Goal: Information Seeking & Learning: Learn about a topic

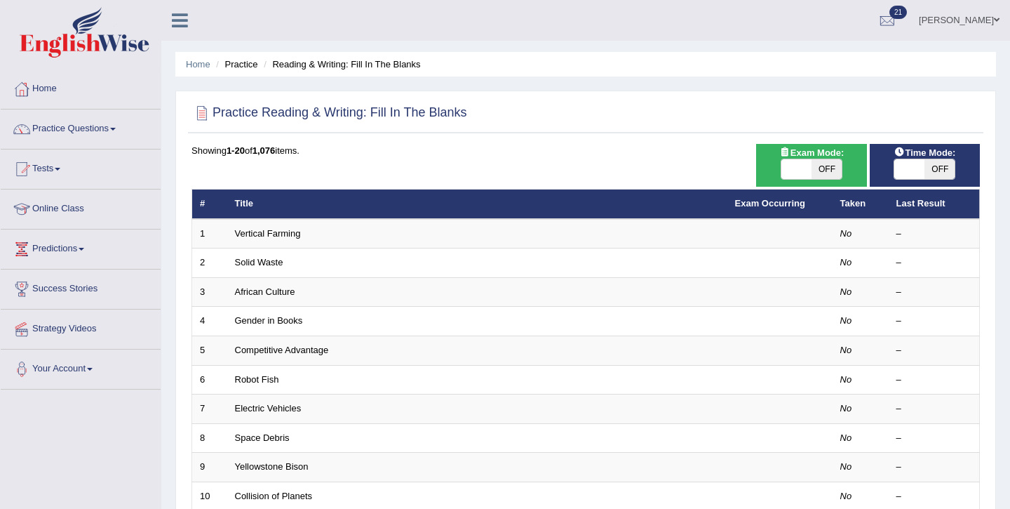
click at [822, 173] on span "OFF" at bounding box center [827, 169] width 30 height 20
checkbox input "true"
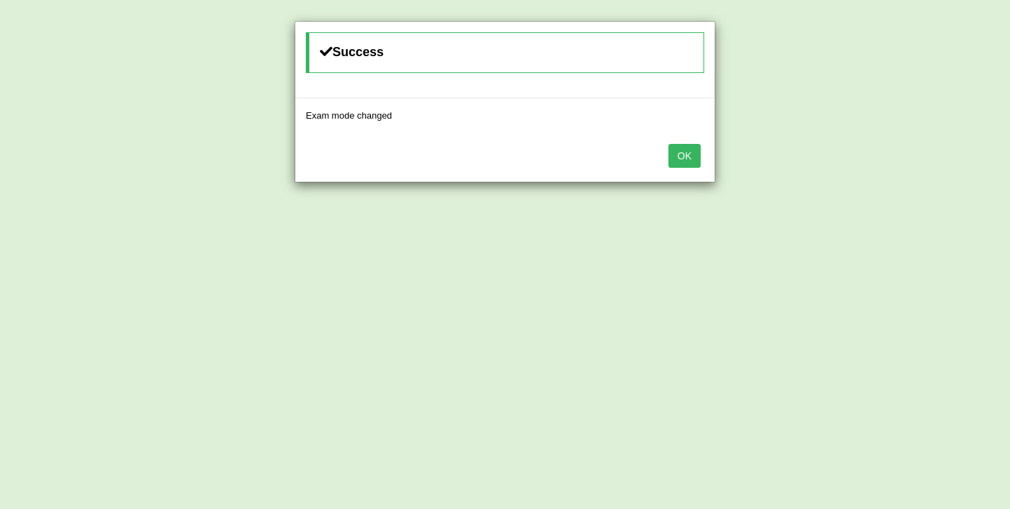
click at [692, 155] on button "OK" at bounding box center [685, 156] width 32 height 24
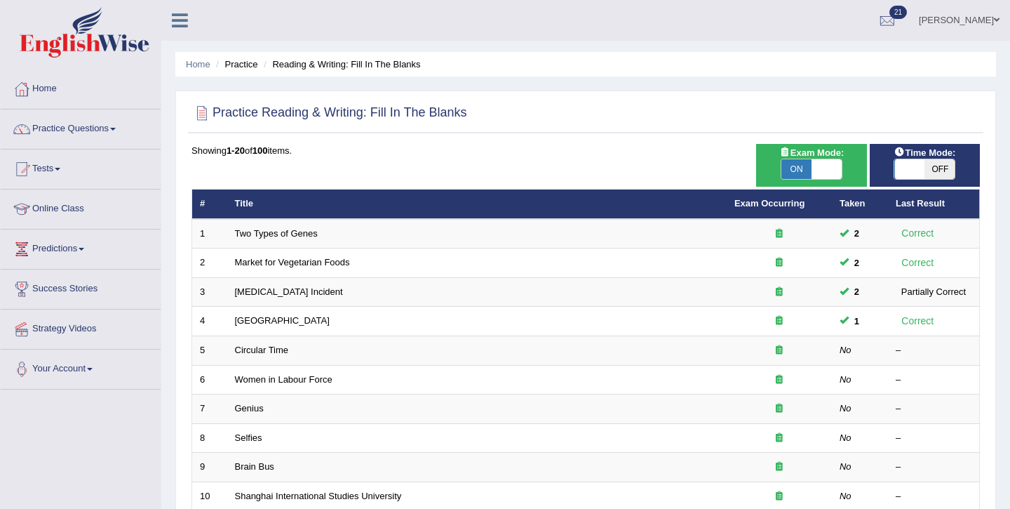
click at [939, 171] on span "OFF" at bounding box center [940, 169] width 30 height 20
checkbox input "true"
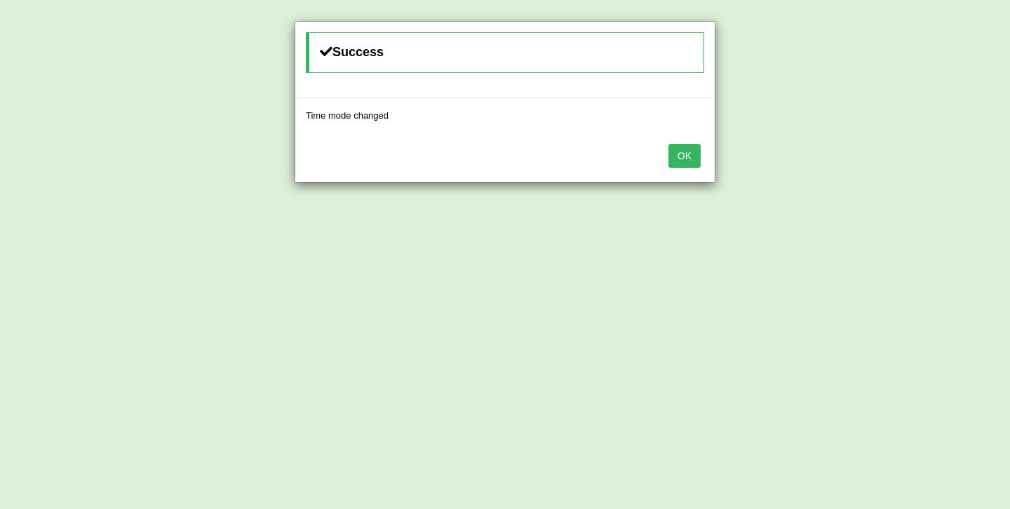
click at [689, 154] on button "OK" at bounding box center [685, 156] width 32 height 24
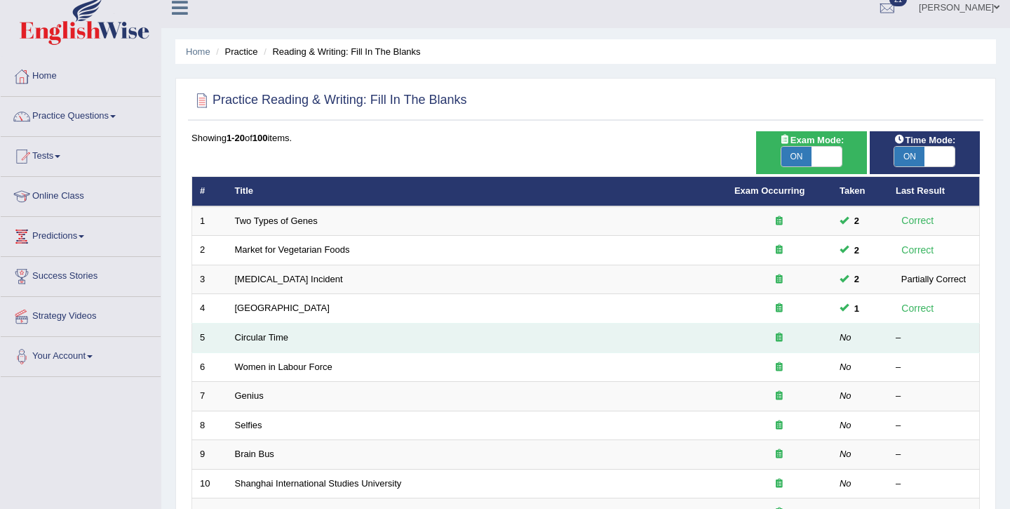
scroll to position [20, 0]
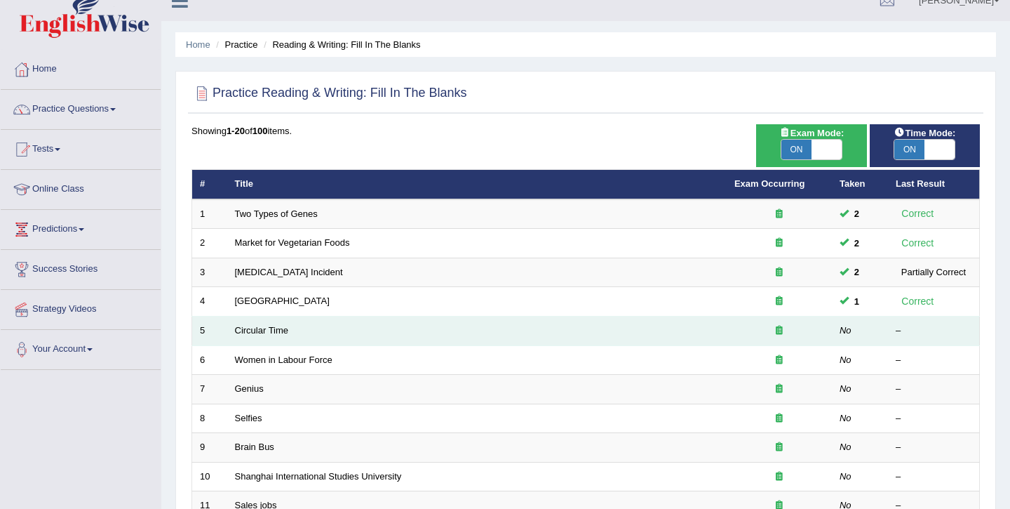
click at [250, 341] on td "Circular Time" at bounding box center [477, 330] width 500 height 29
click at [258, 333] on link "Circular Time" at bounding box center [262, 330] width 54 height 11
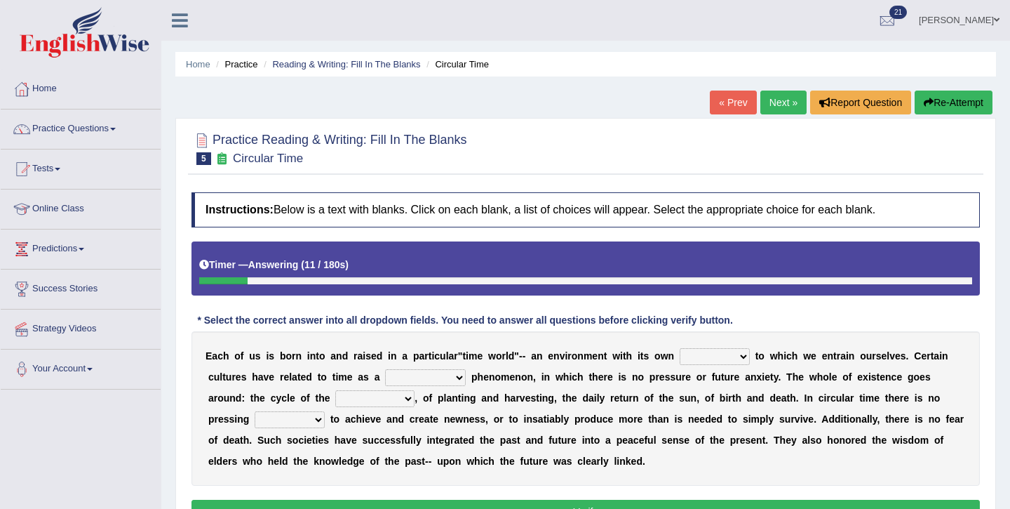
click at [716, 358] on select "area shape rhythm inclination" at bounding box center [715, 356] width 70 height 17
select select "shape"
click at [680, 348] on select "area shape rhythm inclination" at bounding box center [715, 356] width 70 height 17
click at [429, 377] on select "cyclical conventional recycling cylindrical" at bounding box center [425, 377] width 81 height 17
select select "conventional"
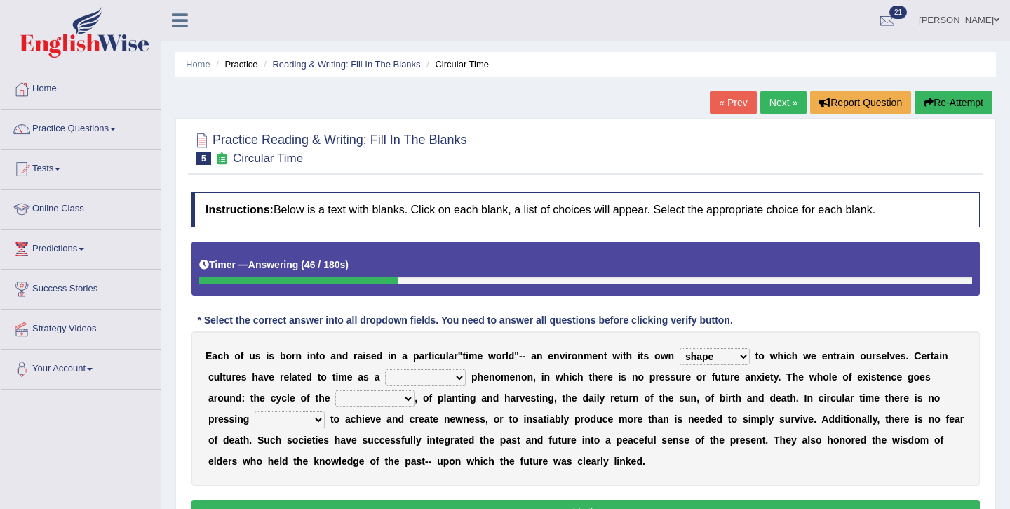
click at [385, 369] on select "cyclical conventional recycling cylindrical" at bounding box center [425, 377] width 81 height 17
click at [401, 399] on select "days seasons arrangement periods" at bounding box center [374, 398] width 79 height 17
select select "arrangement"
click at [335, 390] on select "days seasons arrangement periods" at bounding box center [374, 398] width 79 height 17
click at [312, 422] on select "issue point cause need" at bounding box center [290, 419] width 70 height 17
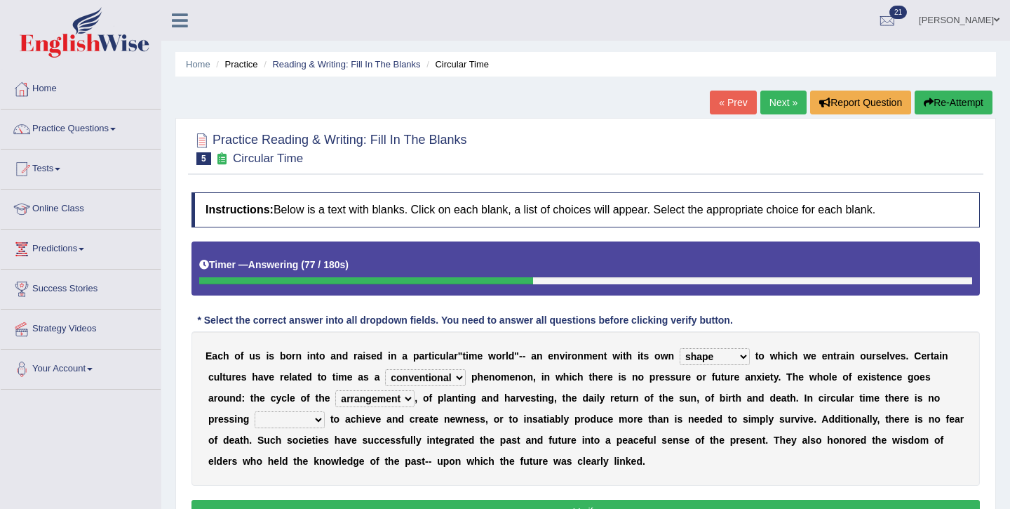
select select "point"
click at [255, 411] on select "issue point cause need" at bounding box center [290, 419] width 70 height 17
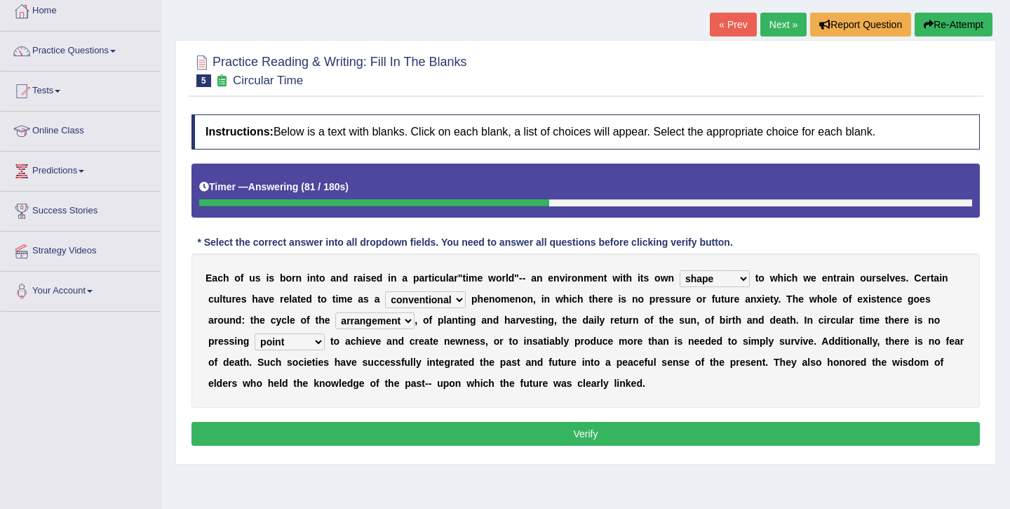
scroll to position [74, 0]
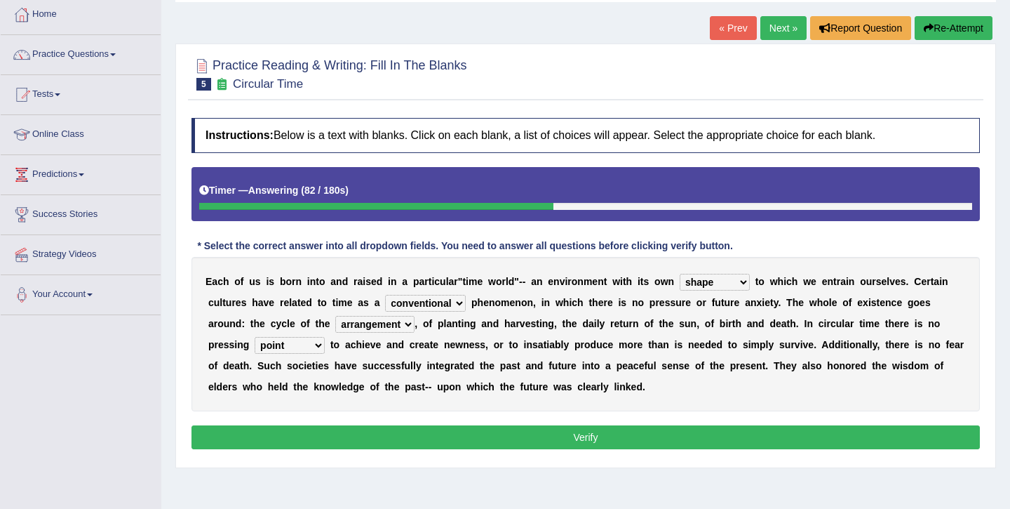
click at [429, 432] on button "Verify" at bounding box center [586, 437] width 789 height 24
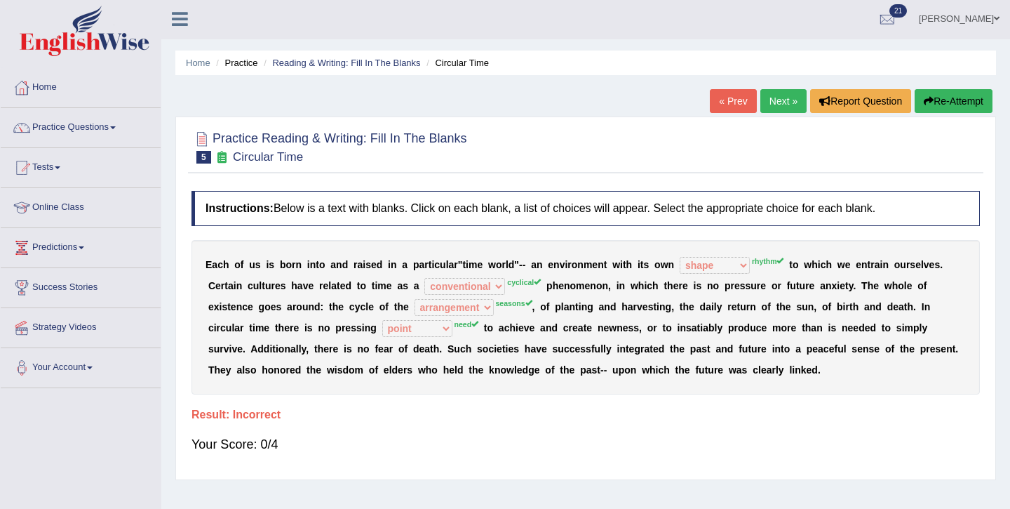
scroll to position [0, 0]
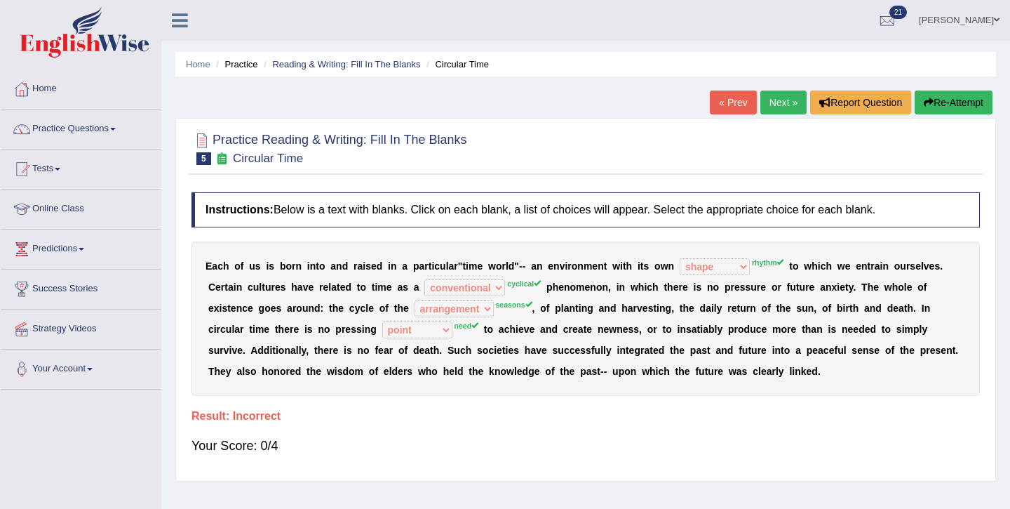
click at [939, 107] on button "Re-Attempt" at bounding box center [954, 103] width 78 height 24
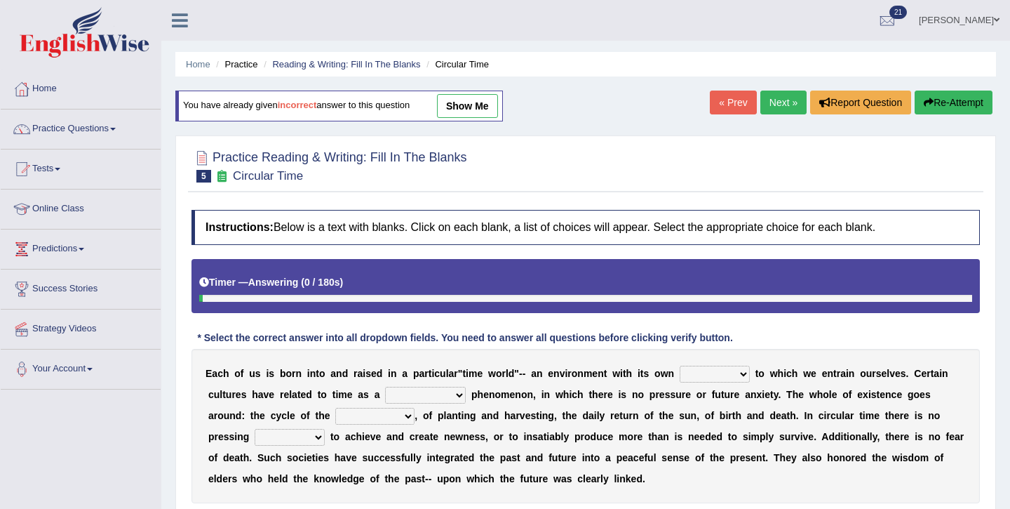
click at [714, 380] on select "area shape rhythm inclination" at bounding box center [715, 374] width 70 height 17
select select "rhythm"
click at [680, 366] on select "area shape rhythm inclination" at bounding box center [715, 374] width 70 height 17
click at [454, 401] on select "cyclical conventional recycling cylindrical" at bounding box center [425, 395] width 81 height 17
select select "cyclical"
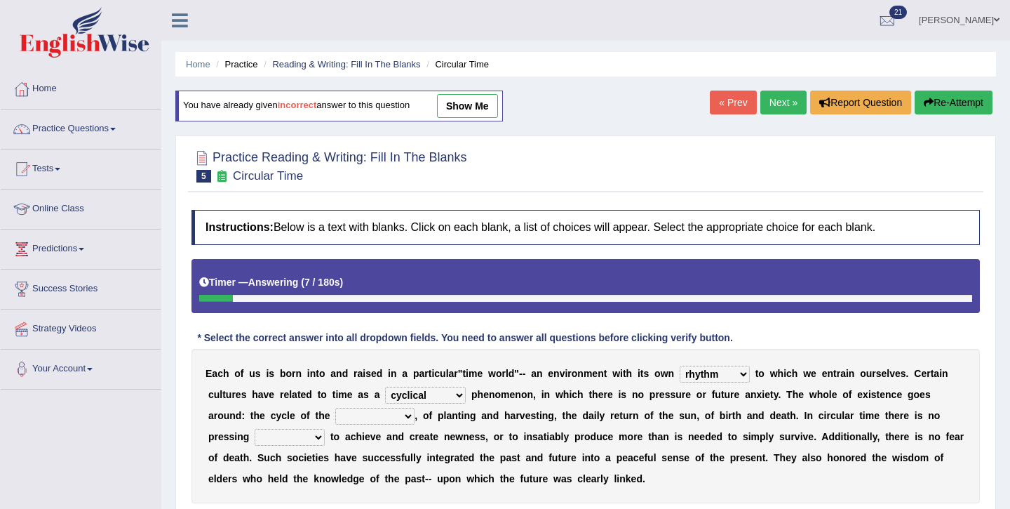
click at [385, 387] on select "cyclical conventional recycling cylindrical" at bounding box center [425, 395] width 81 height 17
click at [354, 418] on select "days seasons arrangement periods" at bounding box center [374, 416] width 79 height 17
click at [335, 408] on select "days seasons arrangement periods" at bounding box center [374, 416] width 79 height 17
click at [380, 424] on select "days seasons arrangement periods" at bounding box center [374, 416] width 79 height 17
select select "periods"
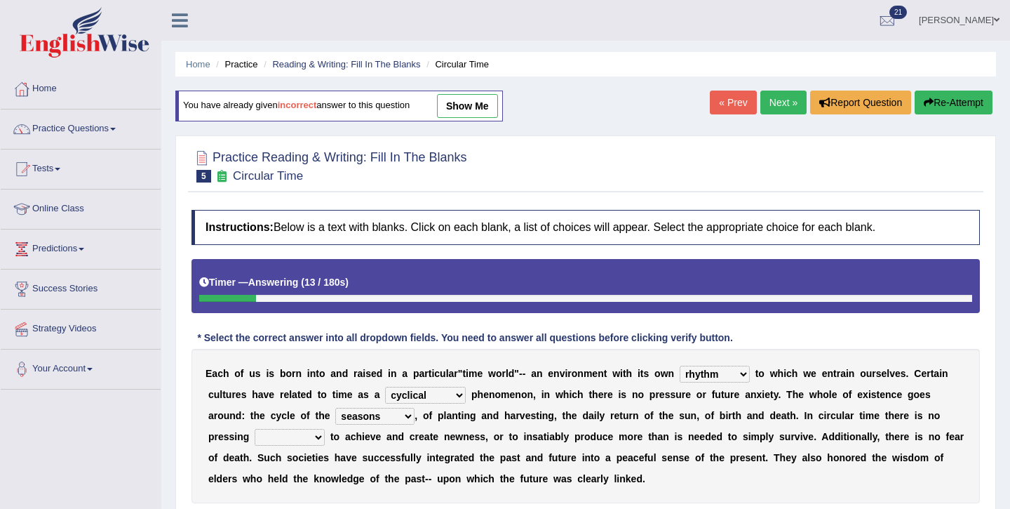
click at [335, 408] on select "days seasons arrangement periods" at bounding box center [374, 416] width 79 height 17
click at [265, 452] on b "u" at bounding box center [267, 457] width 6 height 11
click at [292, 441] on select "issue point cause need" at bounding box center [290, 437] width 70 height 17
select select "need"
click at [255, 429] on select "issue point cause need" at bounding box center [290, 437] width 70 height 17
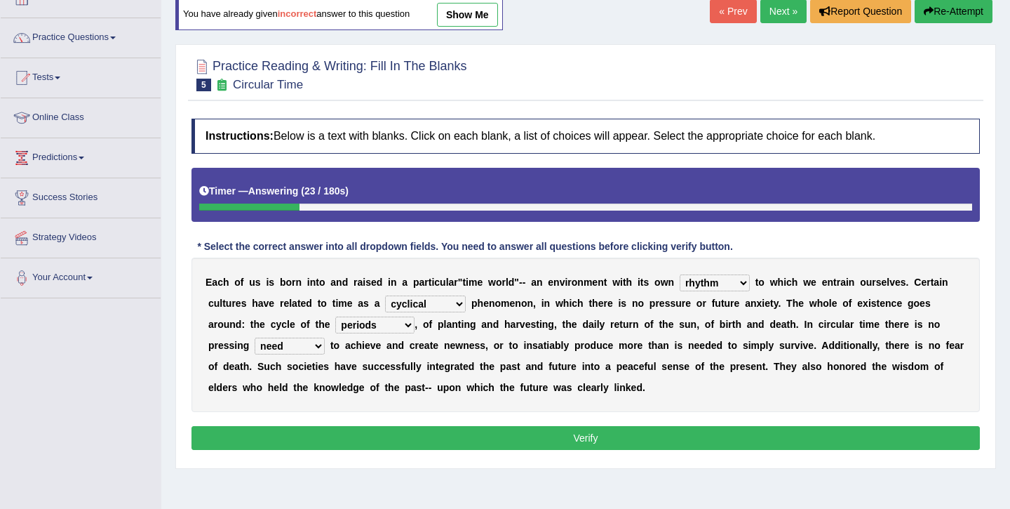
scroll to position [96, 0]
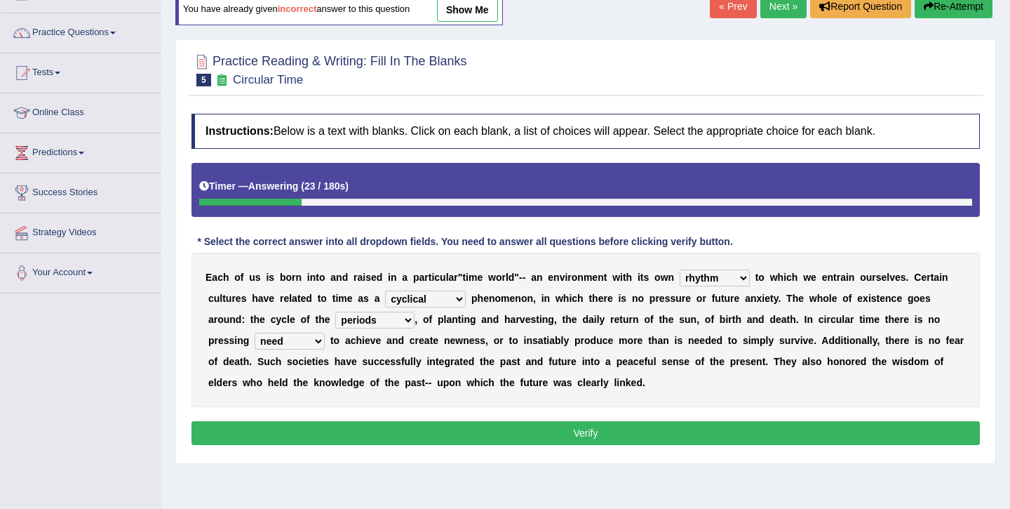
click at [352, 439] on button "Verify" at bounding box center [586, 433] width 789 height 24
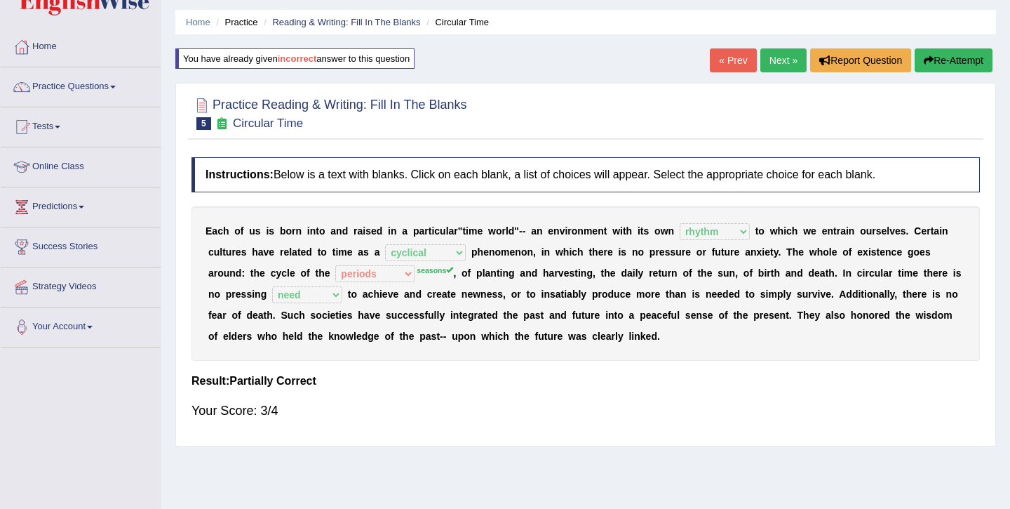
scroll to position [41, 0]
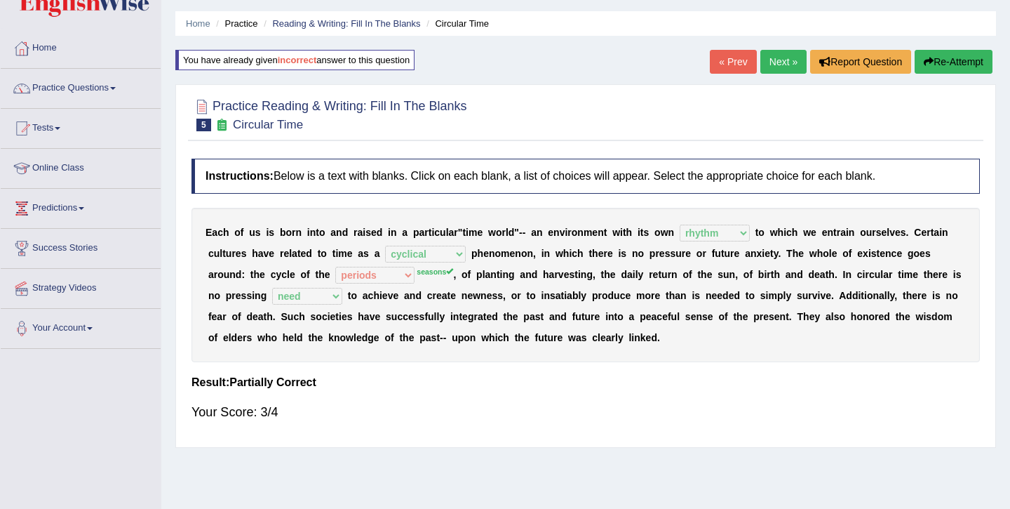
click at [786, 69] on link "Next »" at bounding box center [784, 62] width 46 height 24
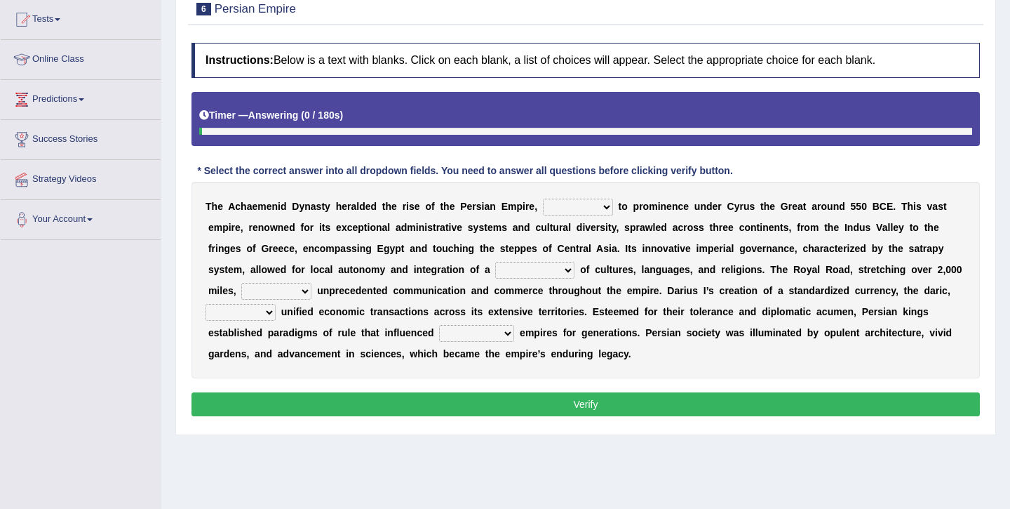
scroll to position [165, 0]
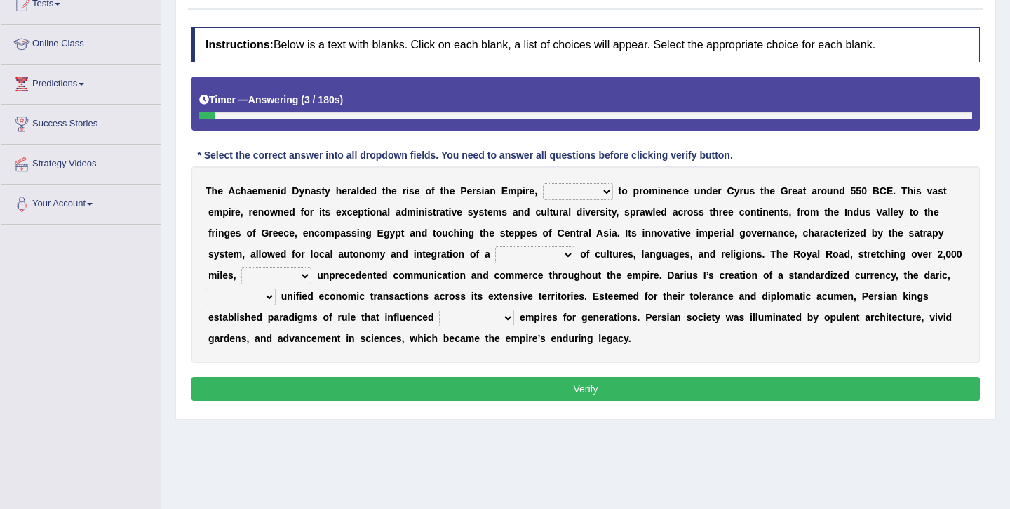
click at [591, 196] on select "directing staging ascending stumbling" at bounding box center [578, 191] width 70 height 17
select select "directing"
click at [543, 183] on select "directing staging ascending stumbling" at bounding box center [578, 191] width 70 height 17
click at [538, 255] on select "construction separation magnitude multitude" at bounding box center [534, 254] width 79 height 17
select select "magnitude"
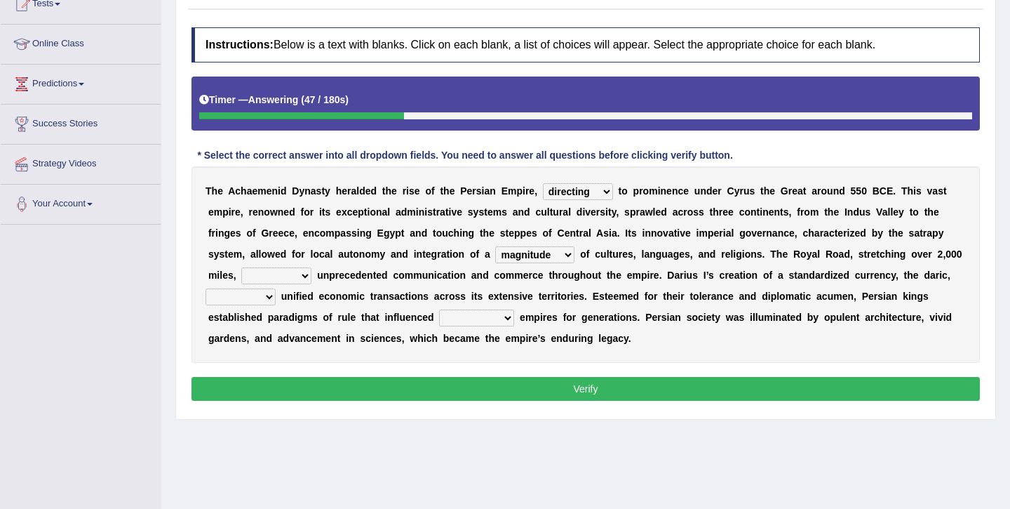
click at [495, 246] on select "construction separation magnitude multitude" at bounding box center [534, 254] width 79 height 17
click at [282, 281] on select "scattered united aimed facilitated" at bounding box center [276, 275] width 70 height 17
click at [248, 300] on select "moreover wherein further so" at bounding box center [241, 296] width 70 height 17
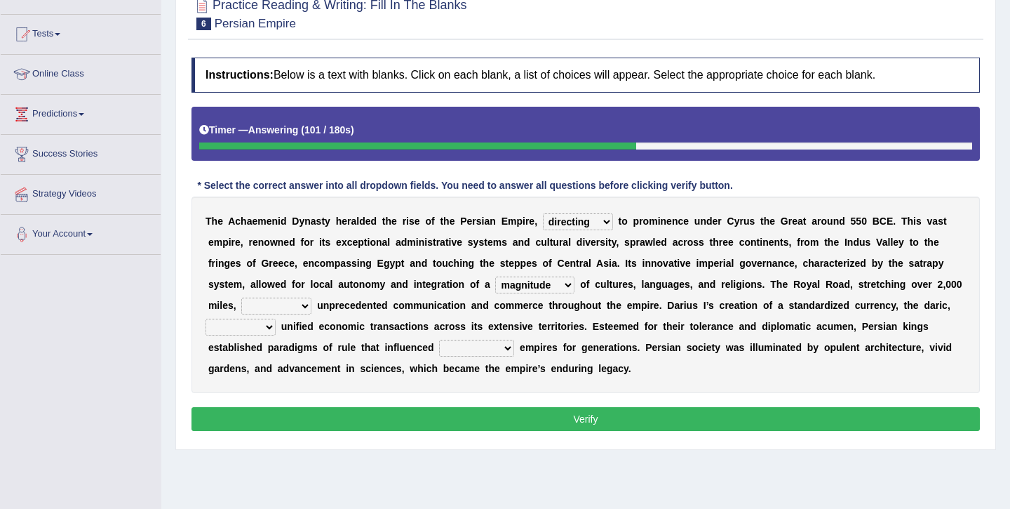
scroll to position [134, 0]
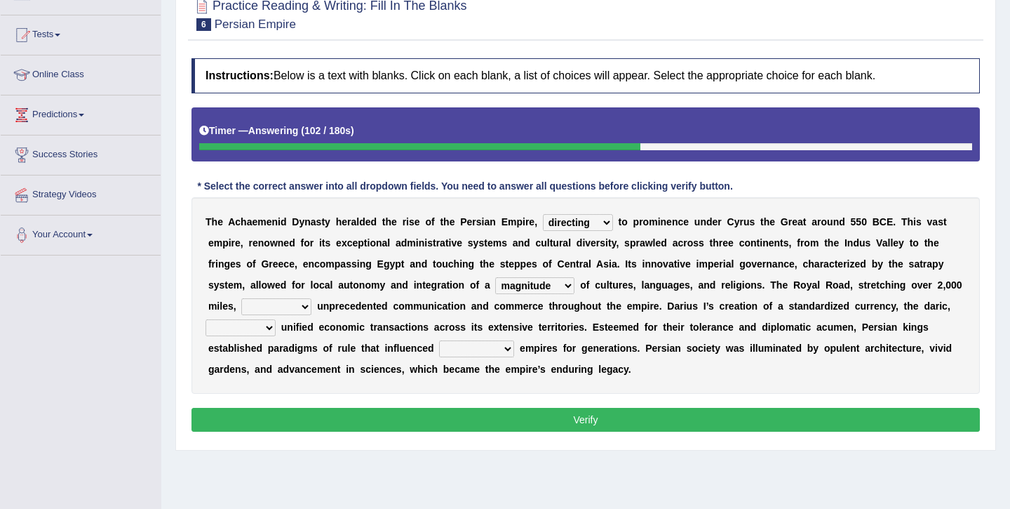
click at [480, 352] on select "subsequent explicit permanent trivial" at bounding box center [476, 348] width 75 height 17
click at [290, 306] on select "scattered united aimed facilitated" at bounding box center [276, 306] width 70 height 17
select select "aimed"
click at [241, 298] on select "scattered united aimed facilitated" at bounding box center [276, 306] width 70 height 17
click at [265, 333] on select "moreover wherein further so" at bounding box center [241, 327] width 70 height 17
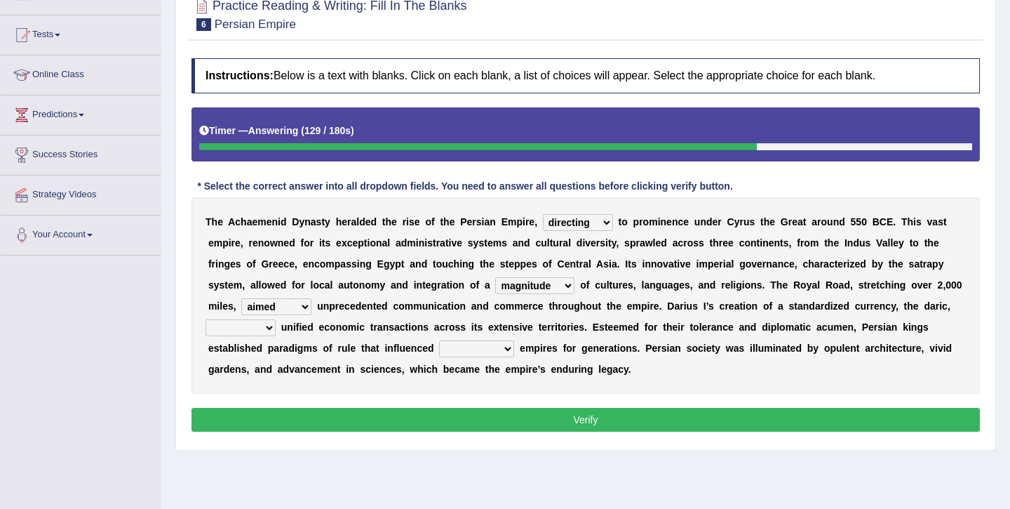
click at [506, 351] on select "subsequent explicit permanent trivial" at bounding box center [476, 348] width 75 height 17
click at [489, 349] on select "subsequent explicit permanent trivial" at bounding box center [476, 348] width 75 height 17
select select "subsequent"
click at [439, 340] on select "subsequent explicit permanent trivial" at bounding box center [476, 348] width 75 height 17
click at [265, 330] on select "moreover wherein further so" at bounding box center [241, 327] width 70 height 17
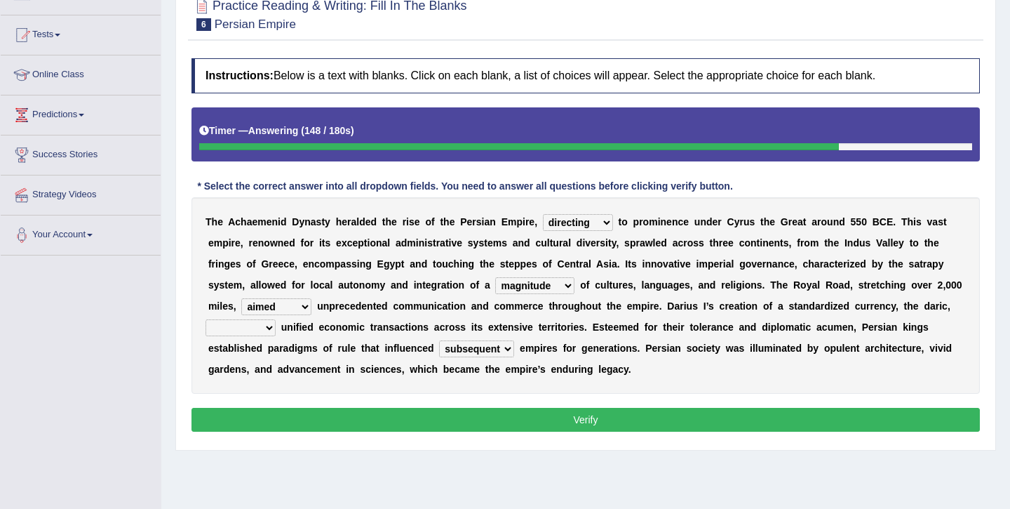
select select "moreover"
click at [206, 319] on select "moreover wherein further so" at bounding box center [241, 327] width 70 height 17
click at [303, 421] on button "Verify" at bounding box center [586, 420] width 789 height 24
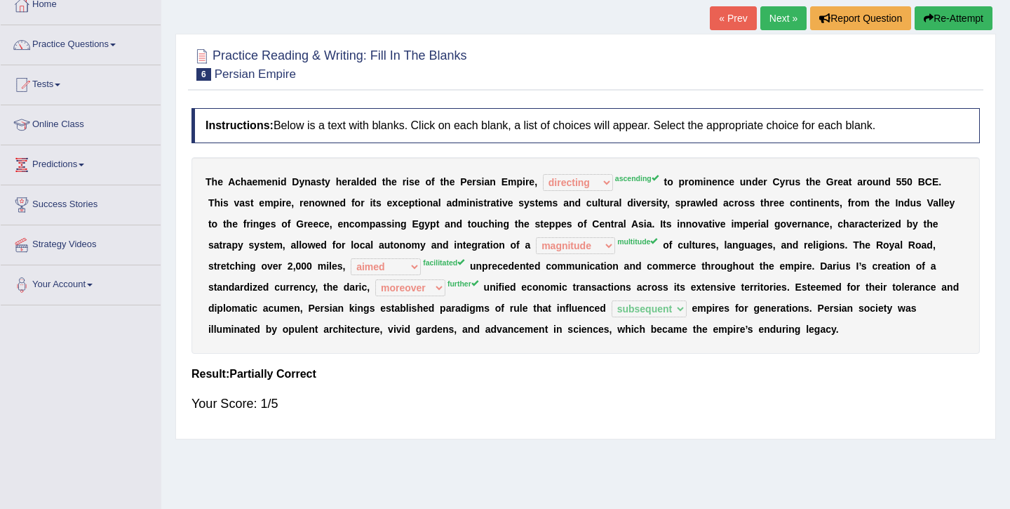
scroll to position [67, 0]
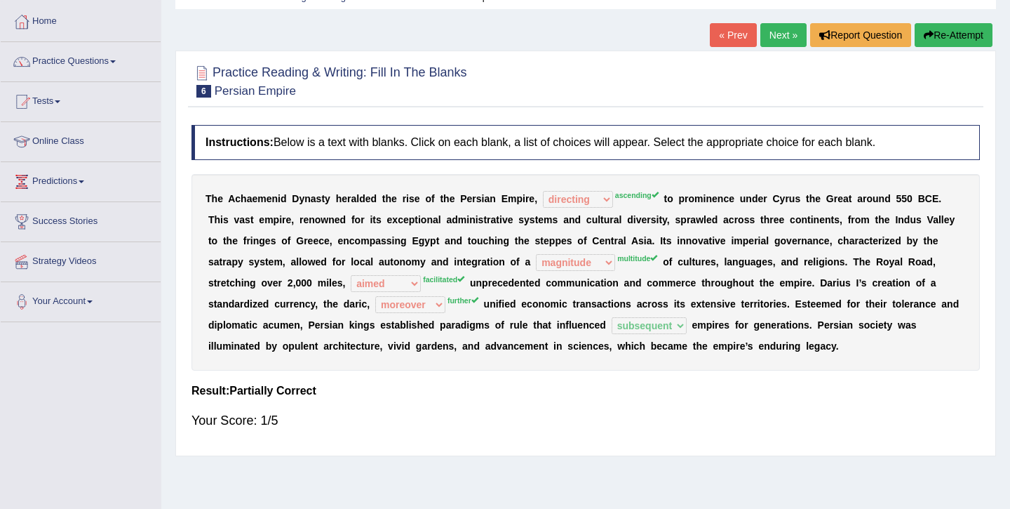
click at [970, 26] on button "Re-Attempt" at bounding box center [954, 35] width 78 height 24
click at [972, 32] on button "Re-Attempt" at bounding box center [954, 35] width 78 height 24
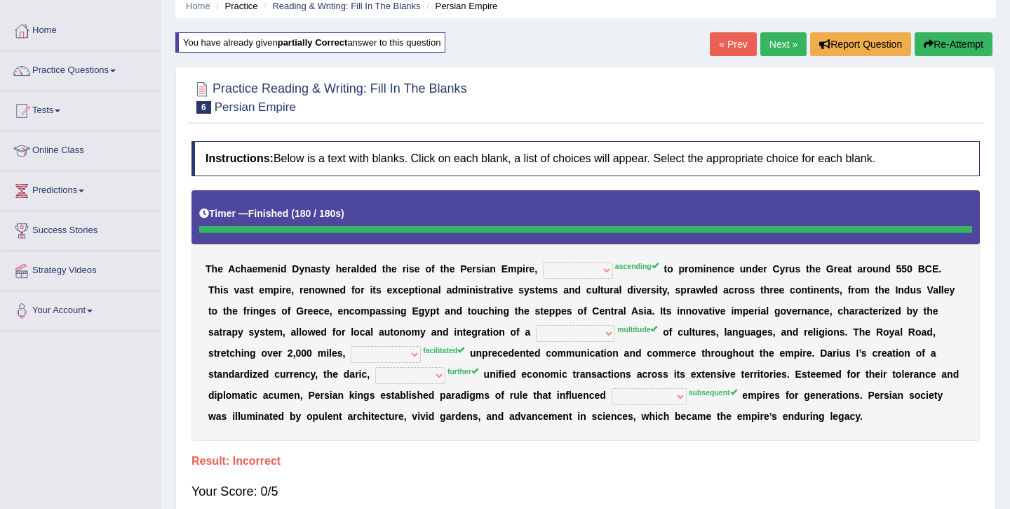
scroll to position [42, 0]
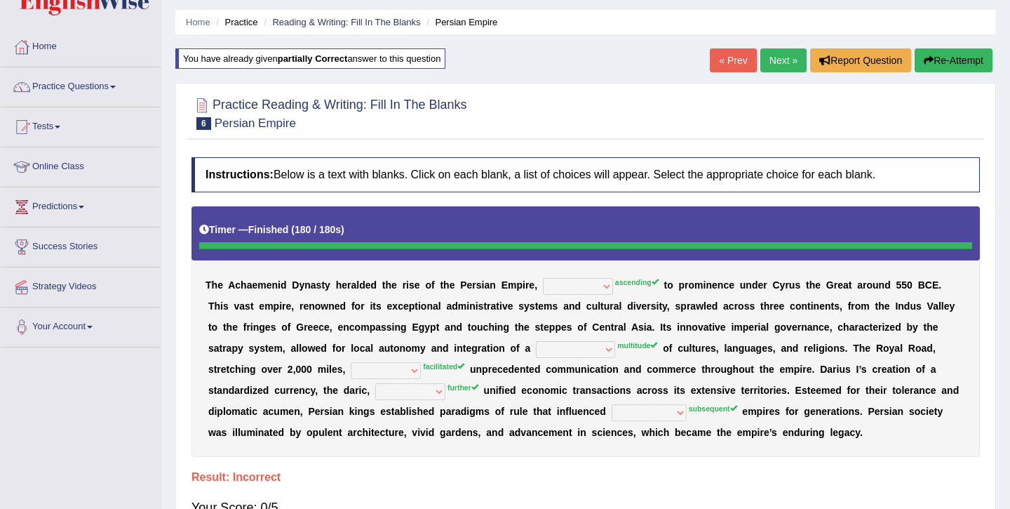
click at [940, 58] on button "Re-Attempt" at bounding box center [954, 60] width 78 height 24
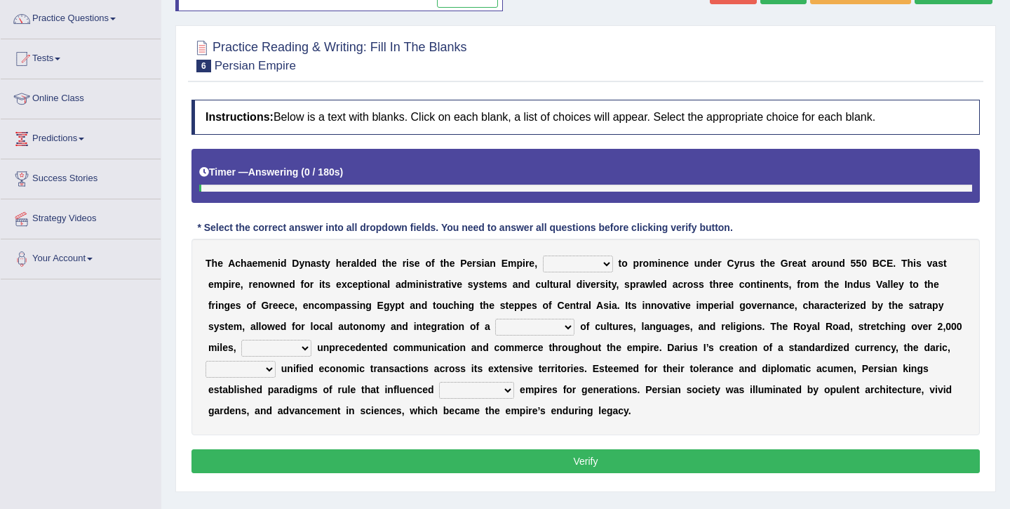
scroll to position [113, 0]
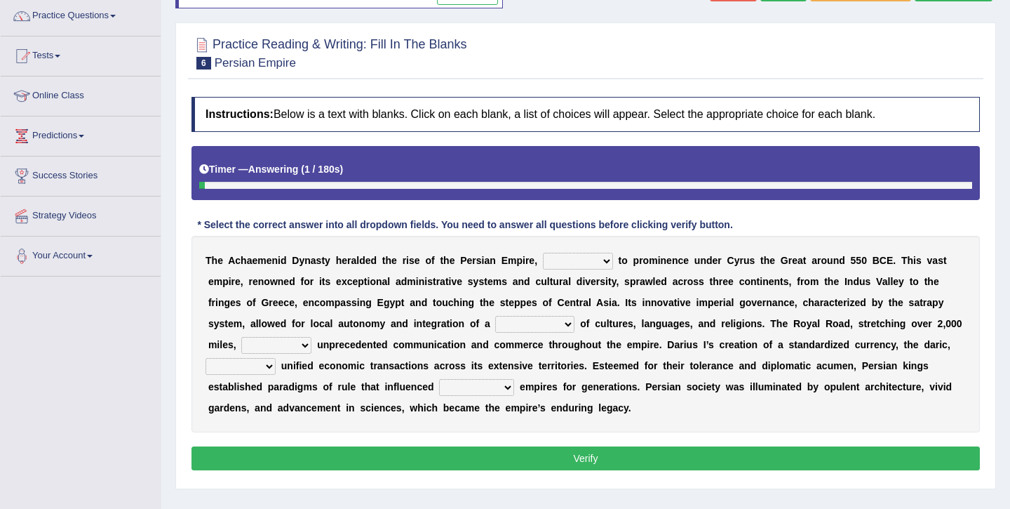
click at [592, 262] on select "directing staging ascending stumbling" at bounding box center [578, 261] width 70 height 17
select select "stumbling"
click at [543, 253] on select "directing staging ascending stumbling" at bounding box center [578, 261] width 70 height 17
click at [537, 320] on select "construction separation magnitude multitude" at bounding box center [534, 324] width 79 height 17
select select "multitude"
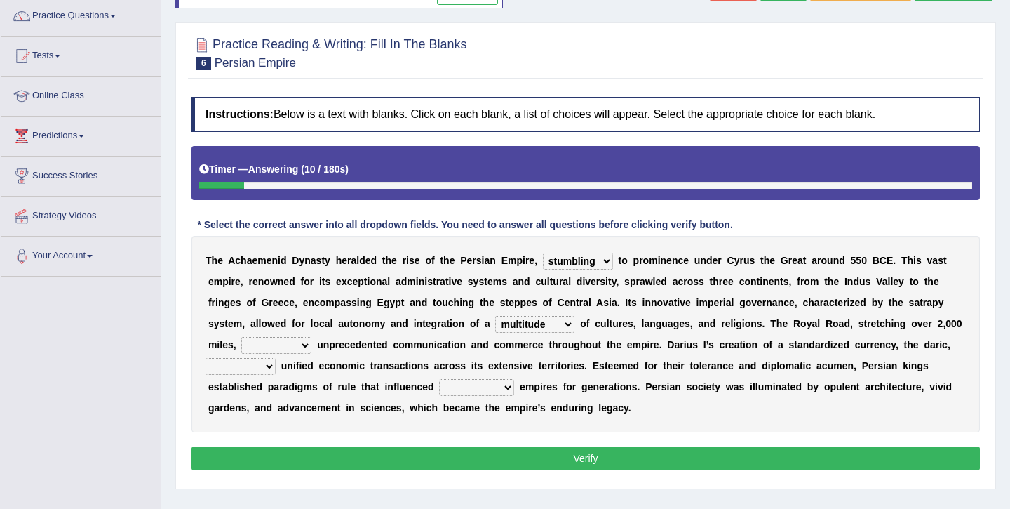
click at [495, 316] on select "construction separation magnitude multitude" at bounding box center [534, 324] width 79 height 17
click at [280, 343] on select "scattered united aimed facilitated" at bounding box center [276, 345] width 70 height 17
select select "aimed"
click at [241, 337] on select "scattered united aimed facilitated" at bounding box center [276, 345] width 70 height 17
click at [253, 368] on select "moreover wherein further so" at bounding box center [241, 366] width 70 height 17
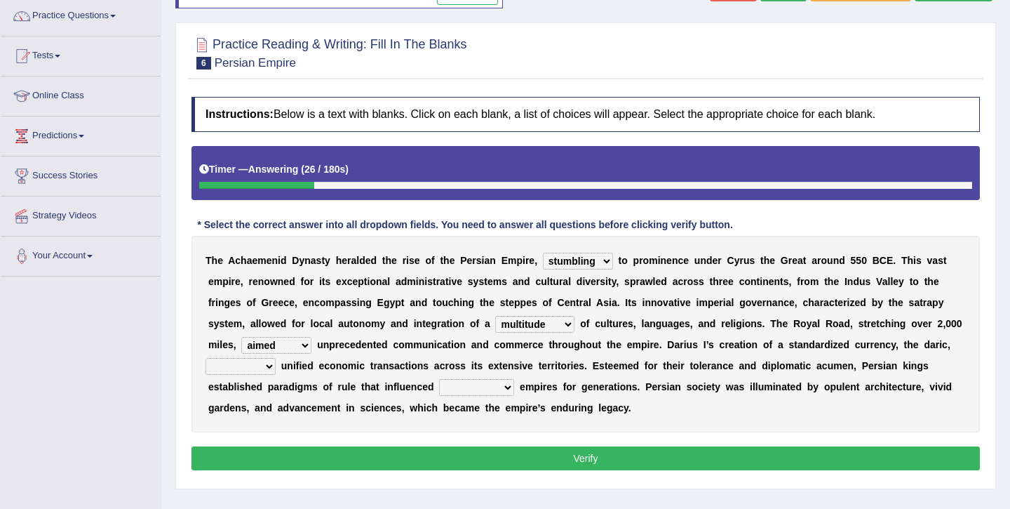
select select "further"
click at [206, 358] on select "moreover wherein further so" at bounding box center [241, 366] width 70 height 17
click at [495, 391] on select "subsequent explicit permanent trivial" at bounding box center [476, 387] width 75 height 17
click at [439, 379] on select "subsequent explicit permanent trivial" at bounding box center [476, 387] width 75 height 17
click at [493, 392] on select "subsequent explicit permanent trivial" at bounding box center [476, 387] width 75 height 17
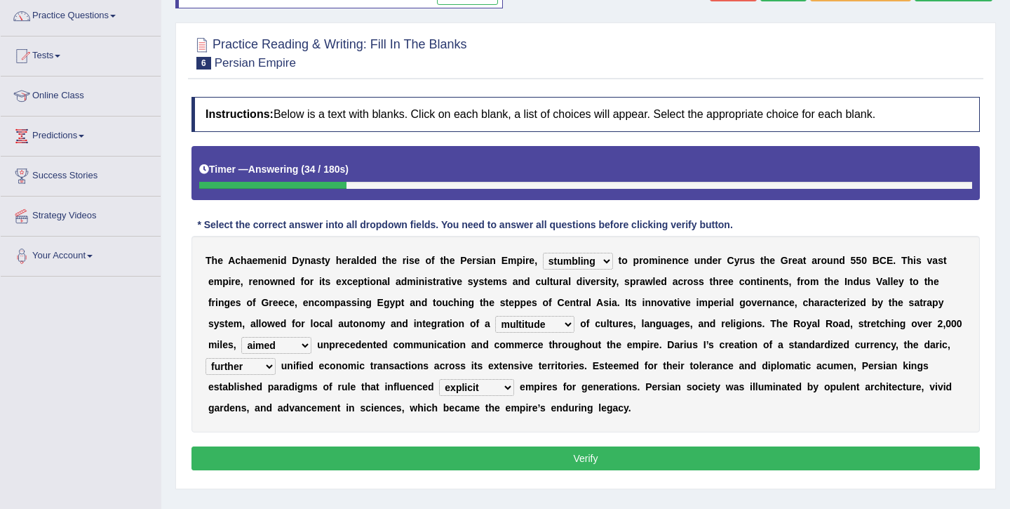
select select "subsequent"
click at [439, 379] on select "subsequent explicit permanent trivial" at bounding box center [476, 387] width 75 height 17
click at [494, 451] on button "Verify" at bounding box center [586, 458] width 789 height 24
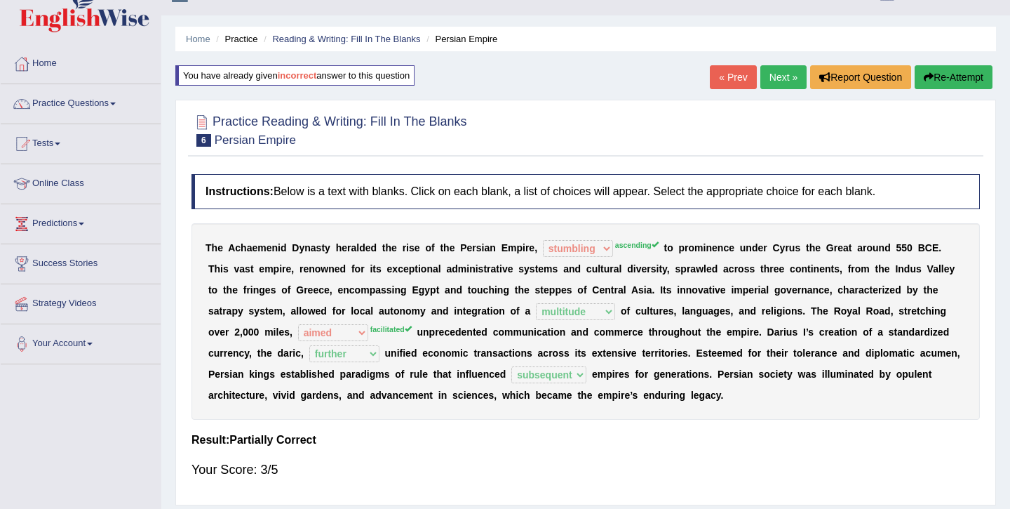
scroll to position [13, 0]
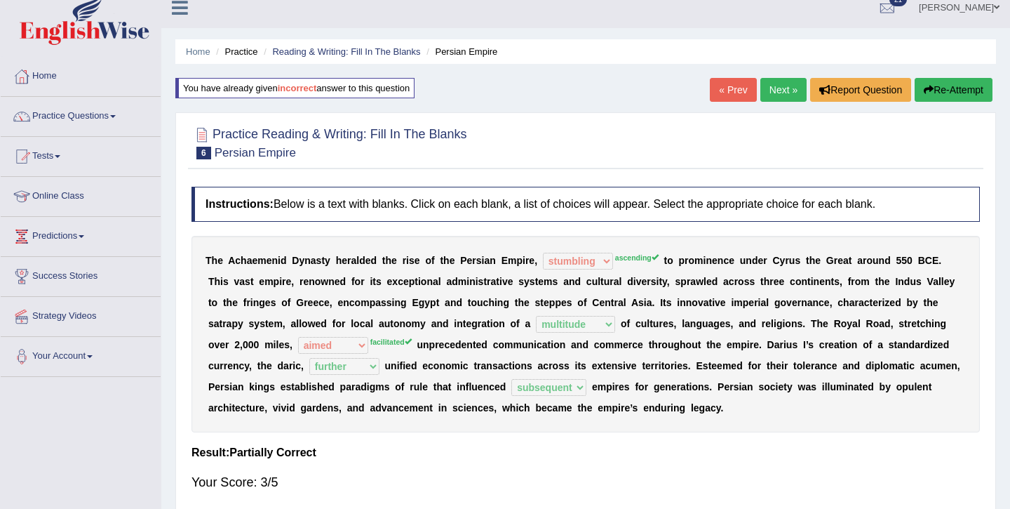
click at [780, 92] on link "Next »" at bounding box center [784, 90] width 46 height 24
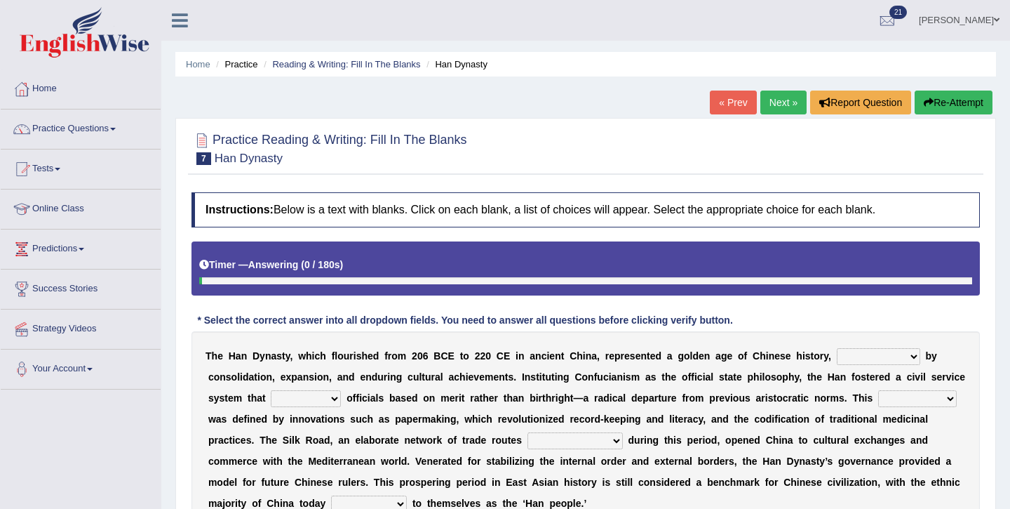
scroll to position [97, 0]
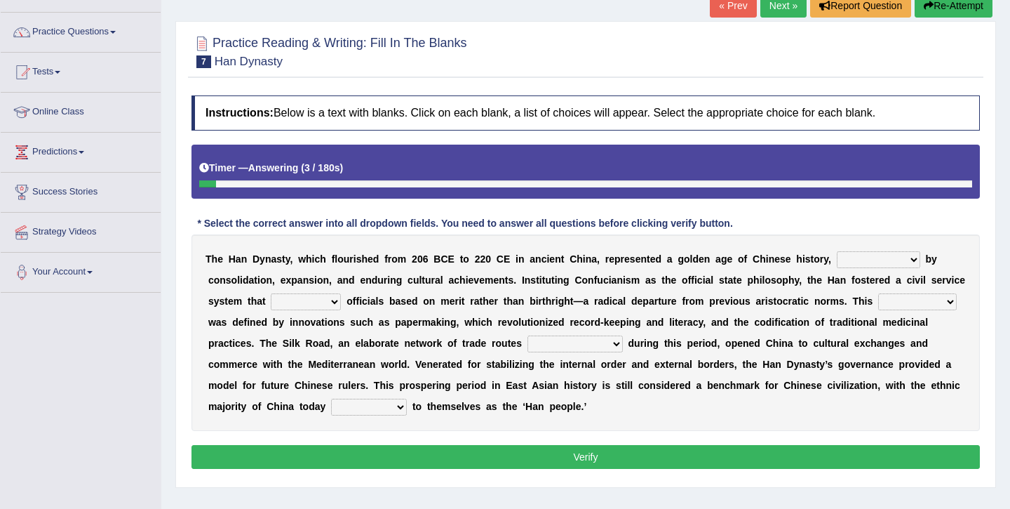
click at [866, 262] on select "disciplined journeyed input distinguished" at bounding box center [878, 259] width 83 height 17
select select "disciplined"
click at [837, 251] on select "disciplined journeyed input distinguished" at bounding box center [878, 259] width 83 height 17
click at [312, 301] on select "discussed adapted reflected selected" at bounding box center [306, 301] width 70 height 17
select select "discussed"
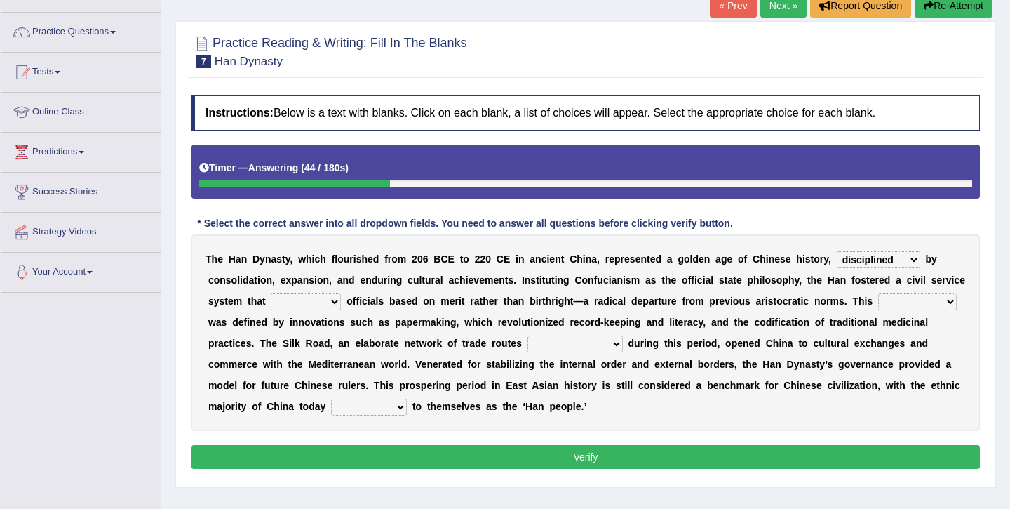
click at [271, 293] on select "discussed adapted reflected selected" at bounding box center [306, 301] width 70 height 17
click at [918, 305] on select "moment epoch intermission interval" at bounding box center [917, 301] width 79 height 17
select select "moment"
click at [878, 293] on select "moment epoch intermission interval" at bounding box center [917, 301] width 79 height 17
click at [589, 348] on select "was established establishing that established established" at bounding box center [575, 343] width 95 height 17
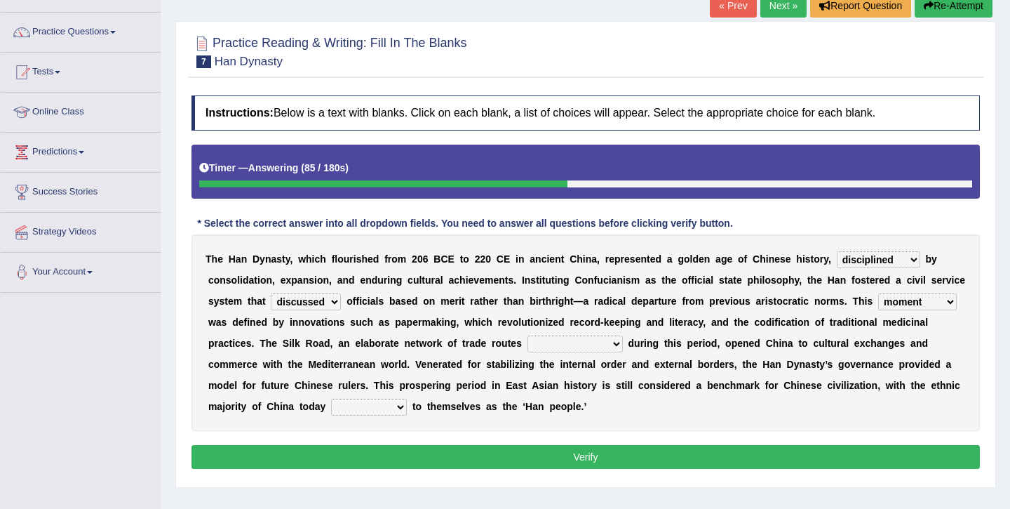
select select "was established"
click at [529, 335] on select "was established establishing that established established" at bounding box center [575, 343] width 95 height 17
click at [361, 409] on select "calling considering referring pointing" at bounding box center [369, 407] width 76 height 17
select select "calling"
click at [331, 399] on select "calling considering referring pointing" at bounding box center [369, 407] width 76 height 17
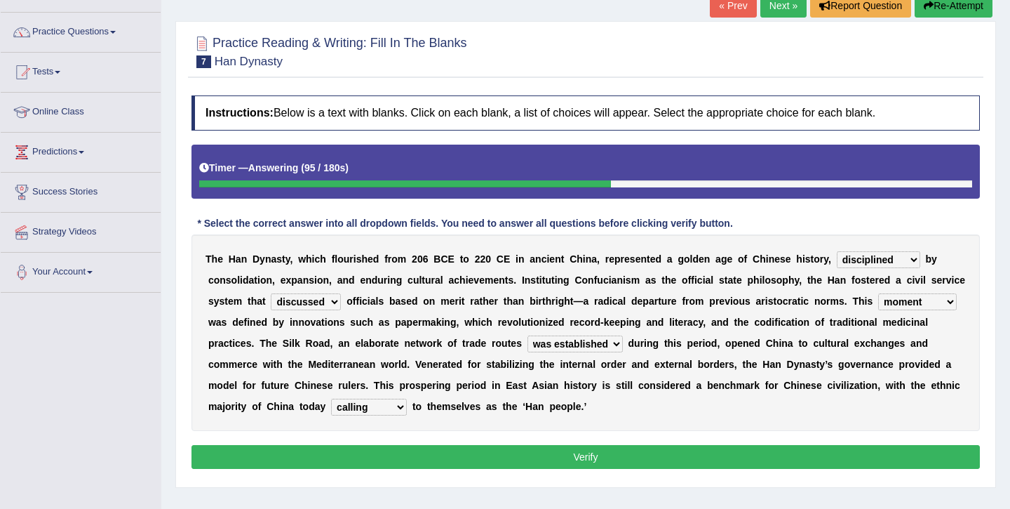
click at [420, 456] on button "Verify" at bounding box center [586, 457] width 789 height 24
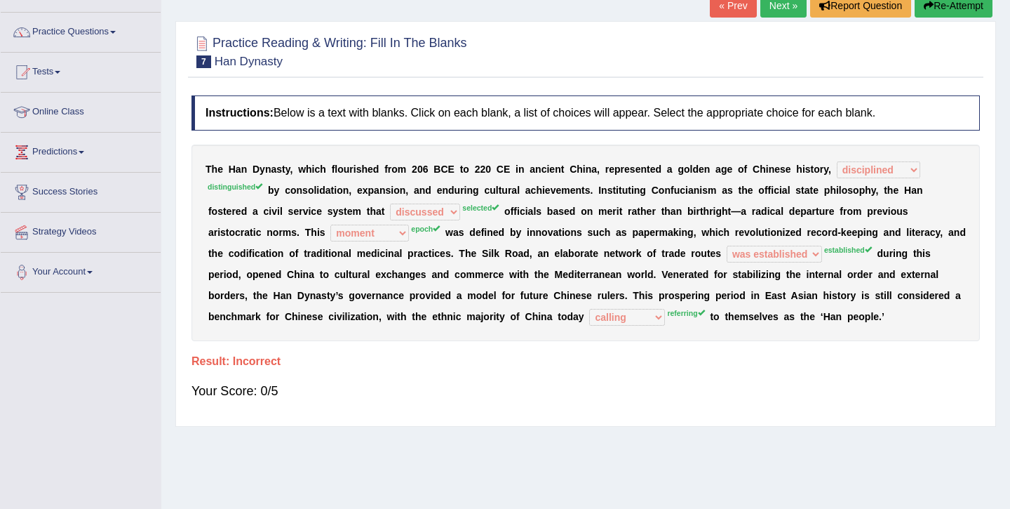
click at [943, 11] on button "Re-Attempt" at bounding box center [954, 6] width 78 height 24
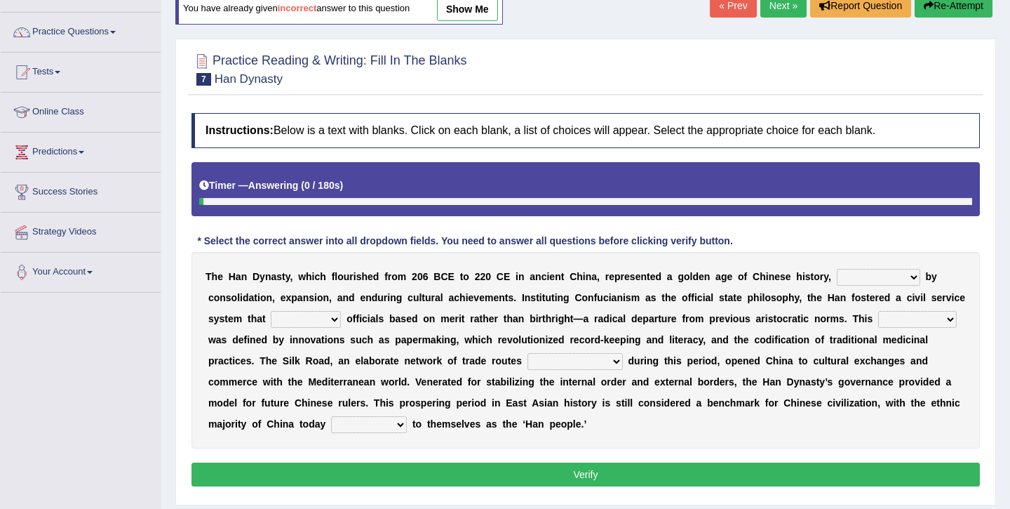
click at [885, 276] on select "disciplined journeyed input distinguished" at bounding box center [878, 277] width 83 height 17
select select "distinguished"
click at [837, 269] on select "disciplined journeyed input distinguished" at bounding box center [878, 277] width 83 height 17
click at [314, 320] on select "discussed adapted reflected selected" at bounding box center [306, 319] width 70 height 17
select select "selected"
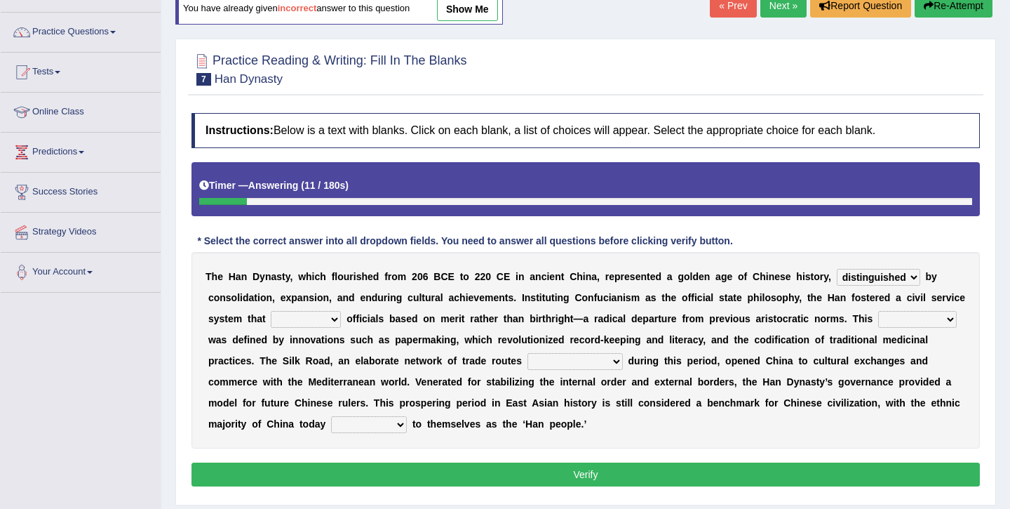
click at [271, 311] on select "discussed adapted reflected selected" at bounding box center [306, 319] width 70 height 17
click at [914, 322] on select "moment epoch intermission interval" at bounding box center [917, 319] width 79 height 17
select select "interval"
click at [878, 311] on select "moment epoch intermission interval" at bounding box center [917, 319] width 79 height 17
click at [554, 362] on select "was established establishing that established established" at bounding box center [575, 361] width 95 height 17
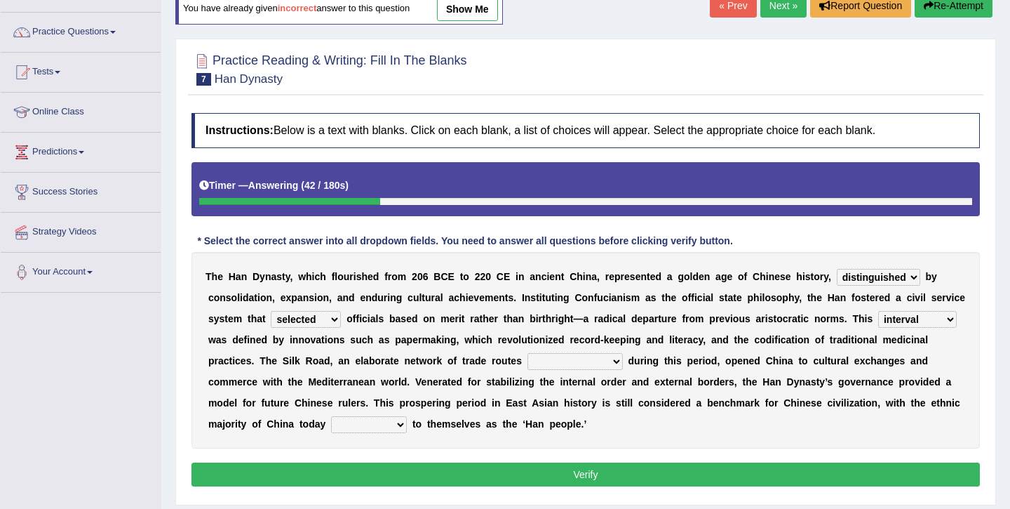
select select "that established"
click at [529, 353] on select "was established establishing that established established" at bounding box center [575, 361] width 95 height 17
click at [383, 429] on select "calling considering referring pointing" at bounding box center [369, 424] width 76 height 17
select select "referring"
click at [331, 416] on select "calling considering referring pointing" at bounding box center [369, 424] width 76 height 17
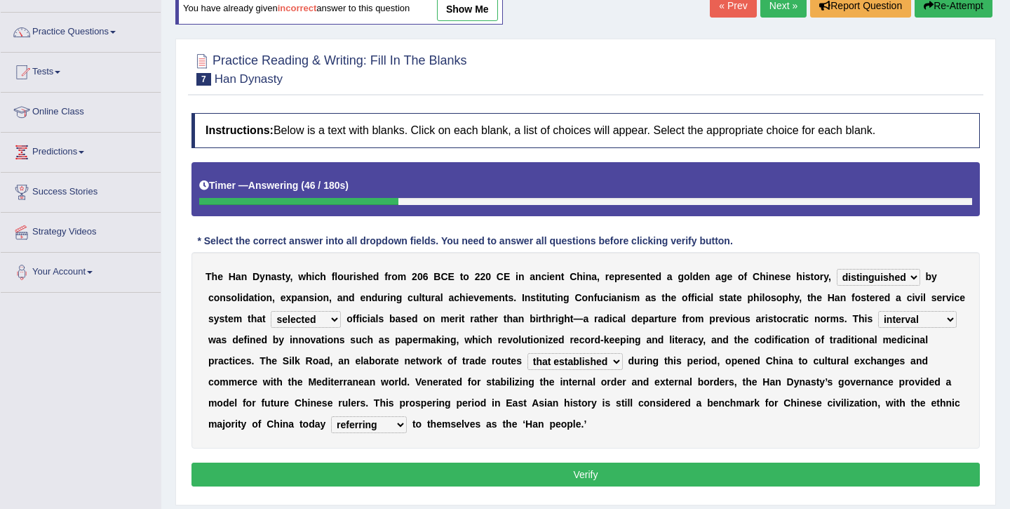
click at [425, 459] on div "Instructions: Below is a text with blanks. Click on each blank, a list of choic…" at bounding box center [586, 302] width 796 height 392
click at [434, 476] on button "Verify" at bounding box center [586, 474] width 789 height 24
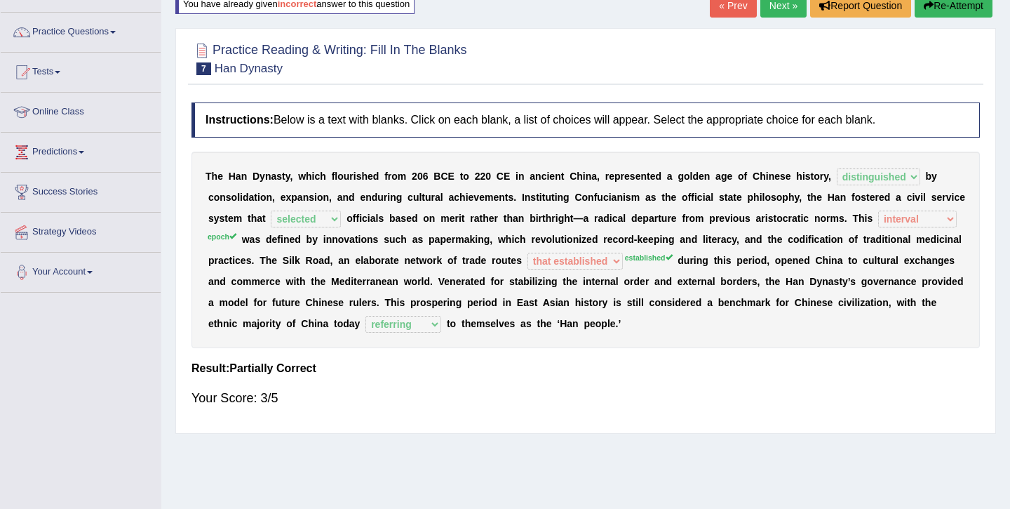
scroll to position [91, 0]
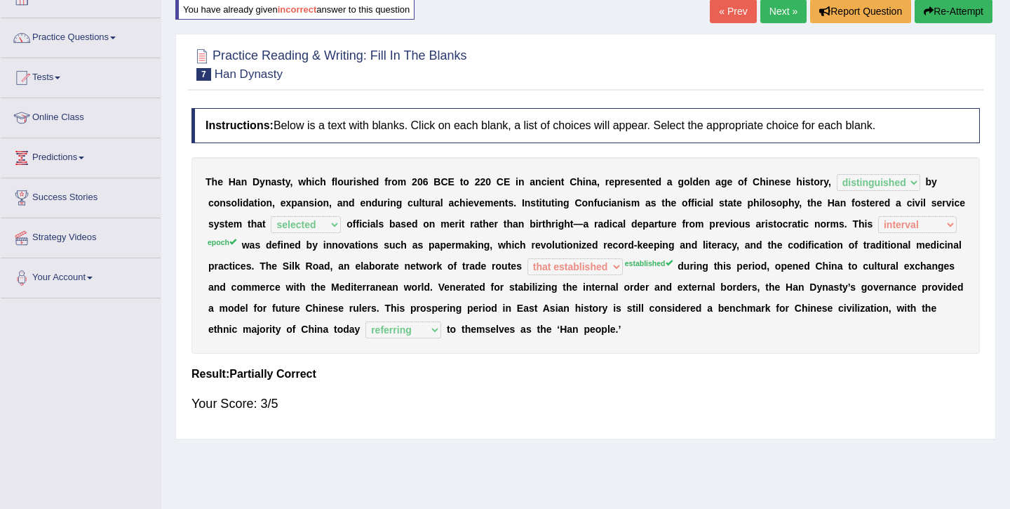
click at [778, 27] on div "Home Practice Reading & Writing: Fill In The Blanks Han Dynasty You have alread…" at bounding box center [585, 260] width 849 height 702
click at [778, 20] on link "Next »" at bounding box center [784, 11] width 46 height 24
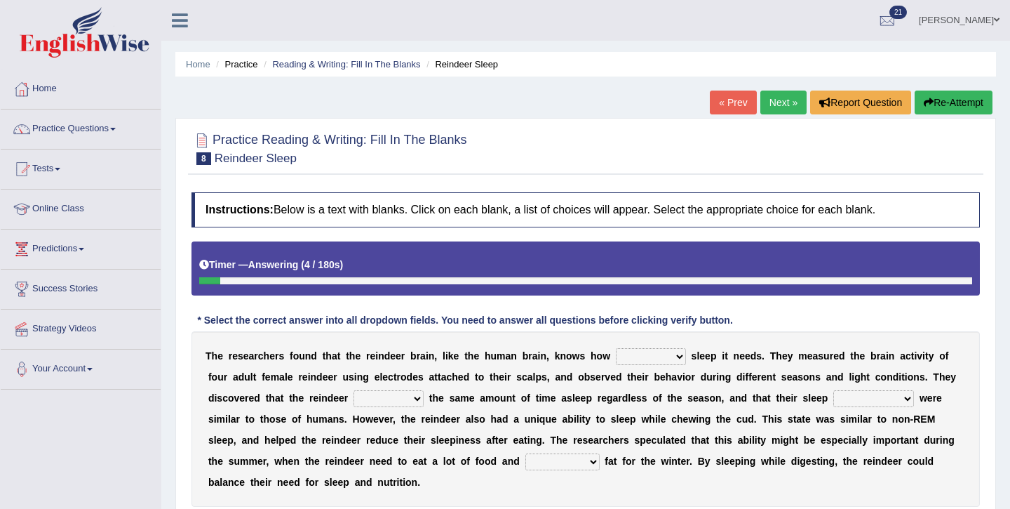
click at [642, 358] on select "much far regular often" at bounding box center [651, 356] width 70 height 17
select select "much"
click at [616, 348] on select "much far regular often" at bounding box center [651, 356] width 70 height 17
click at [384, 400] on select "made devoted saved spent" at bounding box center [389, 398] width 70 height 17
select select "spent"
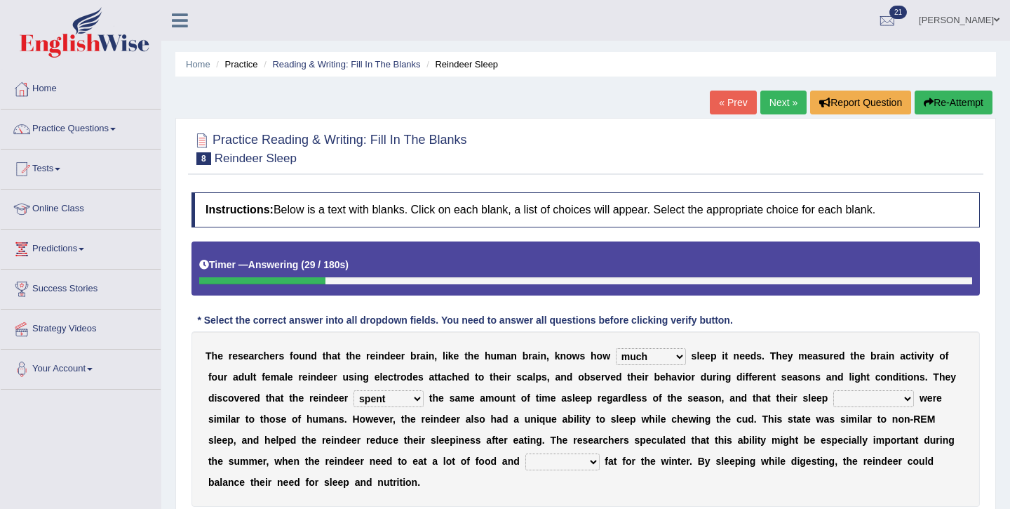
click at [354, 390] on select "made devoted saved spent" at bounding box center [389, 398] width 70 height 17
click at [876, 399] on select "rhythms interruptions patterns situations" at bounding box center [874, 398] width 81 height 17
select select "patterns"
click at [834, 390] on select "rhythms interruptions patterns situations" at bounding box center [874, 398] width 81 height 17
click at [564, 463] on select "cultivate regard surmount accumulate" at bounding box center [563, 461] width 74 height 17
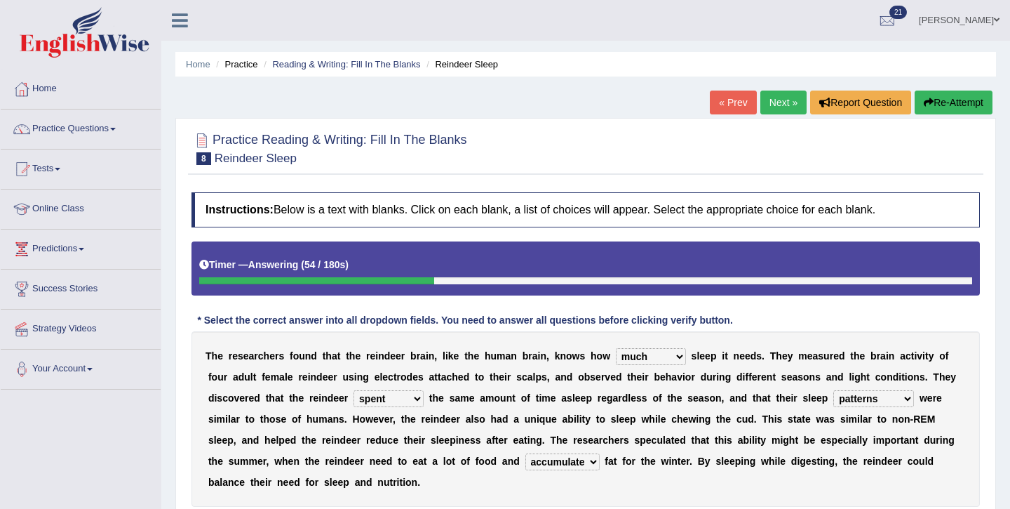
click at [526, 453] on select "cultivate regard surmount accumulate" at bounding box center [563, 461] width 74 height 17
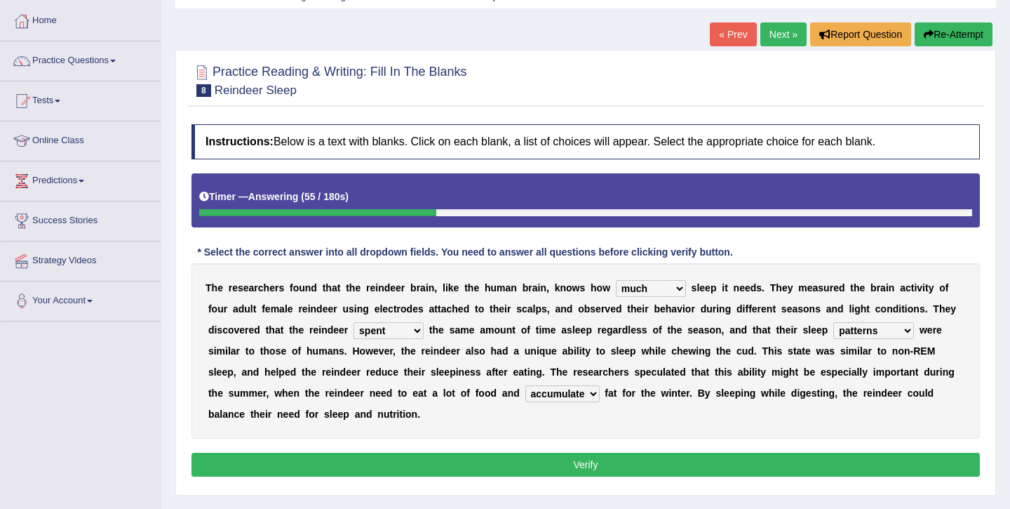
scroll to position [83, 0]
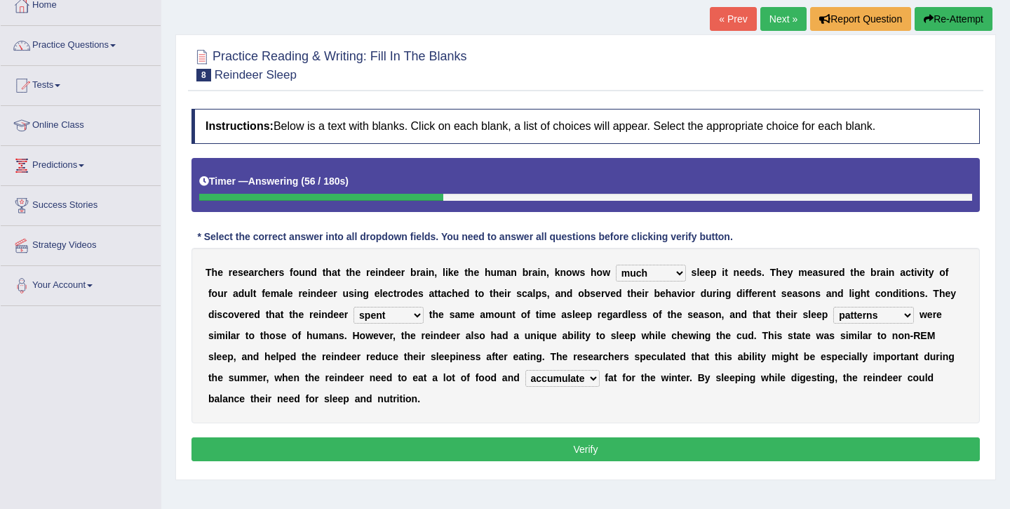
click at [574, 380] on select "cultivate regard surmount accumulate" at bounding box center [563, 378] width 74 height 17
click at [526, 370] on select "cultivate regard surmount accumulate" at bounding box center [563, 378] width 74 height 17
click at [576, 382] on select "cultivate regard surmount accumulate" at bounding box center [563, 378] width 74 height 17
select select "accumulate"
click at [526, 370] on select "cultivate regard surmount accumulate" at bounding box center [563, 378] width 74 height 17
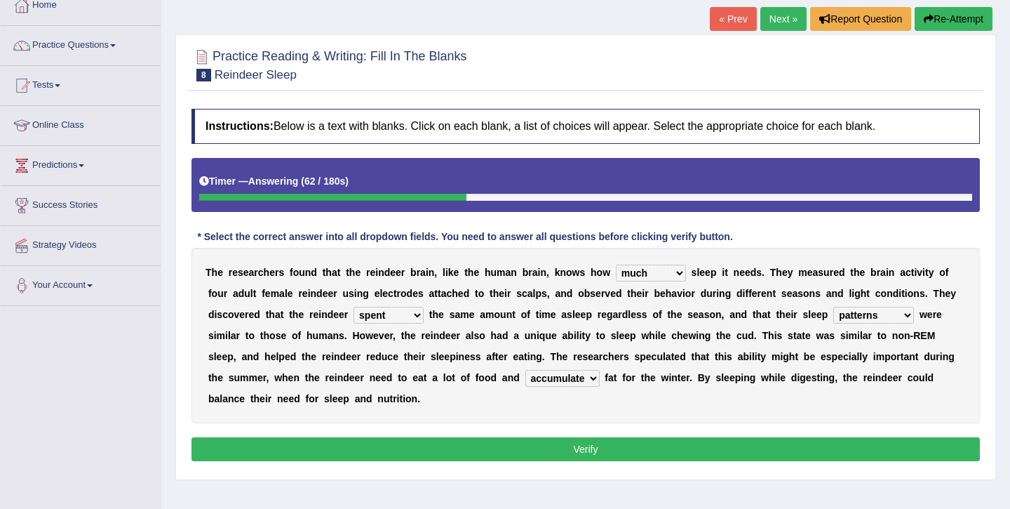
click at [582, 448] on button "Verify" at bounding box center [586, 449] width 789 height 24
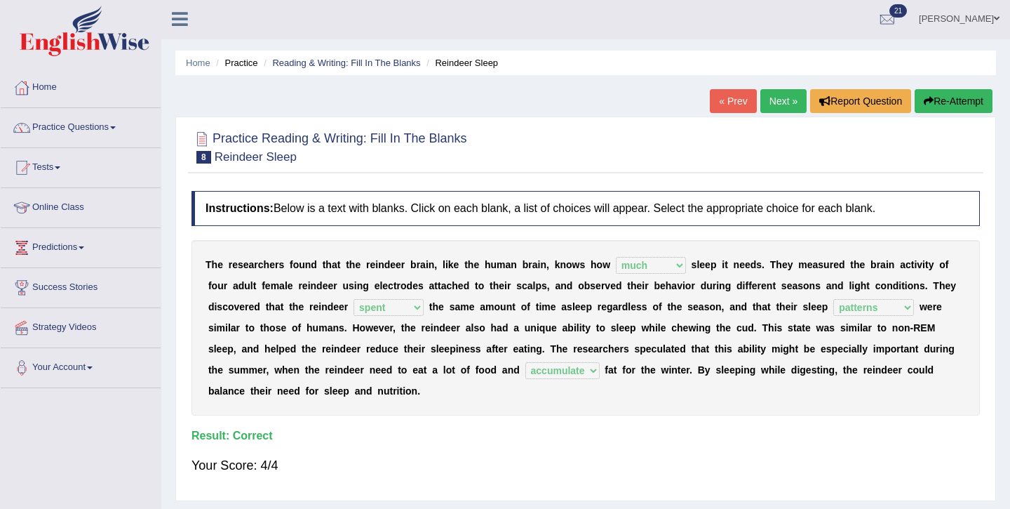
scroll to position [0, 0]
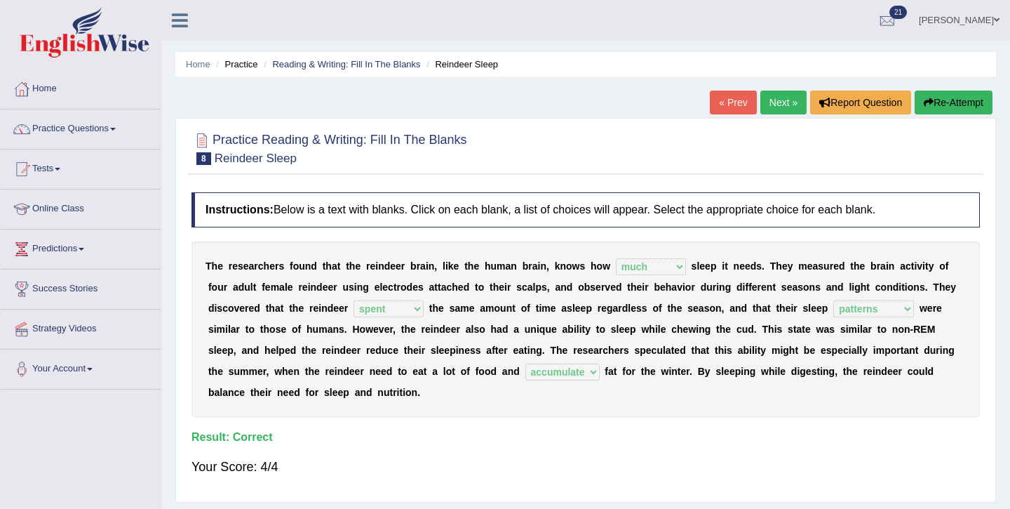
click at [772, 106] on link "Next »" at bounding box center [784, 103] width 46 height 24
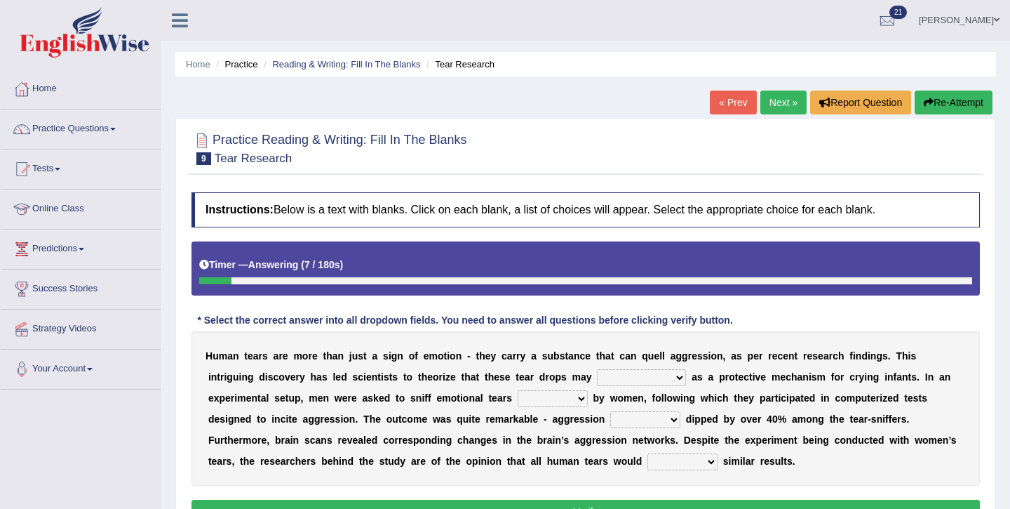
click at [597, 376] on select "have evolution be evolution be evolved have evolved" at bounding box center [641, 377] width 89 height 17
click at [597, 371] on select "have evolution be evolution be evolved have evolved" at bounding box center [641, 377] width 89 height 17
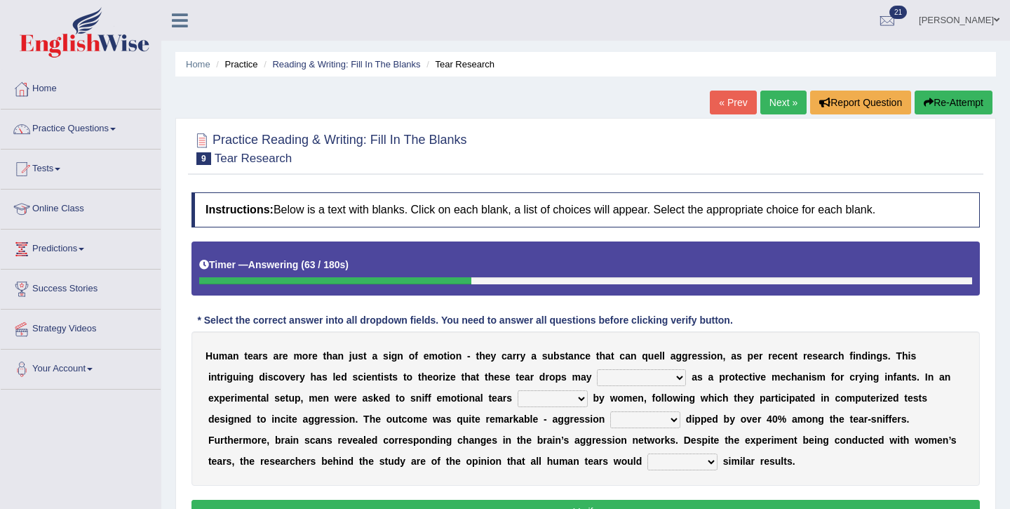
select select "be evolved"
click at [597, 369] on select "have evolution be evolution be evolved have evolved" at bounding box center [641, 377] width 89 height 17
click at [518, 402] on select "shed lost grown emitted" at bounding box center [553, 398] width 70 height 17
click at [518, 399] on select "shed lost grown emitted" at bounding box center [553, 398] width 70 height 17
click at [518, 397] on select "shed lost grown emitted" at bounding box center [553, 398] width 70 height 17
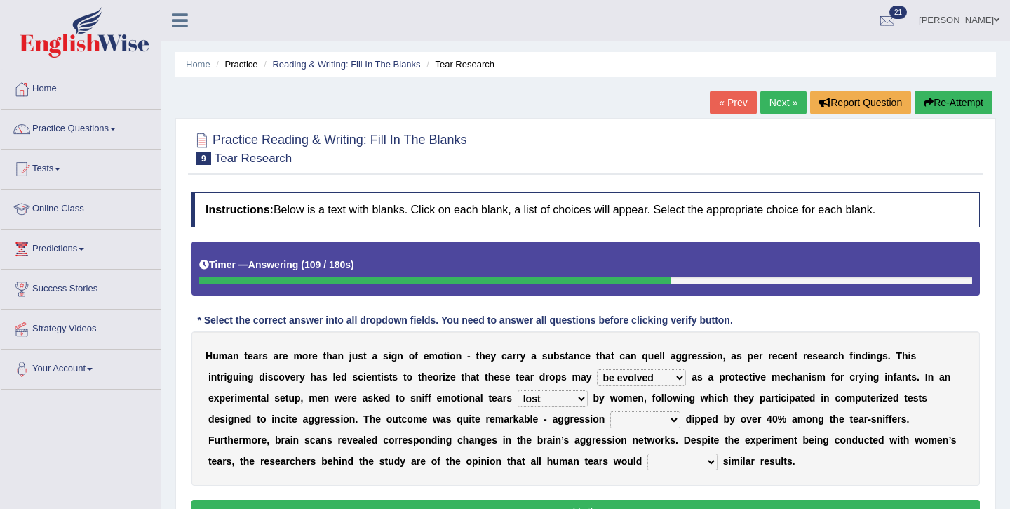
click at [518, 390] on select "shed lost grown emitted" at bounding box center [553, 398] width 70 height 17
click at [518, 394] on select "shed lost grown emitted" at bounding box center [553, 398] width 70 height 17
select select "grown"
click at [518, 390] on select "shed lost grown emitted" at bounding box center [553, 398] width 70 height 17
click at [610, 426] on select "posts measures levels portions" at bounding box center [645, 419] width 70 height 17
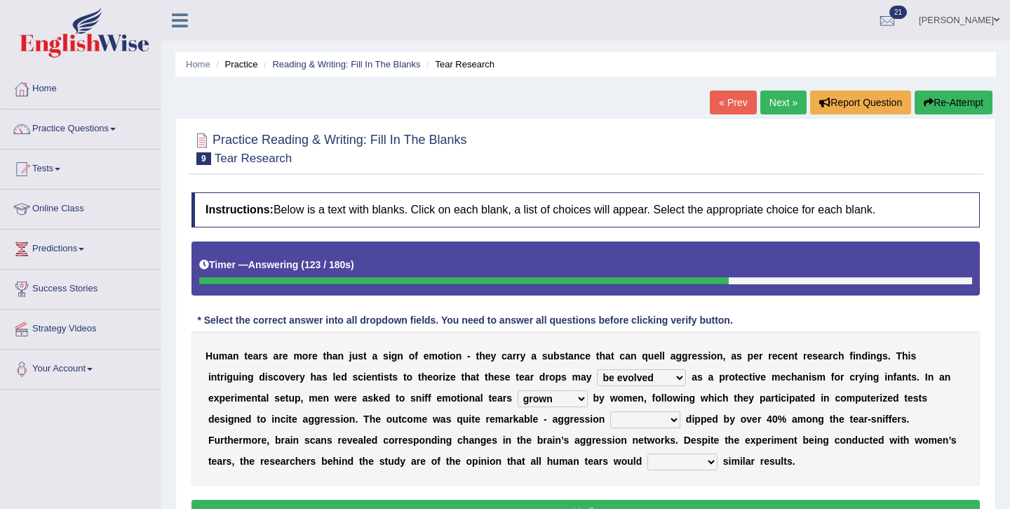
select select "levels"
click at [610, 411] on select "posts measures levels portions" at bounding box center [645, 419] width 70 height 17
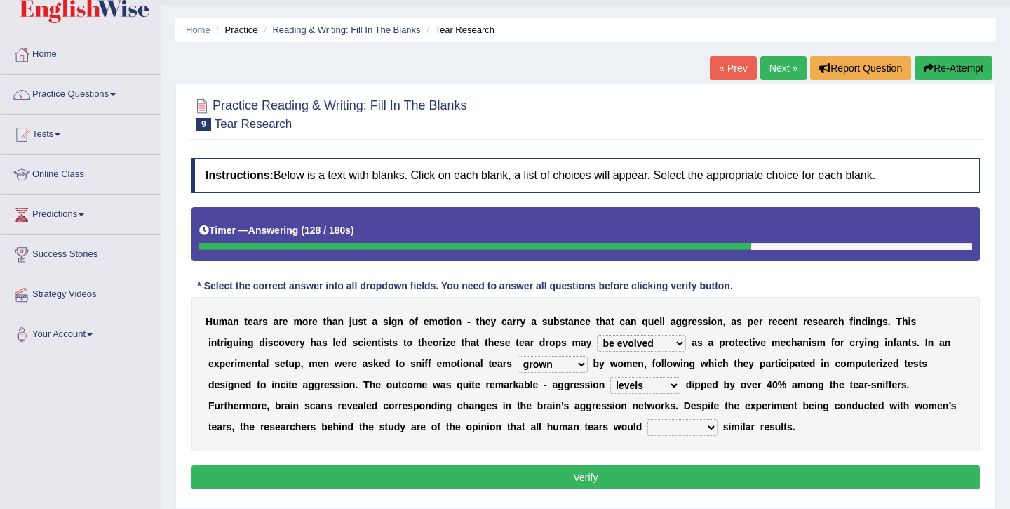
scroll to position [38, 0]
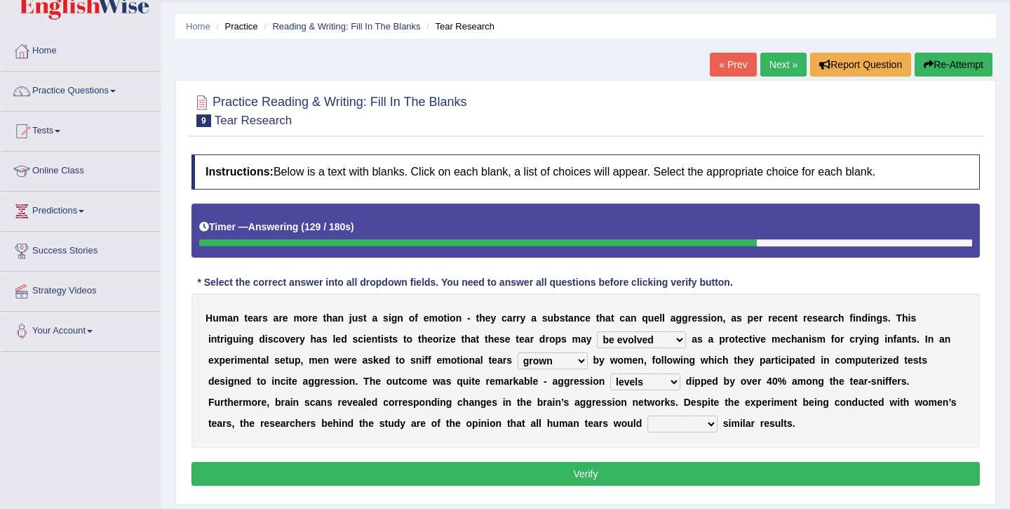
click at [648, 417] on select "evade invoke reflect yield" at bounding box center [683, 423] width 70 height 17
click at [648, 432] on select "evade invoke reflect yield" at bounding box center [683, 423] width 70 height 17
select select "reflect"
click at [648, 415] on select "evade invoke reflect yield" at bounding box center [683, 423] width 70 height 17
click at [572, 471] on button "Verify" at bounding box center [586, 474] width 789 height 24
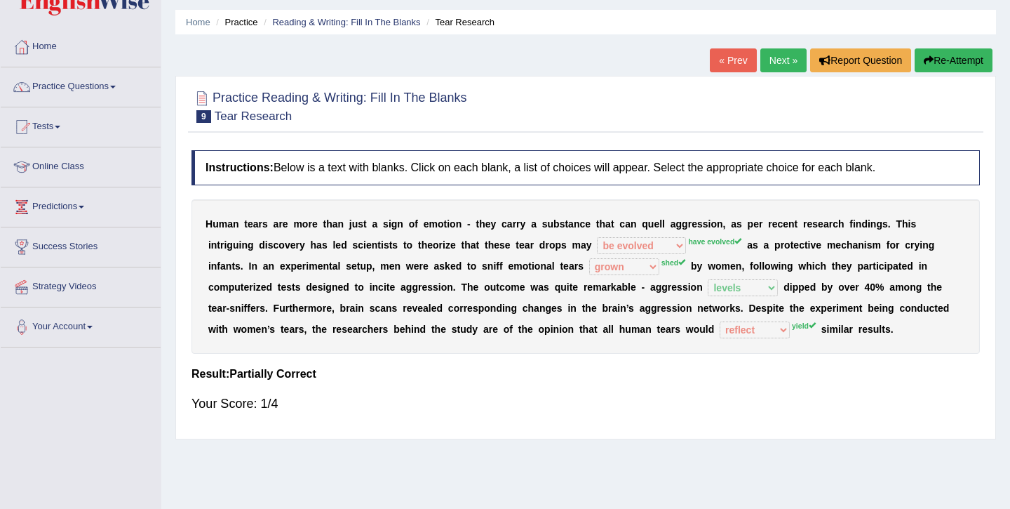
scroll to position [39, 0]
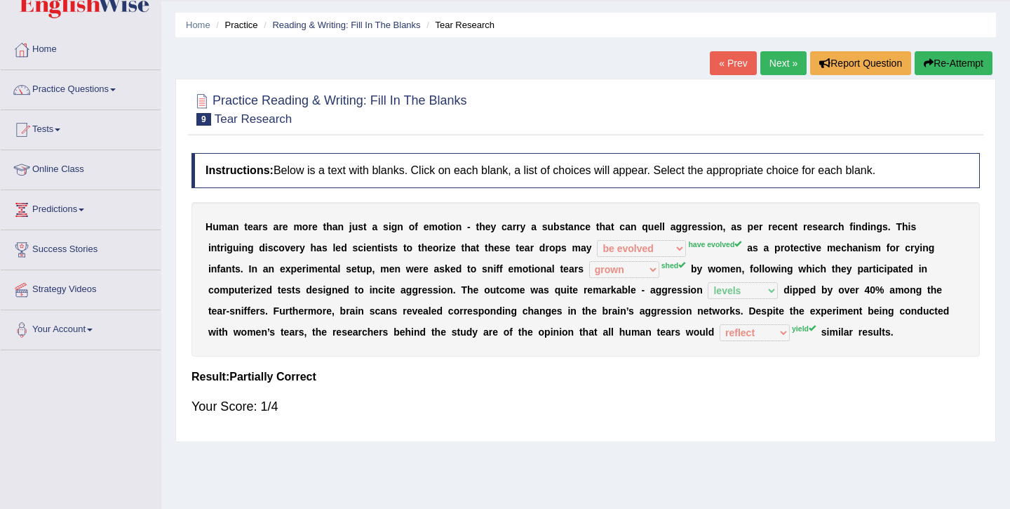
click at [938, 67] on button "Re-Attempt" at bounding box center [954, 63] width 78 height 24
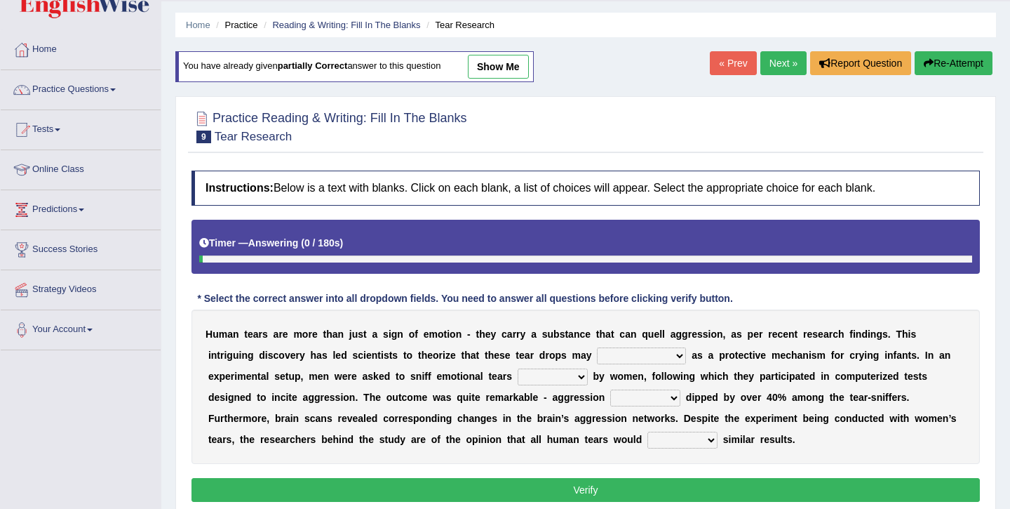
scroll to position [41, 0]
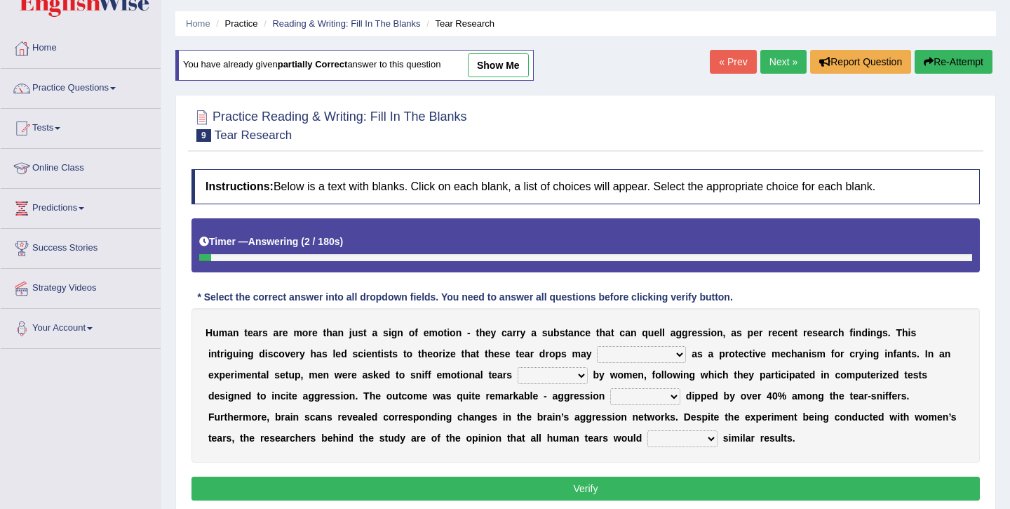
click at [597, 356] on select "have evolution be evolution be evolved have evolved" at bounding box center [641, 354] width 89 height 17
select select "have evolved"
click at [597, 346] on select "have evolution be evolution be evolved have evolved" at bounding box center [641, 354] width 89 height 17
click at [518, 379] on select "shed lost grown emitted" at bounding box center [553, 375] width 70 height 17
select select "shed"
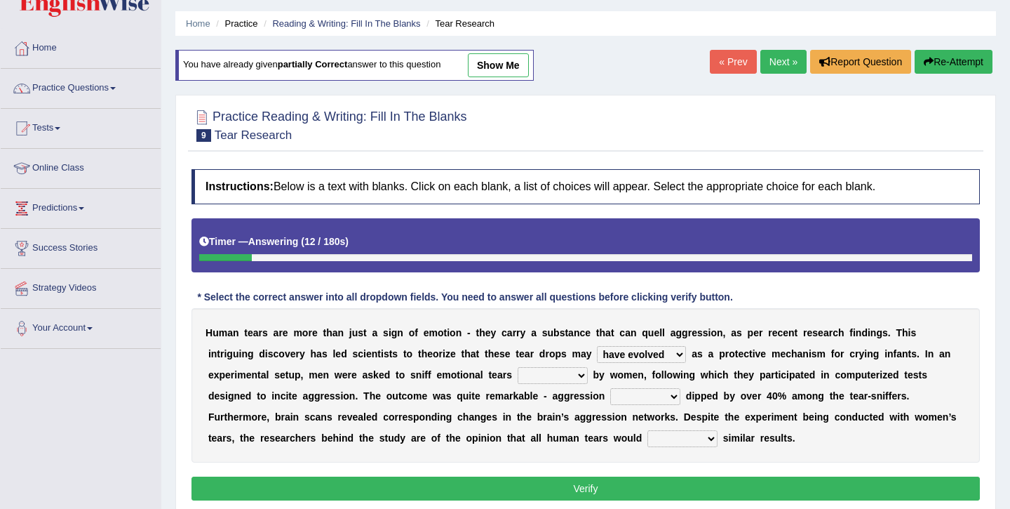
click at [518, 367] on select "shed lost grown emitted" at bounding box center [553, 375] width 70 height 17
click at [551, 408] on div "H u m a n t e a r s a r e m o r e t h a n j u s t a s i g n o f e m o t i o n -…" at bounding box center [586, 385] width 789 height 154
click at [553, 406] on div "H u m a n t e a r s a r e m o r e t h a n j u s t a s i g n o f e m o t i o n -…" at bounding box center [586, 385] width 789 height 154
click at [610, 392] on select "posts measures levels portions" at bounding box center [645, 396] width 70 height 17
select select "levels"
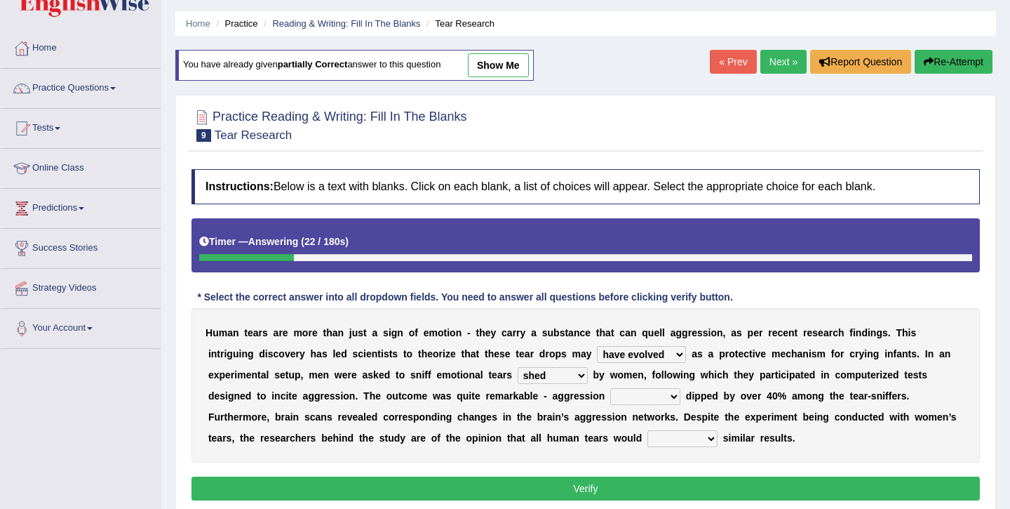
click at [610, 388] on select "posts measures levels portions" at bounding box center [645, 396] width 70 height 17
click at [648, 434] on select "evade invoke reflect yield" at bounding box center [683, 438] width 70 height 17
select select "yield"
click at [648, 430] on select "evade invoke reflect yield" at bounding box center [683, 438] width 70 height 17
click at [603, 483] on button "Verify" at bounding box center [586, 488] width 789 height 24
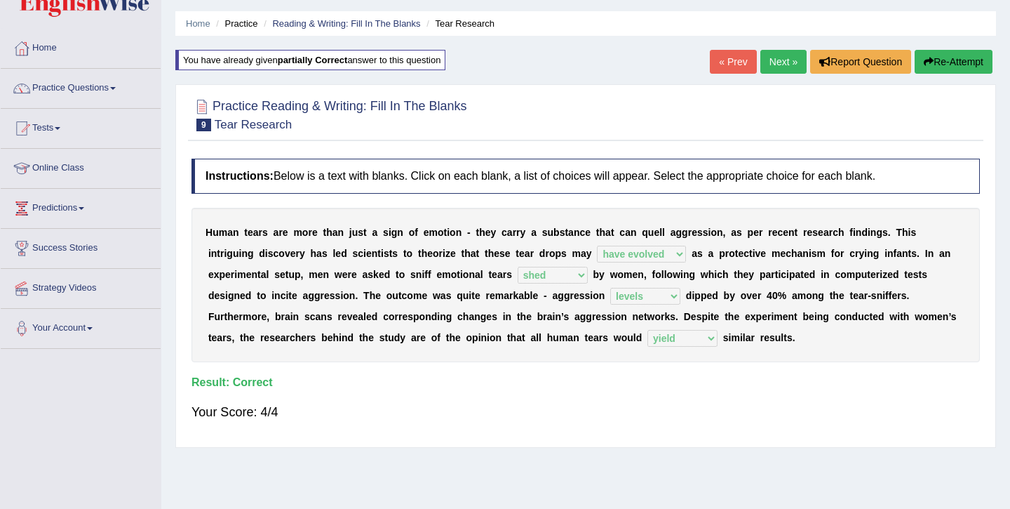
click at [787, 60] on link "Next »" at bounding box center [784, 62] width 46 height 24
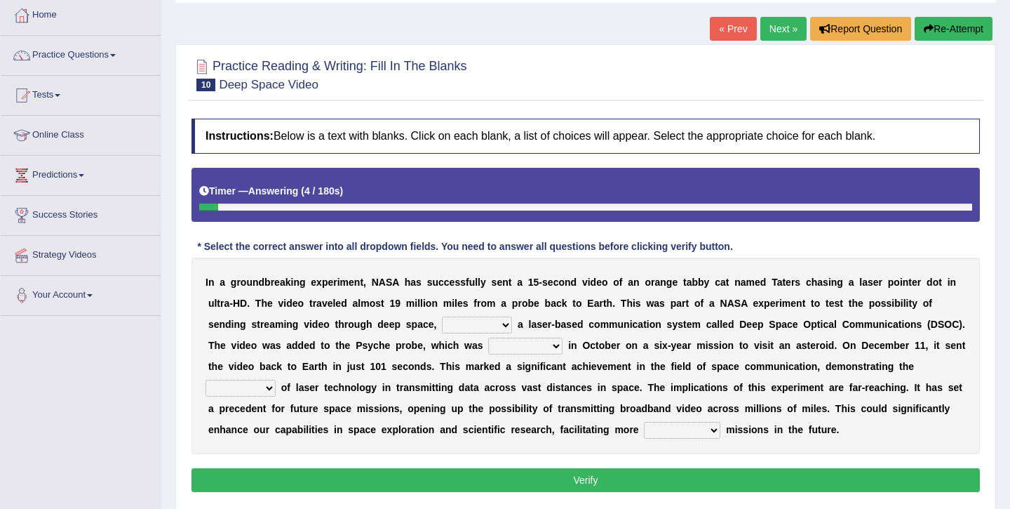
scroll to position [76, 0]
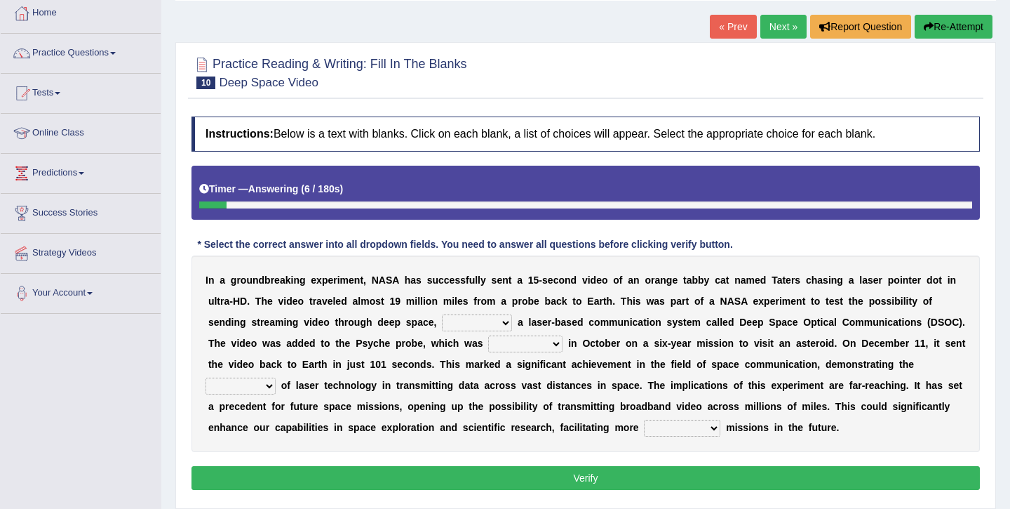
click at [473, 324] on select "as using to use using use" at bounding box center [477, 322] width 70 height 17
select select "using"
click at [442, 314] on select "as using to use using use" at bounding box center [477, 322] width 70 height 17
click at [514, 343] on select "initiated established proved launched" at bounding box center [525, 343] width 74 height 17
select select "launched"
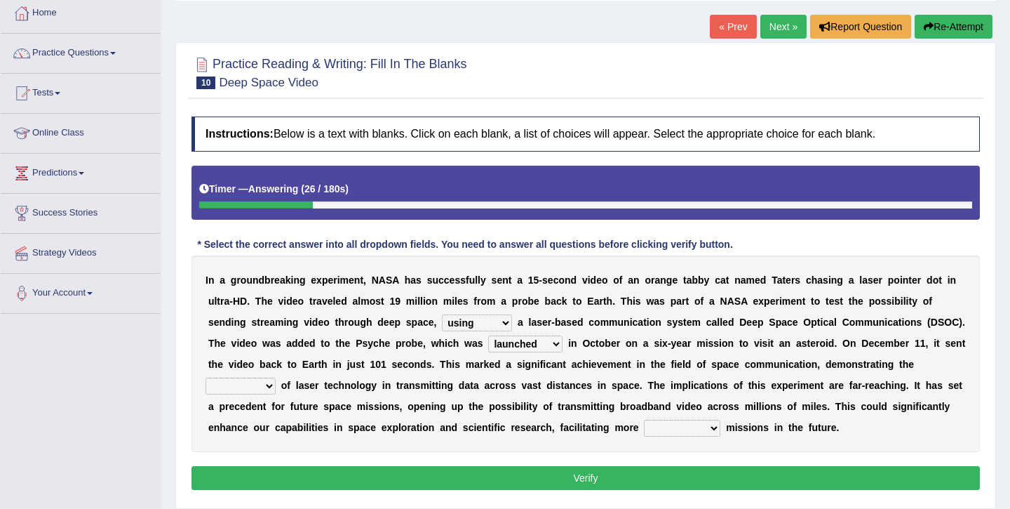
click at [489, 335] on select "initiated established proved launched" at bounding box center [525, 343] width 74 height 17
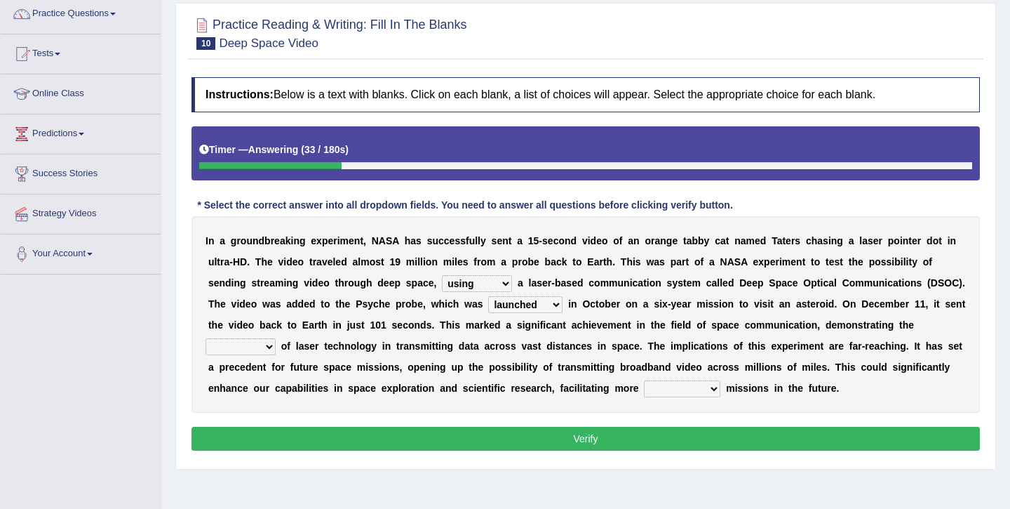
scroll to position [116, 0]
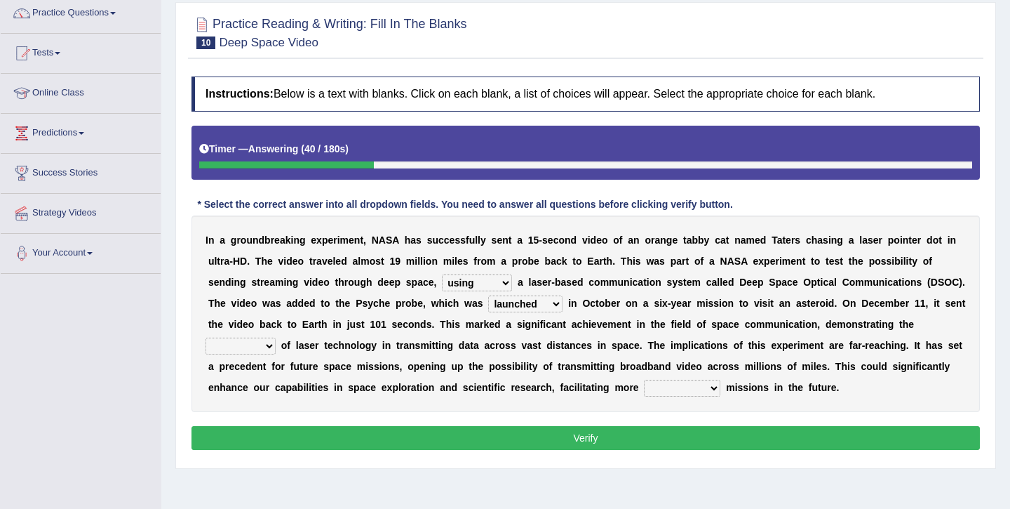
click at [250, 342] on select "range probability potential extent" at bounding box center [241, 345] width 70 height 17
select select "potential"
click at [206, 337] on select "range probability potential extent" at bounding box center [241, 345] width 70 height 17
click at [704, 392] on select "rudimentary maximum overall ambitious" at bounding box center [682, 388] width 76 height 17
select select "ambitious"
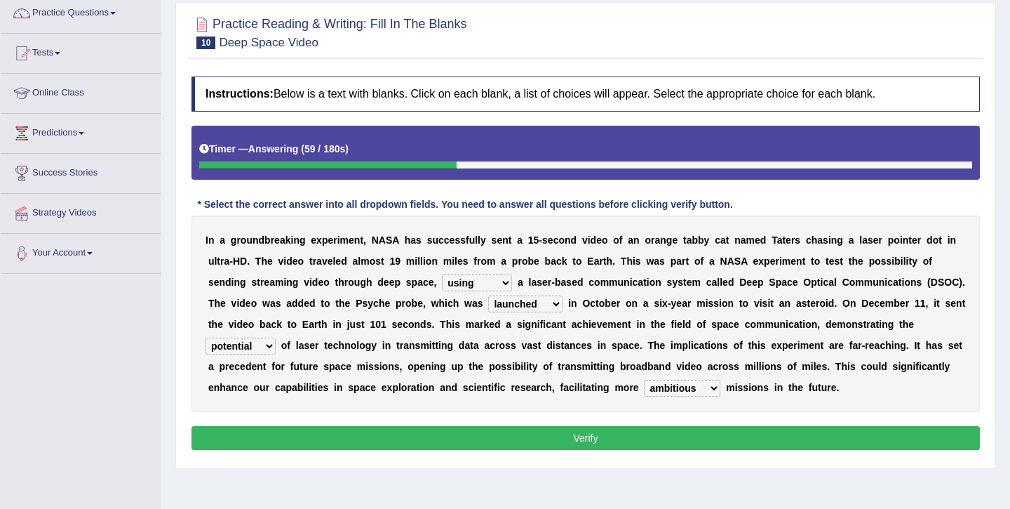
click at [644, 380] on select "rudimentary maximum overall ambitious" at bounding box center [682, 388] width 76 height 17
click at [665, 436] on button "Verify" at bounding box center [586, 438] width 789 height 24
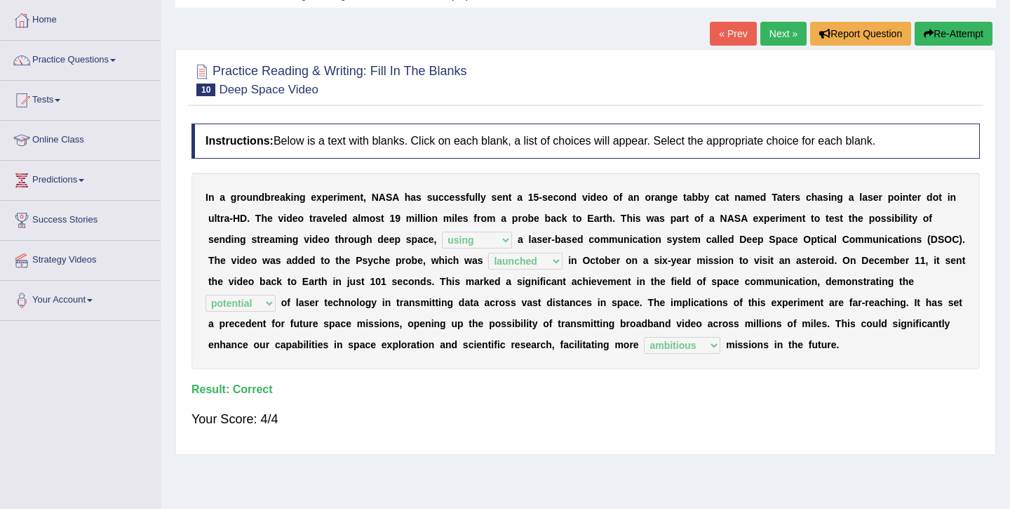
scroll to position [0, 0]
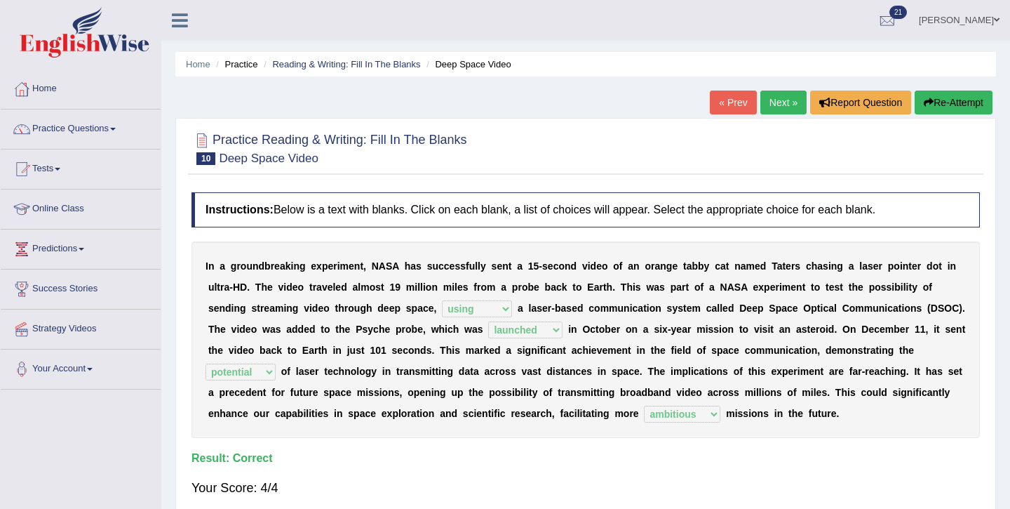
click at [774, 106] on link "Next »" at bounding box center [784, 103] width 46 height 24
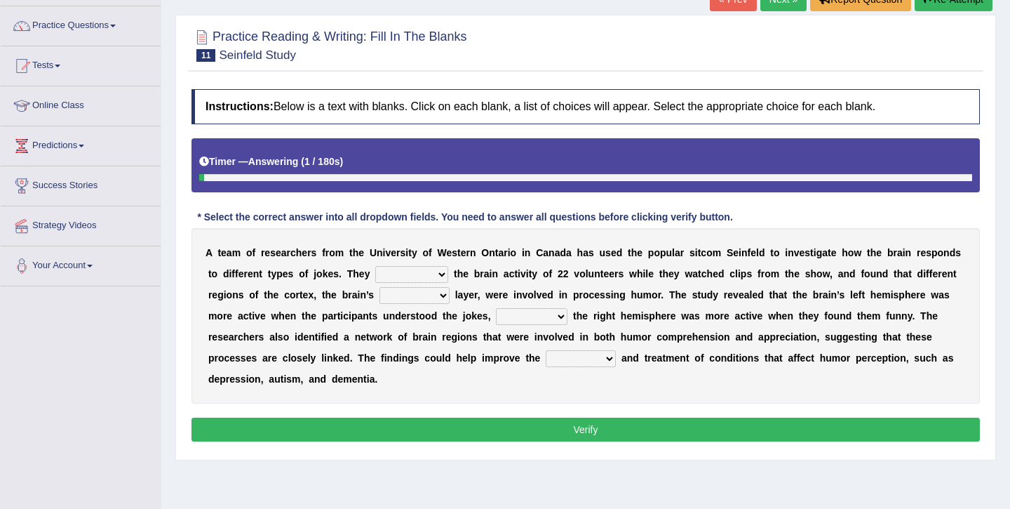
scroll to position [131, 0]
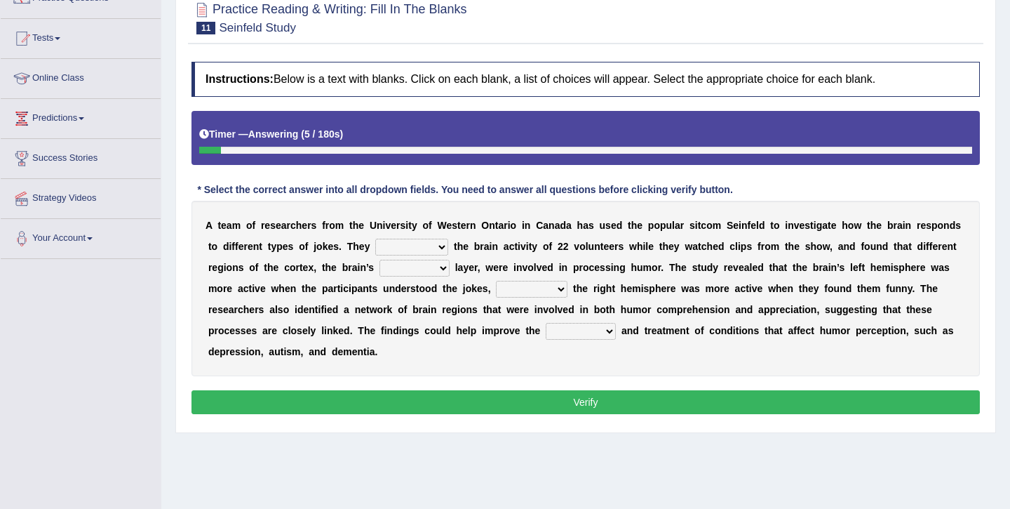
click at [380, 243] on select "glanced monitored entertained involved" at bounding box center [411, 247] width 73 height 17
select select "monitored"
click at [375, 239] on select "glanced monitored entertained involved" at bounding box center [411, 247] width 73 height 17
click at [403, 267] on select "outlandish outgoing outside outermost" at bounding box center [415, 268] width 70 height 17
select select "outermost"
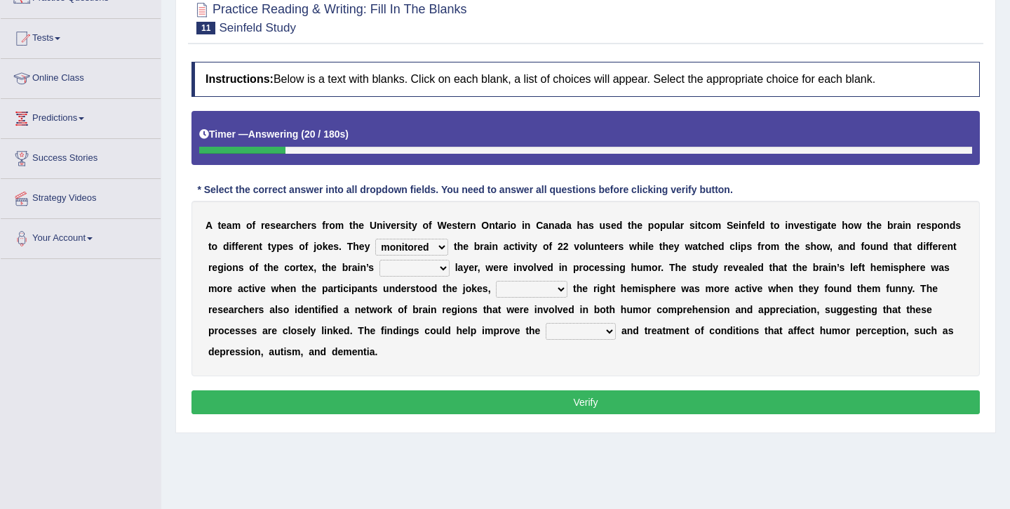
click at [380, 260] on select "outlandish outgoing outside outermost" at bounding box center [415, 268] width 70 height 17
click at [523, 283] on select "due to rather than yet while" at bounding box center [532, 289] width 72 height 17
select select "due to"
click at [497, 281] on select "due to rather than yet while" at bounding box center [532, 289] width 72 height 17
click at [596, 327] on select "execution diagnosis format strategy" at bounding box center [581, 331] width 70 height 17
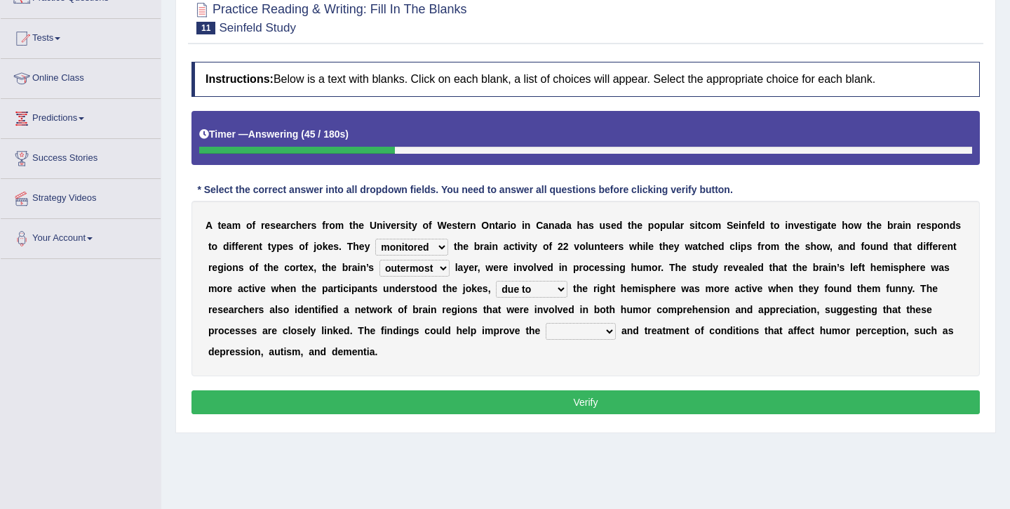
select select "diagnosis"
click at [546, 323] on select "execution diagnosis format strategy" at bounding box center [581, 331] width 70 height 17
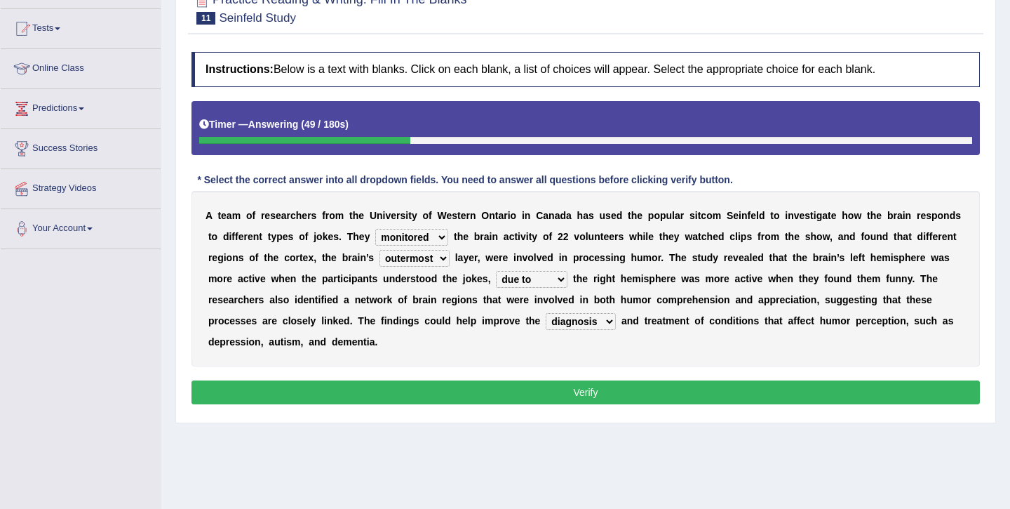
click at [567, 388] on button "Verify" at bounding box center [586, 392] width 789 height 24
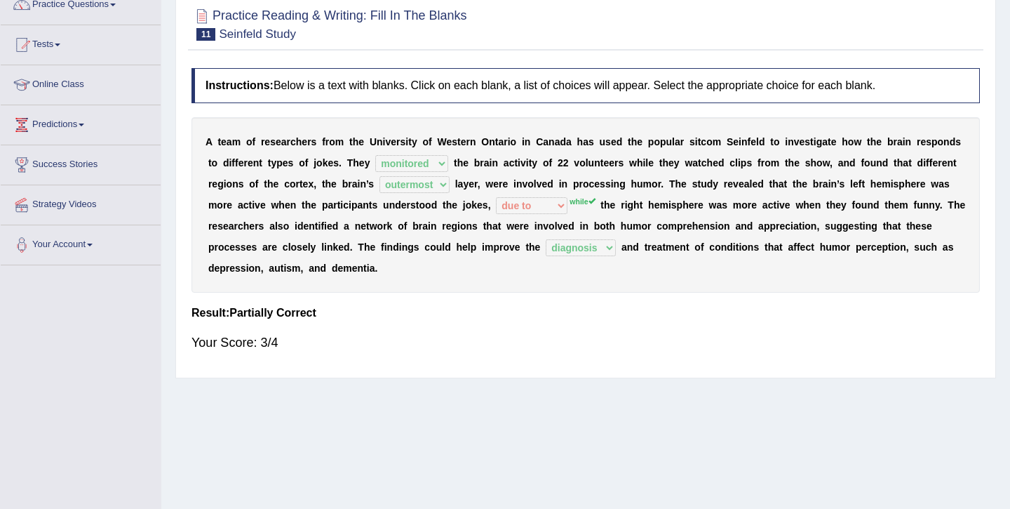
scroll to position [0, 0]
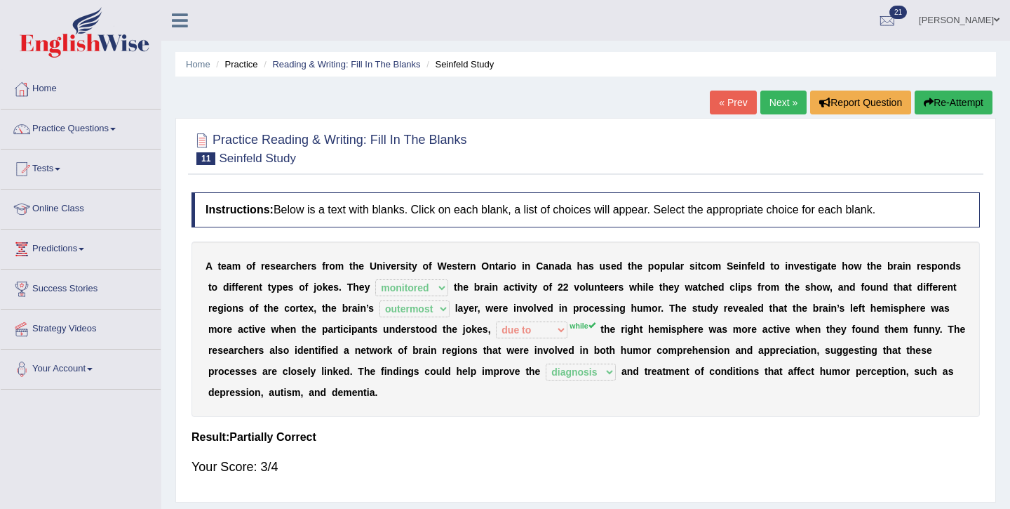
click at [775, 100] on link "Next »" at bounding box center [784, 103] width 46 height 24
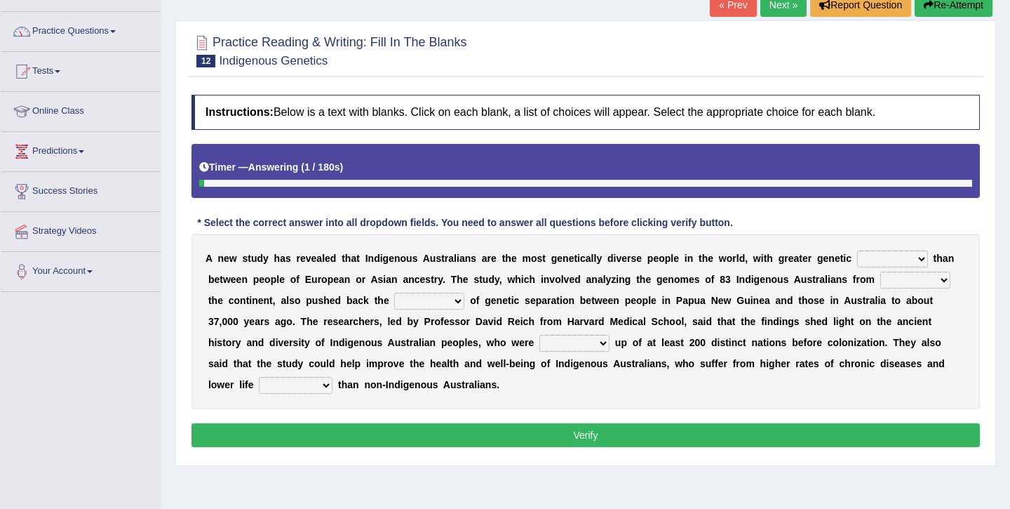
scroll to position [102, 0]
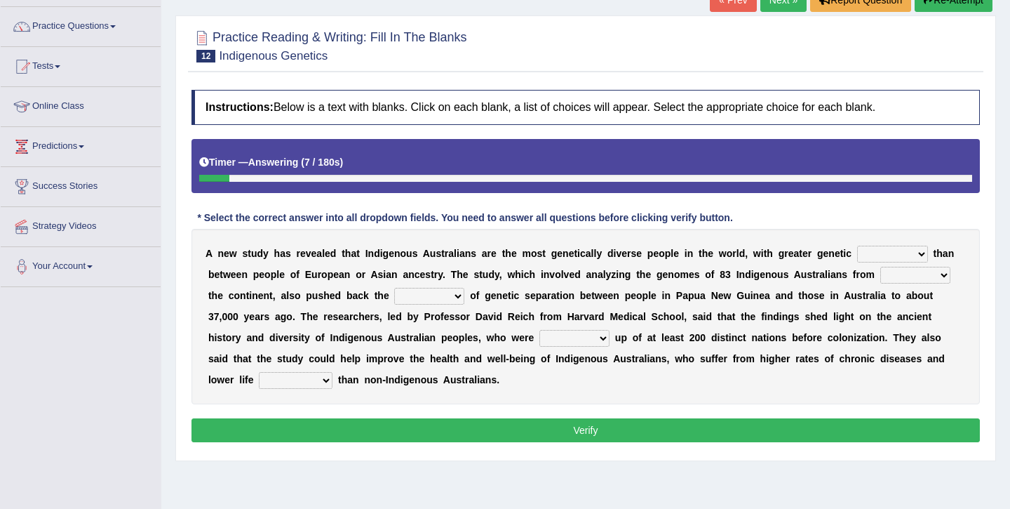
click at [882, 250] on select "integrity conformity variability stability" at bounding box center [892, 254] width 71 height 17
select select "conformity"
click at [857, 246] on select "integrity conformity variability stability" at bounding box center [892, 254] width 71 height 17
click at [910, 269] on select "at with of across" at bounding box center [916, 275] width 70 height 17
select select "across"
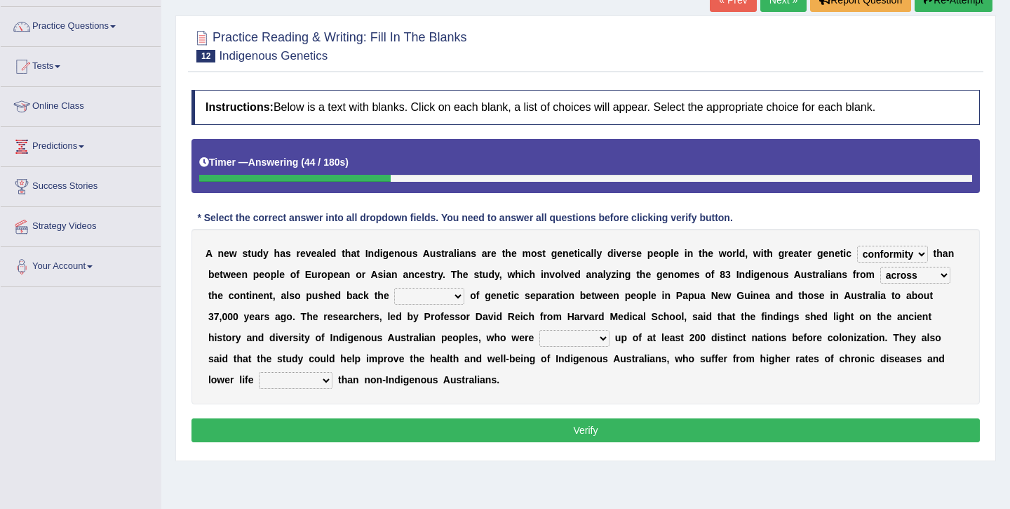
click at [881, 267] on select "at with of across" at bounding box center [916, 275] width 70 height 17
click at [440, 299] on select "analysis location date feature" at bounding box center [429, 296] width 70 height 17
select select "feature"
click at [394, 288] on select "analysis location date feature" at bounding box center [429, 296] width 70 height 17
click at [563, 336] on select "made set broken laid" at bounding box center [575, 338] width 70 height 17
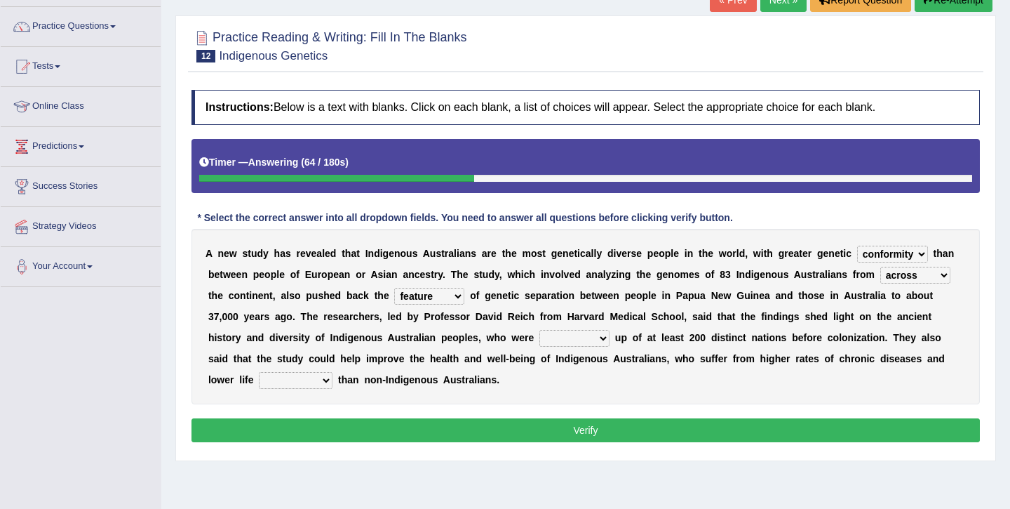
select select "made"
click at [540, 330] on select "made set broken laid" at bounding box center [575, 338] width 70 height 17
click at [267, 378] on select "level expectancy assurance rate" at bounding box center [296, 380] width 74 height 17
select select "expectancy"
click at [259, 372] on select "level expectancy assurance rate" at bounding box center [296, 380] width 74 height 17
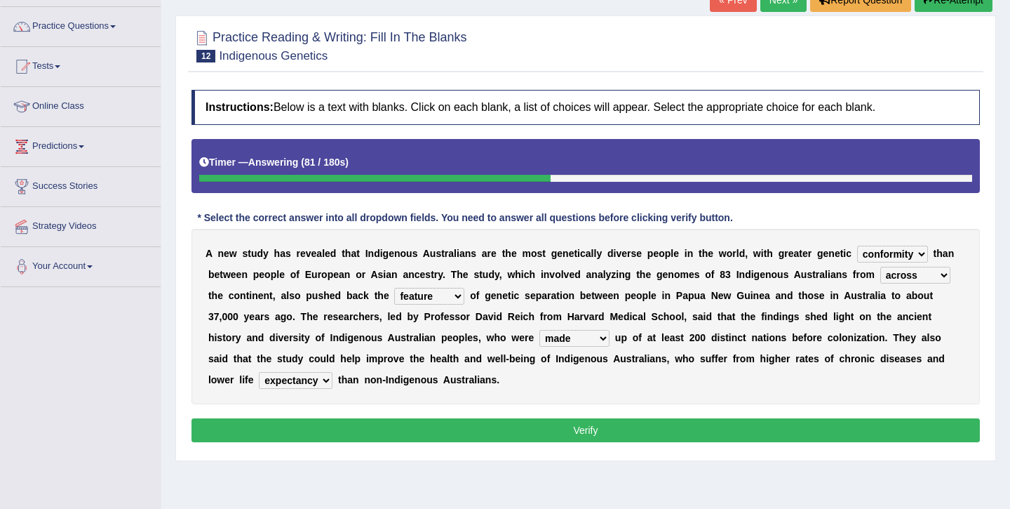
click at [319, 425] on button "Verify" at bounding box center [586, 430] width 789 height 24
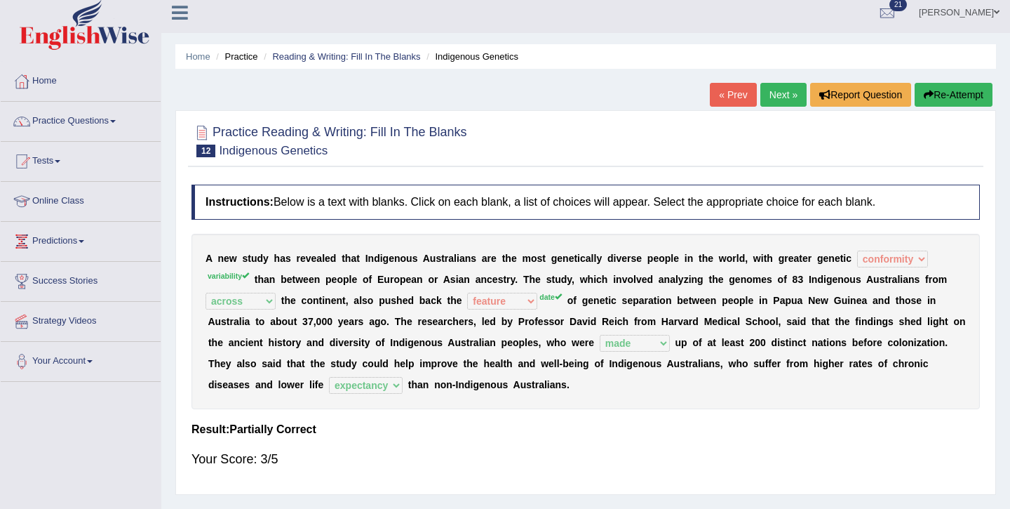
scroll to position [0, 0]
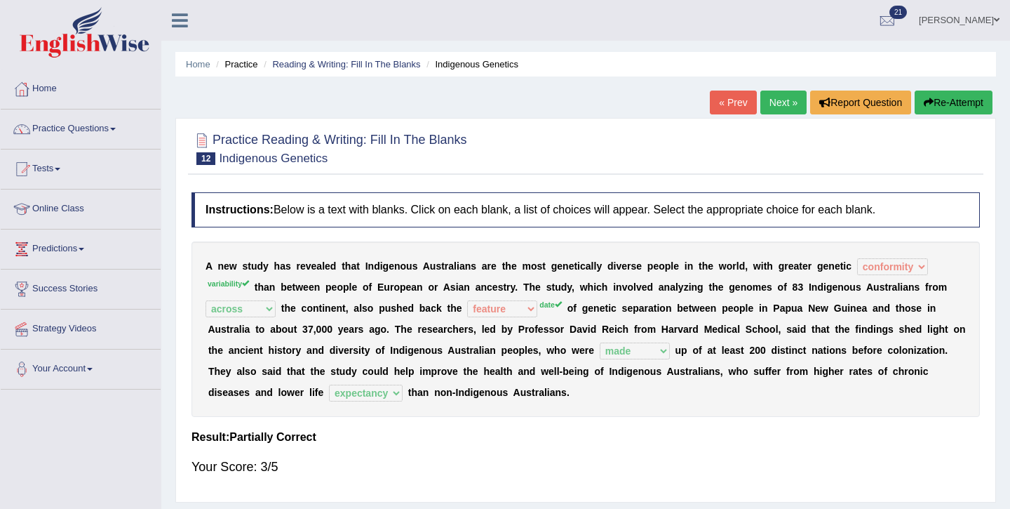
click at [790, 93] on link "Next »" at bounding box center [784, 103] width 46 height 24
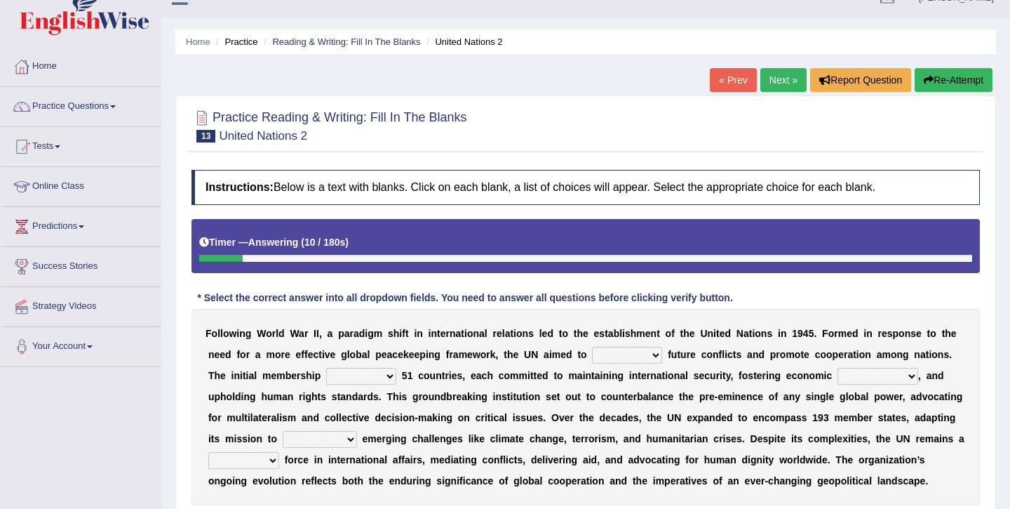
scroll to position [25, 0]
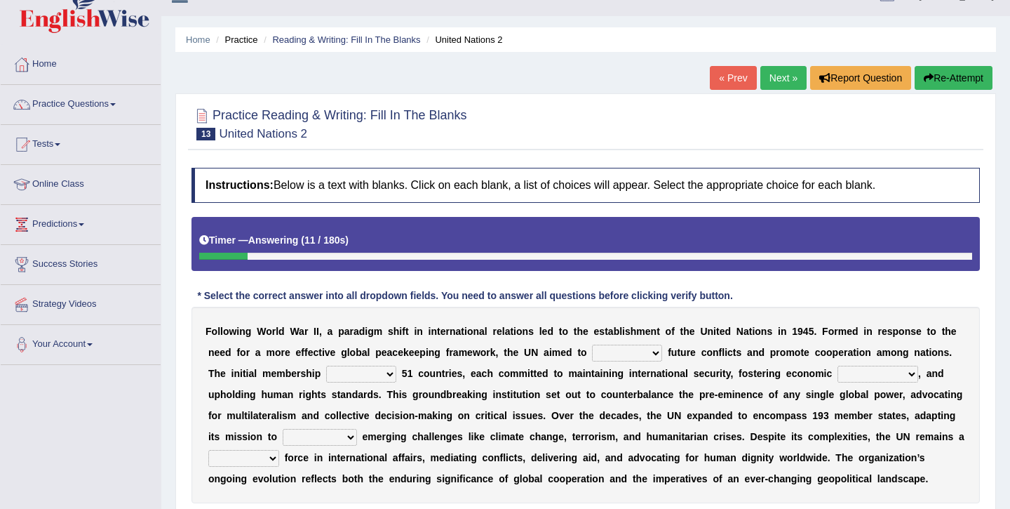
click at [625, 357] on select "harness prevent narrate impose" at bounding box center [627, 353] width 70 height 17
select select "prevent"
click at [595, 345] on select "harness prevent narrate impose" at bounding box center [627, 353] width 70 height 17
click at [360, 373] on select "comprised contrasted consisted compared" at bounding box center [361, 374] width 70 height 17
select select "consisted"
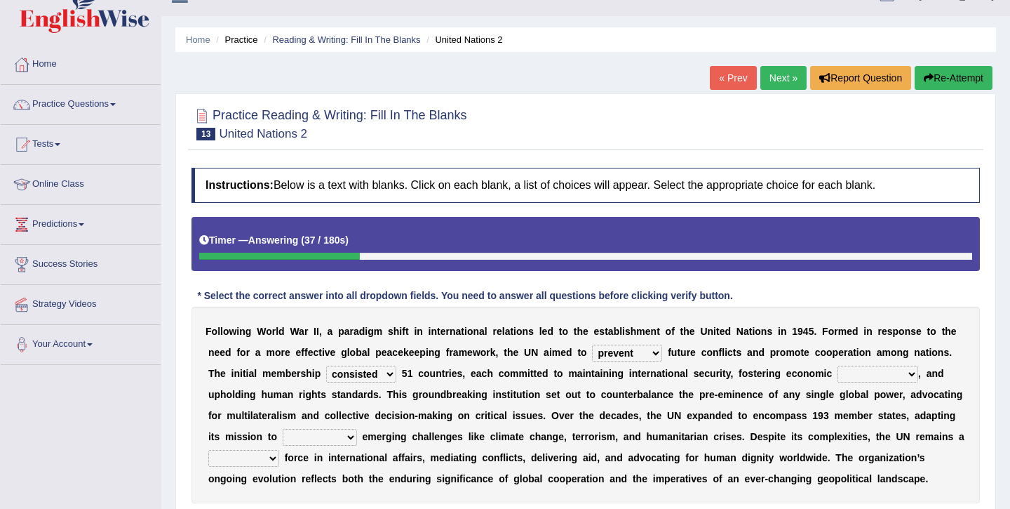
click at [326, 366] on select "comprised contrasted consisted compared" at bounding box center [361, 374] width 70 height 17
click at [899, 377] on select "ornament development posterity velocity" at bounding box center [878, 374] width 81 height 17
select select "development"
click at [838, 366] on select "ornament development posterity velocity" at bounding box center [878, 374] width 81 height 17
click at [326, 441] on select "confront mute camouflage dismantle" at bounding box center [320, 437] width 74 height 17
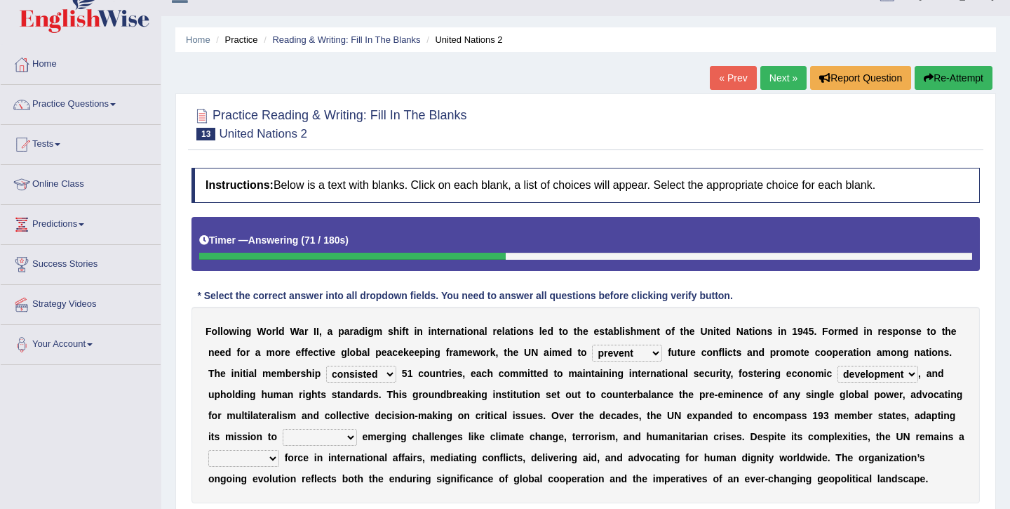
select select "mute"
click at [283, 429] on select "confront mute camouflage dismantle" at bounding box center [320, 437] width 74 height 17
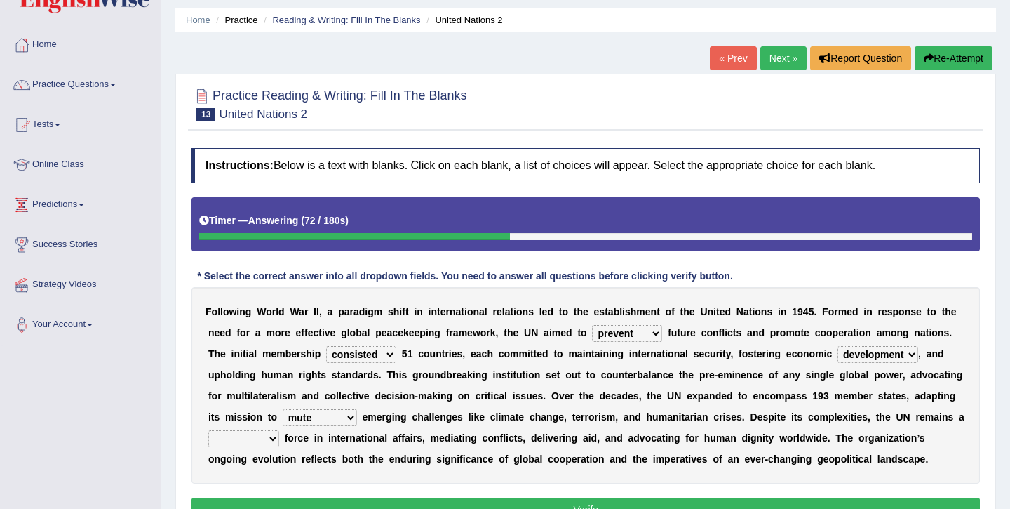
scroll to position [107, 0]
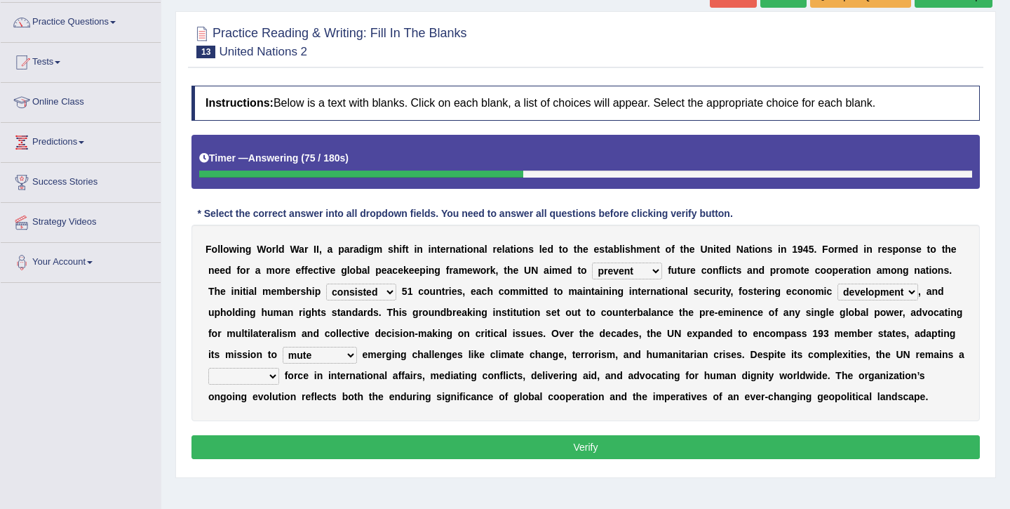
click at [234, 379] on select "dissident possessed pivotal tropical" at bounding box center [243, 376] width 71 height 17
select select "pivotal"
click at [208, 368] on select "dissident possessed pivotal tropical" at bounding box center [243, 376] width 71 height 17
click at [252, 443] on button "Verify" at bounding box center [586, 447] width 789 height 24
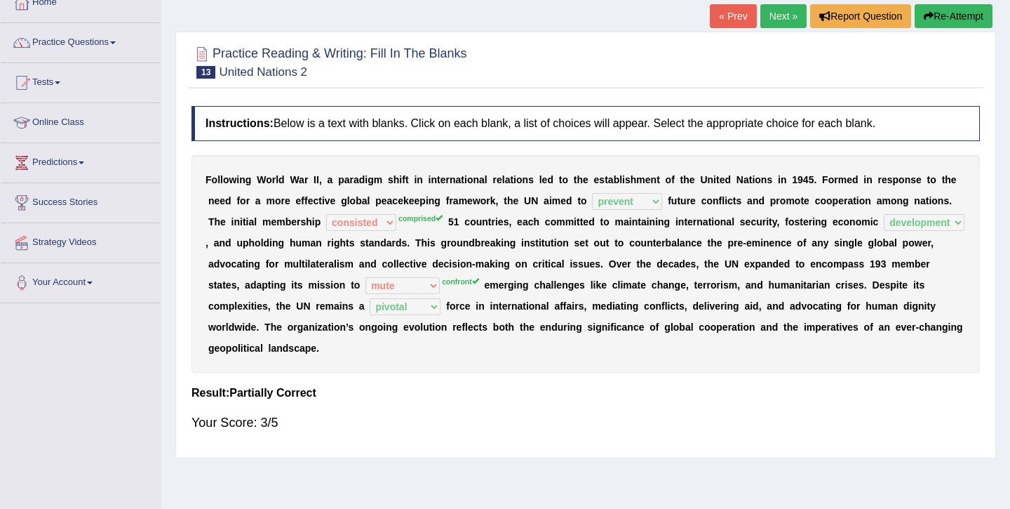
scroll to position [79, 0]
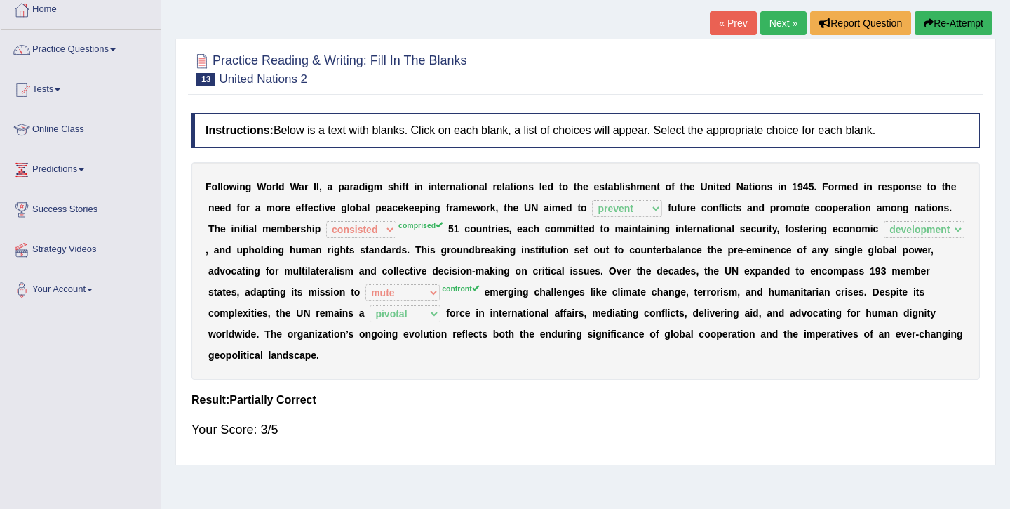
click at [783, 28] on link "Next »" at bounding box center [784, 23] width 46 height 24
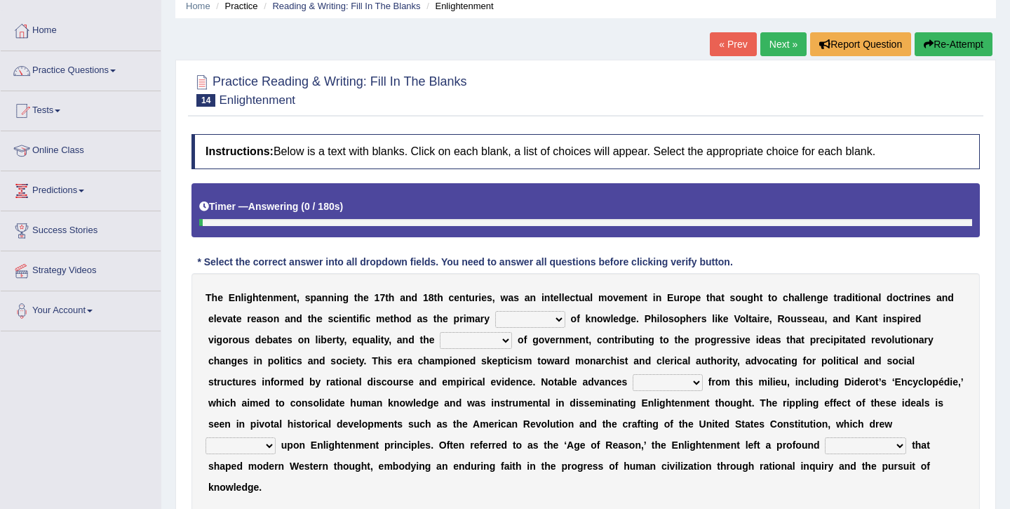
scroll to position [78, 0]
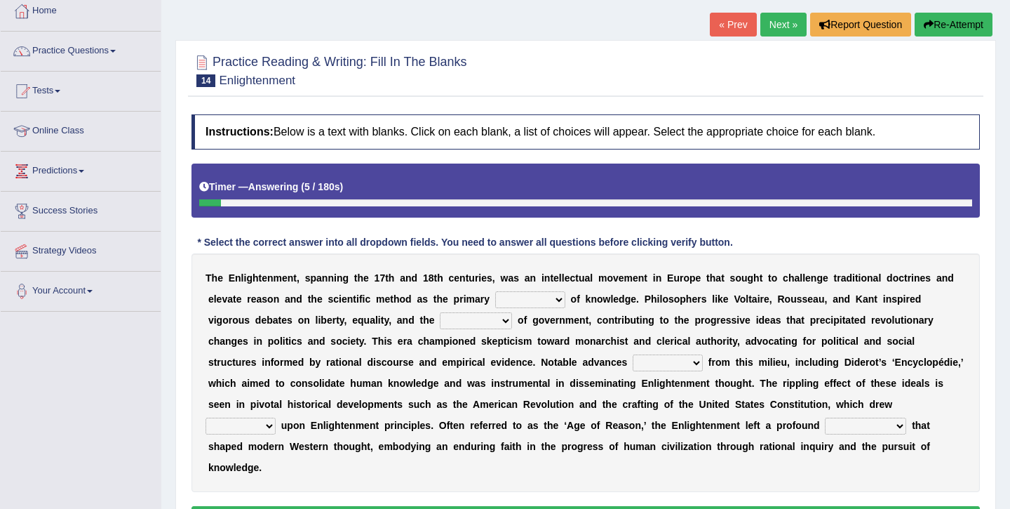
click at [537, 297] on select "reserves portraits envoys sources" at bounding box center [530, 299] width 70 height 17
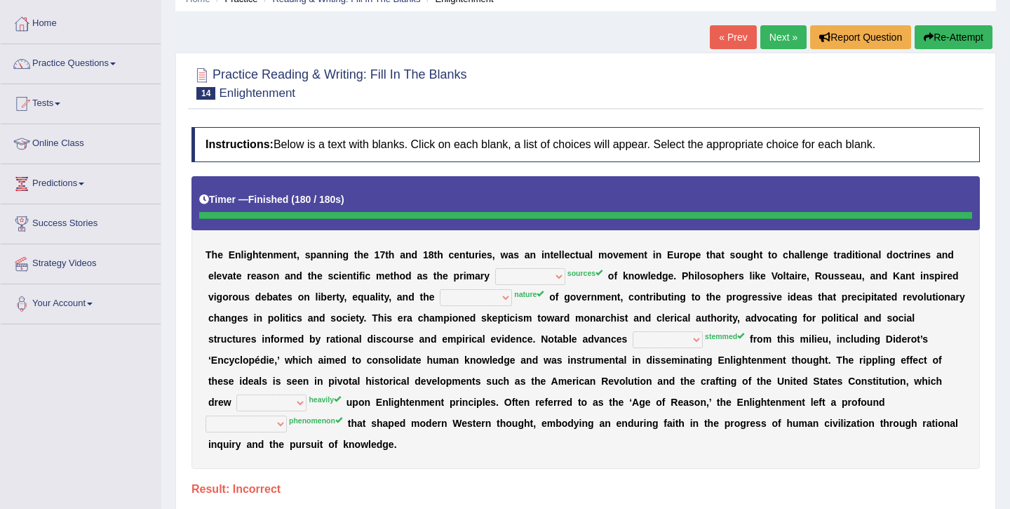
scroll to position [62, 0]
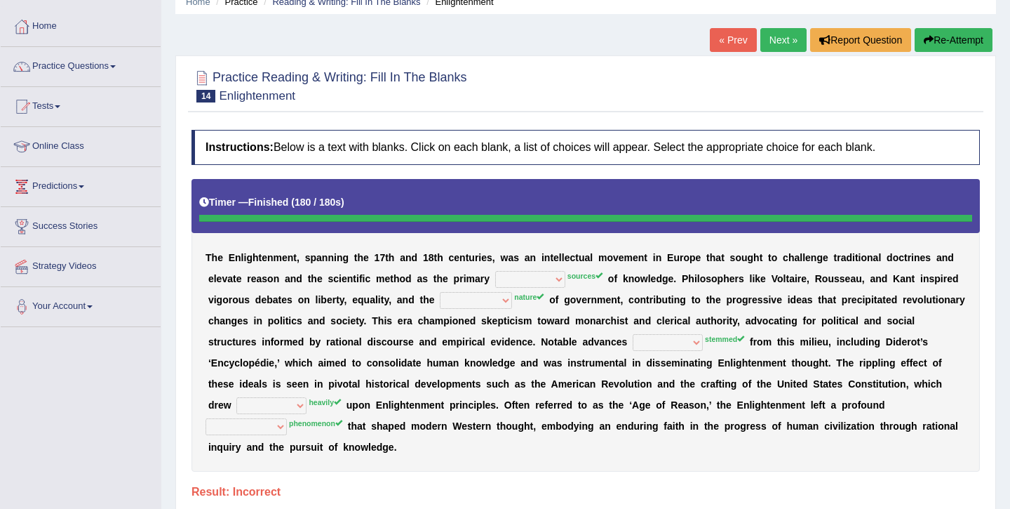
click at [943, 44] on button "Re-Attempt" at bounding box center [954, 40] width 78 height 24
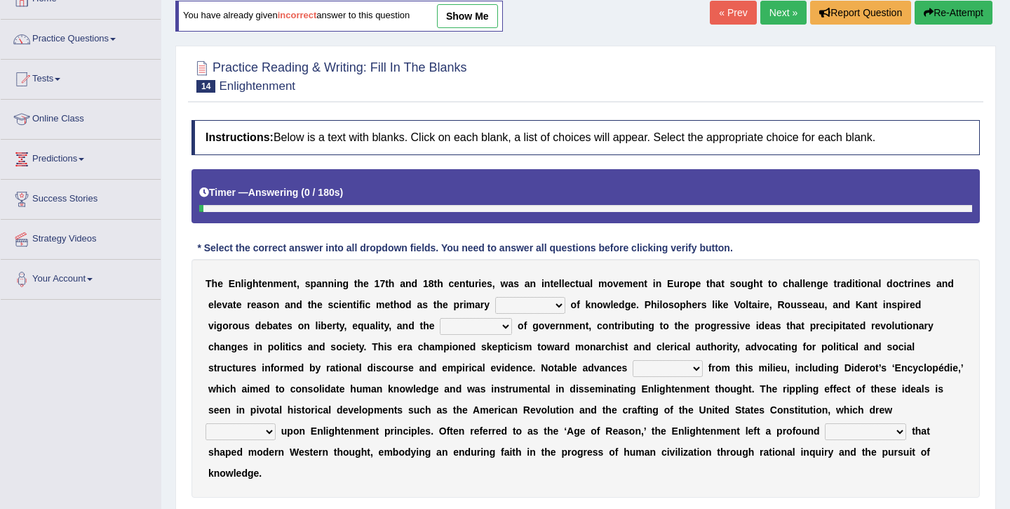
scroll to position [91, 0]
click at [547, 305] on select "reserves portraits envoys sources" at bounding box center [530, 304] width 70 height 17
select select "sources"
click at [495, 296] on select "reserves portraits envoys sources" at bounding box center [530, 304] width 70 height 17
click at [440, 322] on select "aristocracy posture nature democracy" at bounding box center [476, 325] width 72 height 17
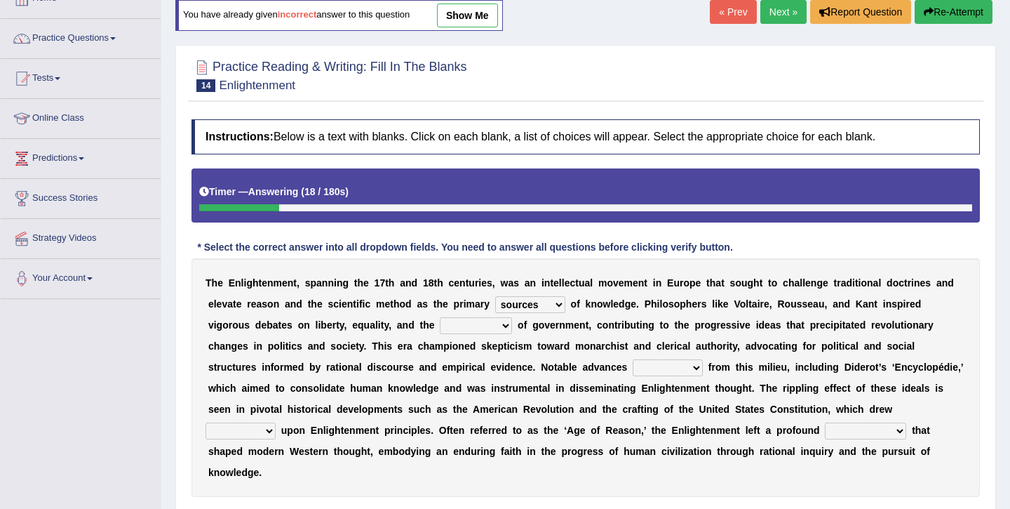
select select "nature"
click at [440, 317] on select "aristocracy posture nature democracy" at bounding box center [476, 325] width 72 height 17
click at [633, 366] on select "took based separated stemmed" at bounding box center [668, 367] width 70 height 17
select select "separated"
click at [633, 359] on select "took based separated stemmed" at bounding box center [668, 367] width 70 height 17
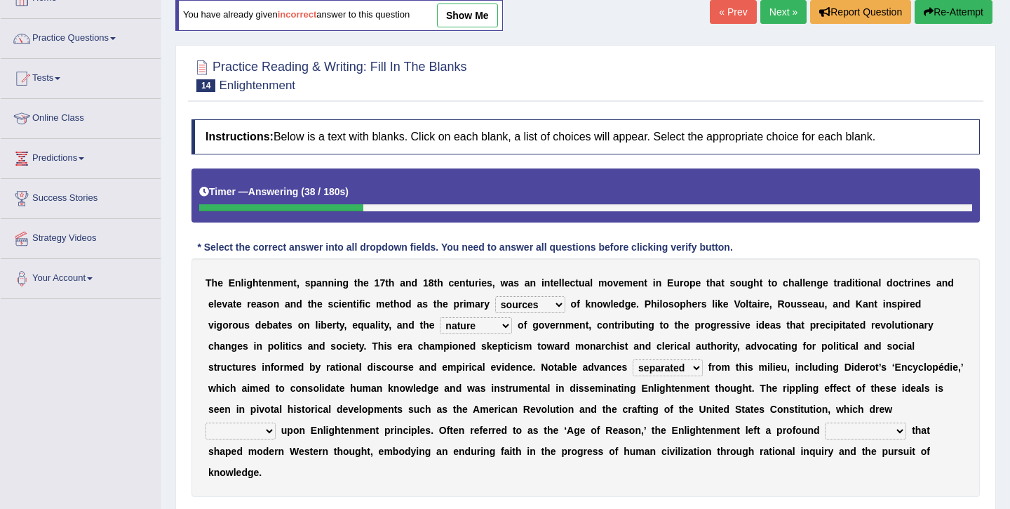
click at [276, 422] on select "heavily heavy heaviness heavier" at bounding box center [241, 430] width 70 height 17
select select "heavily"
click at [276, 422] on select "heavily heavy heaviness heavier" at bounding box center [241, 430] width 70 height 17
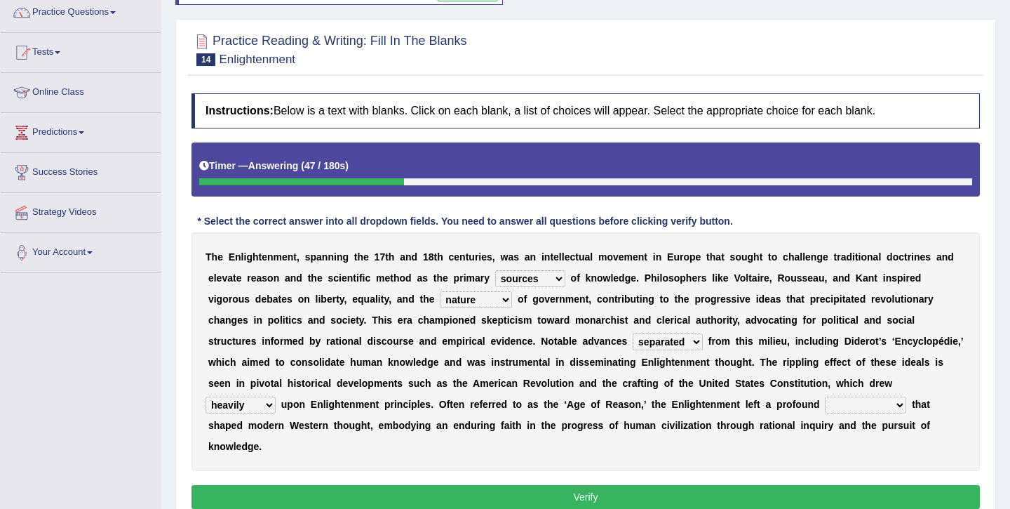
scroll to position [118, 0]
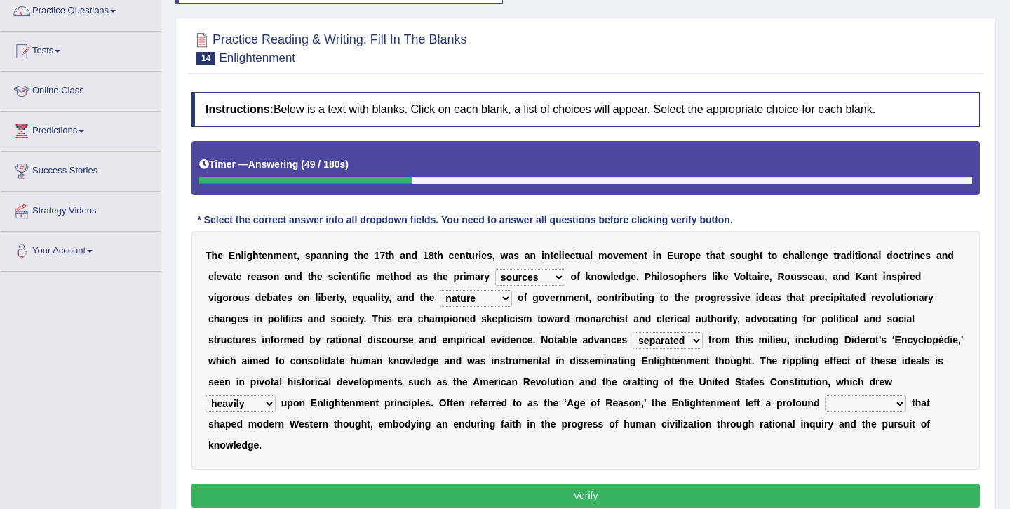
click at [825, 404] on select "phenomenon fantasy premise legacy" at bounding box center [865, 403] width 81 height 17
select select "phenomenon"
click at [825, 395] on select "phenomenon fantasy premise legacy" at bounding box center [865, 403] width 81 height 17
click at [672, 483] on button "Verify" at bounding box center [586, 495] width 789 height 24
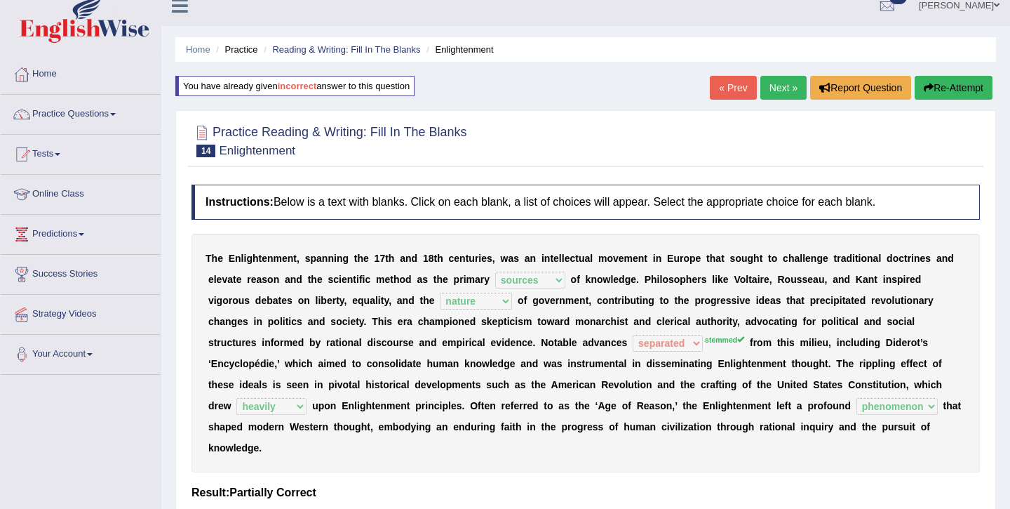
scroll to position [4, 0]
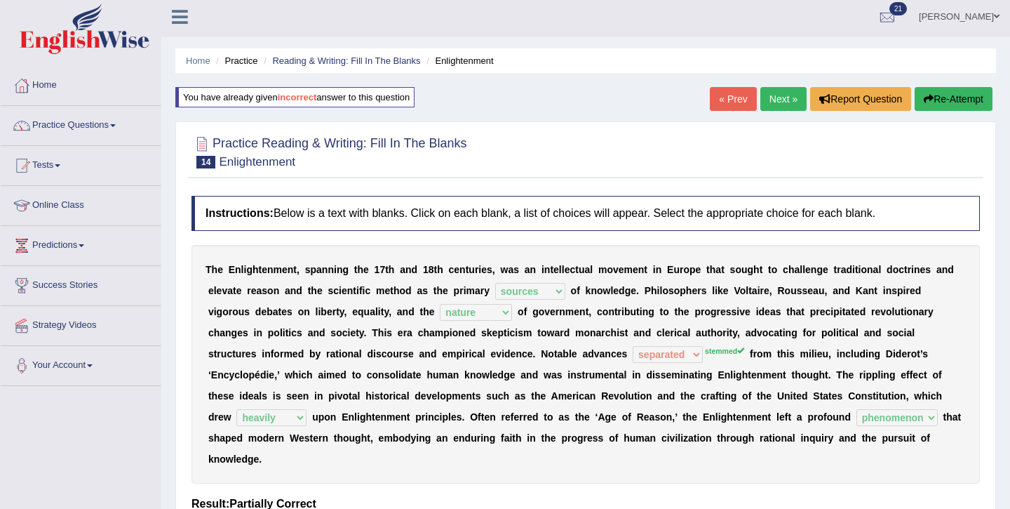
click at [782, 98] on link "Next »" at bounding box center [784, 99] width 46 height 24
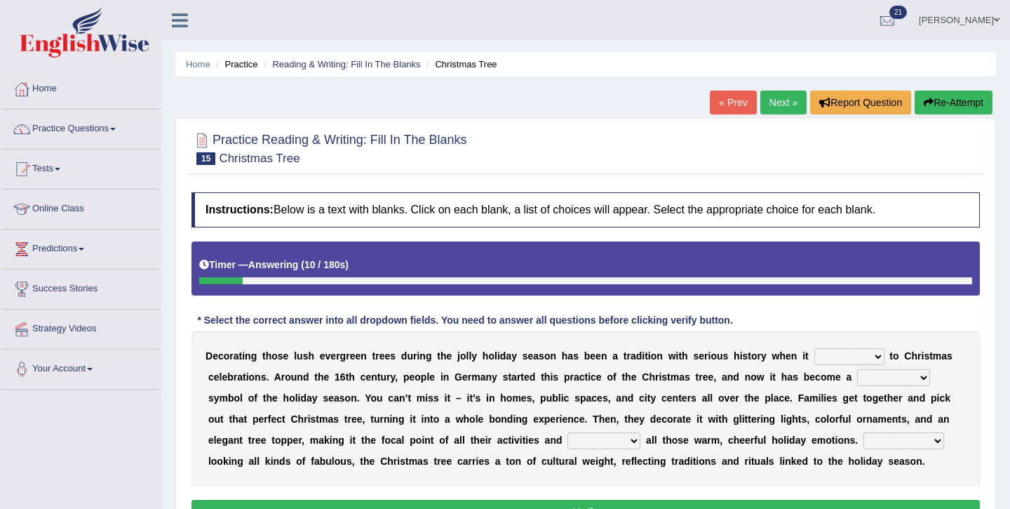
click at [830, 360] on select "dives happens comes enters" at bounding box center [850, 356] width 70 height 17
select select "comes"
click at [815, 348] on select "dives happens comes enters" at bounding box center [850, 356] width 70 height 17
click at [901, 376] on select "detrimental actual universal casual" at bounding box center [893, 377] width 73 height 17
select select "universal"
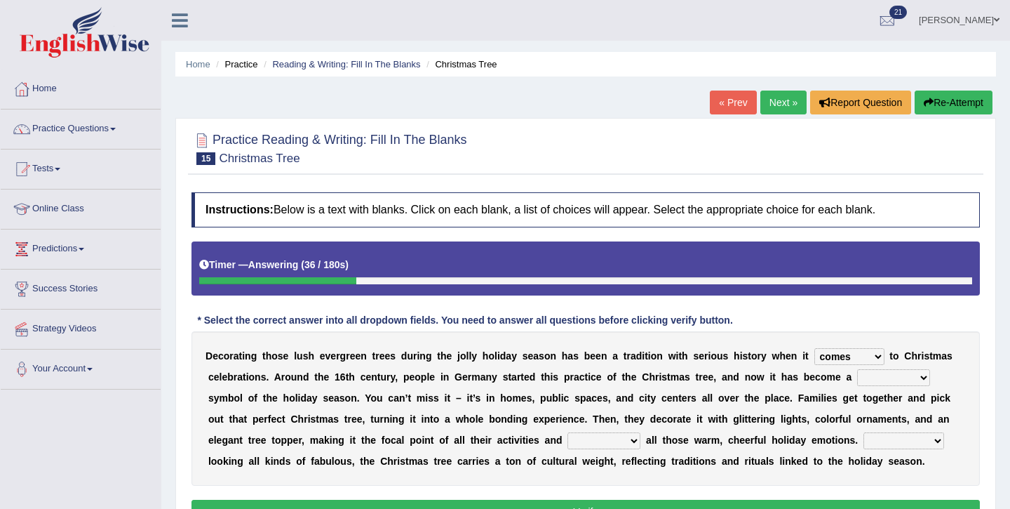
click at [858, 369] on select "detrimental actual universal casual" at bounding box center [893, 377] width 73 height 17
click at [601, 445] on select "evoking boiling skimming negotiating" at bounding box center [604, 440] width 73 height 17
select select "evoking"
click at [568, 432] on select "evoking boiling skimming negotiating" at bounding box center [604, 440] width 73 height 17
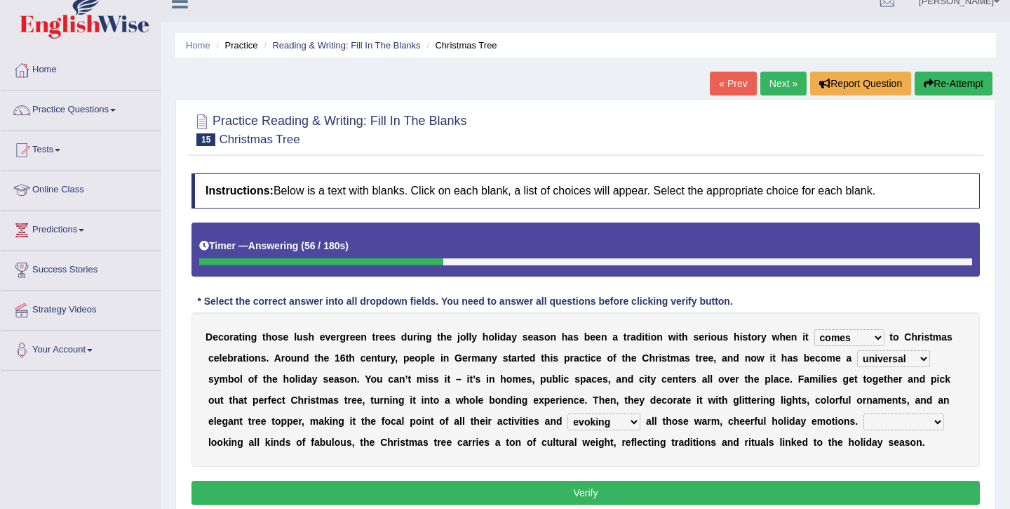
scroll to position [21, 0]
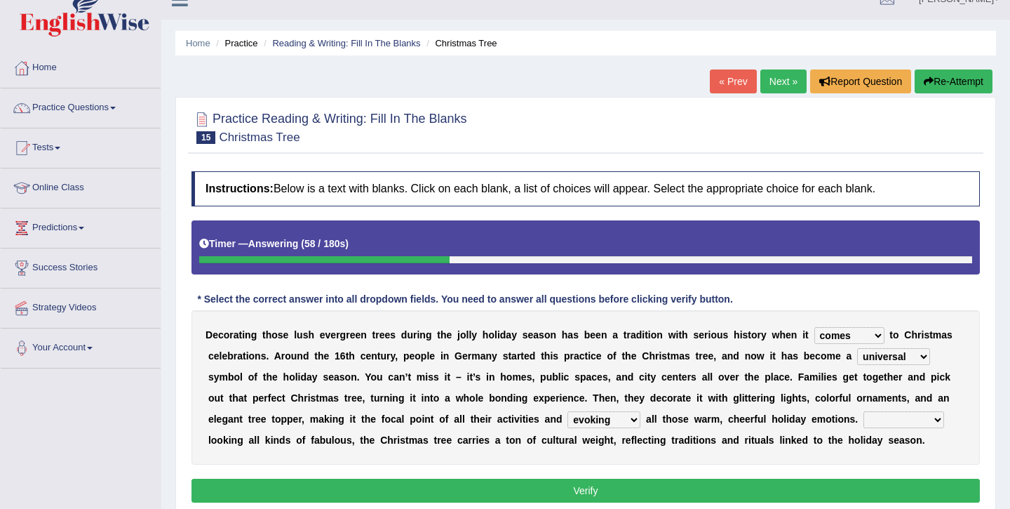
click at [902, 415] on select "Compared to In spite of Apart from Opposite of" at bounding box center [904, 419] width 81 height 17
select select "In spite of"
click at [864, 411] on select "Compared to In spite of Apart from Opposite of" at bounding box center [904, 419] width 81 height 17
click at [640, 487] on button "Verify" at bounding box center [586, 491] width 789 height 24
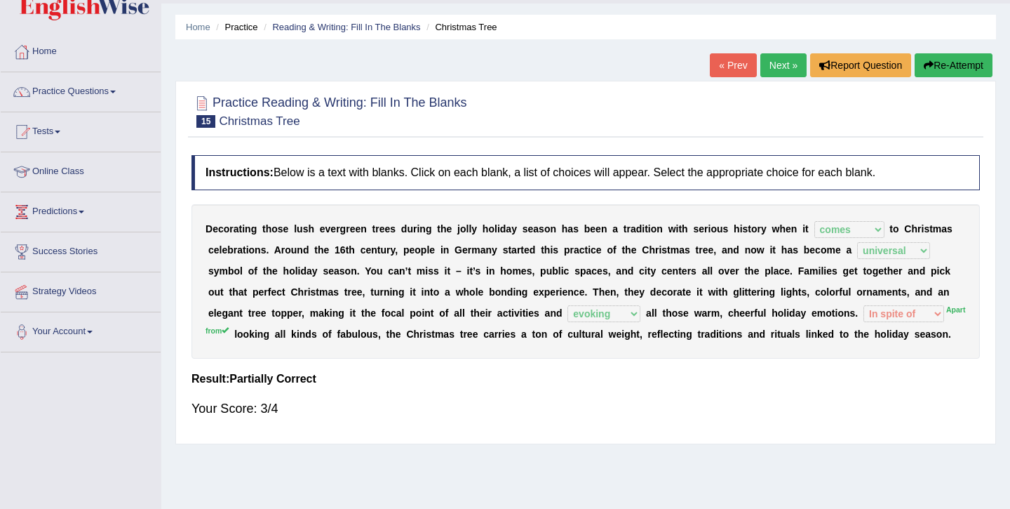
scroll to position [38, 0]
click at [784, 60] on link "Next »" at bounding box center [784, 65] width 46 height 24
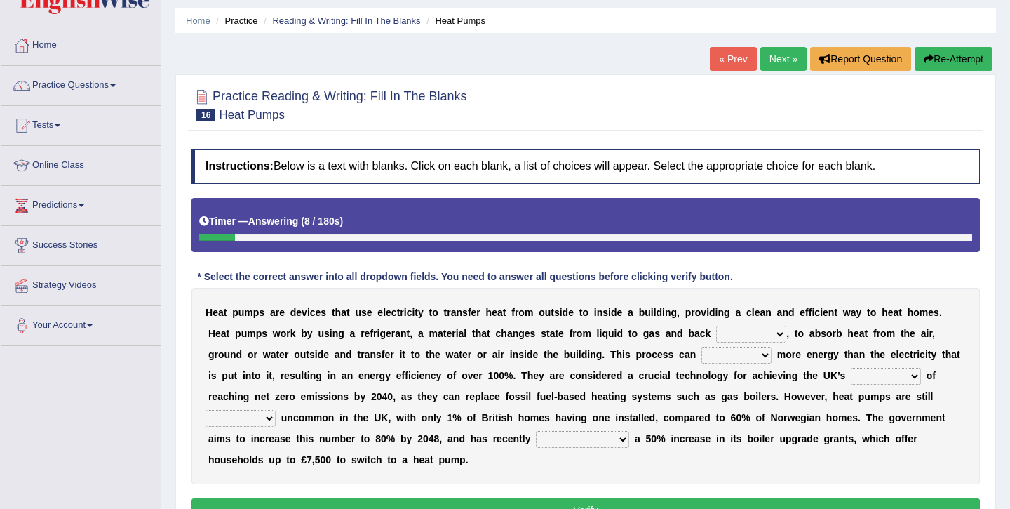
scroll to position [53, 0]
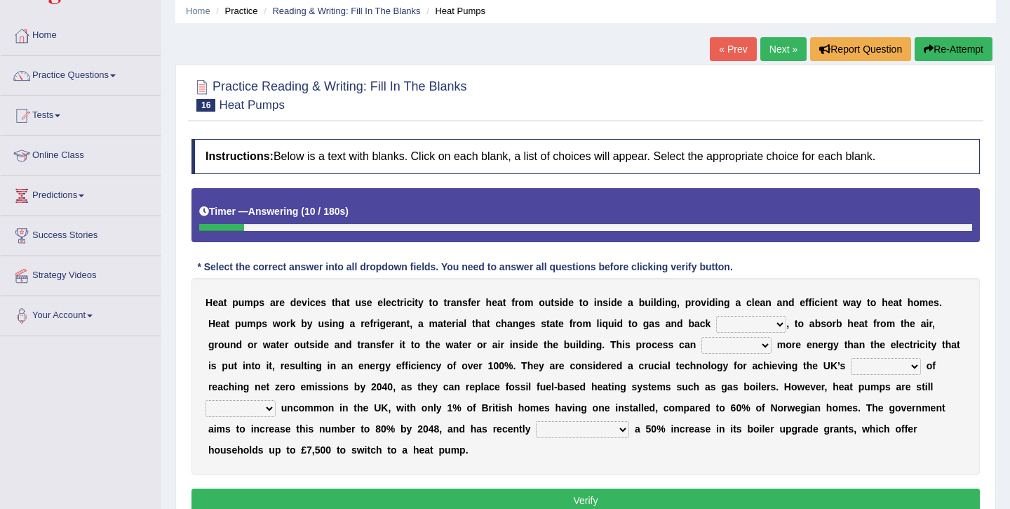
click at [740, 324] on select "yet aside around again" at bounding box center [751, 324] width 70 height 17
select select "aside"
click at [718, 316] on select "yet aside around again" at bounding box center [751, 324] width 70 height 17
click at [721, 345] on select "produce imitate deplete conceal" at bounding box center [737, 345] width 70 height 17
select select "produce"
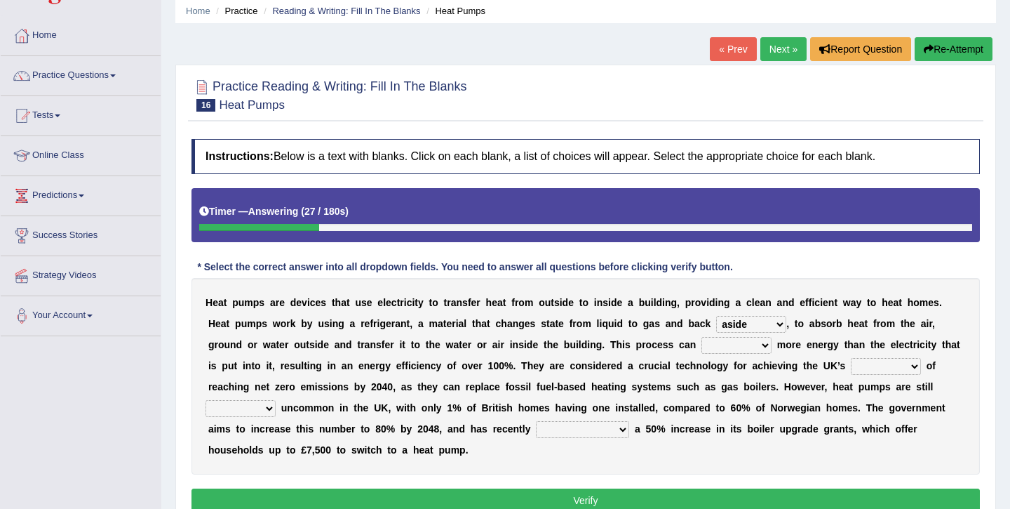
click at [702, 337] on select "produce imitate deplete conceal" at bounding box center [737, 345] width 70 height 17
click at [859, 368] on select "term target boundary trend" at bounding box center [886, 366] width 70 height 17
select select "target"
click at [851, 358] on select "term target boundary trend" at bounding box center [886, 366] width 70 height 17
click at [261, 410] on select "relatively precisely abruptly regularly" at bounding box center [241, 408] width 70 height 17
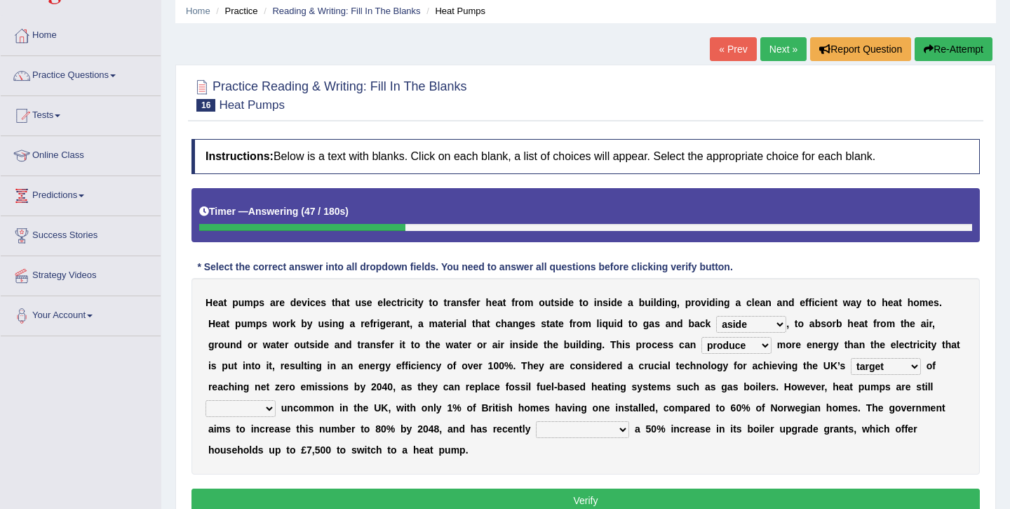
select select "relatively"
click at [206, 400] on select "relatively precisely abruptly regularly" at bounding box center [241, 408] width 70 height 17
click at [576, 426] on select "underestimated announced diverted told" at bounding box center [582, 429] width 93 height 17
select select "underestimated"
click at [536, 421] on select "underestimated announced diverted told" at bounding box center [582, 429] width 93 height 17
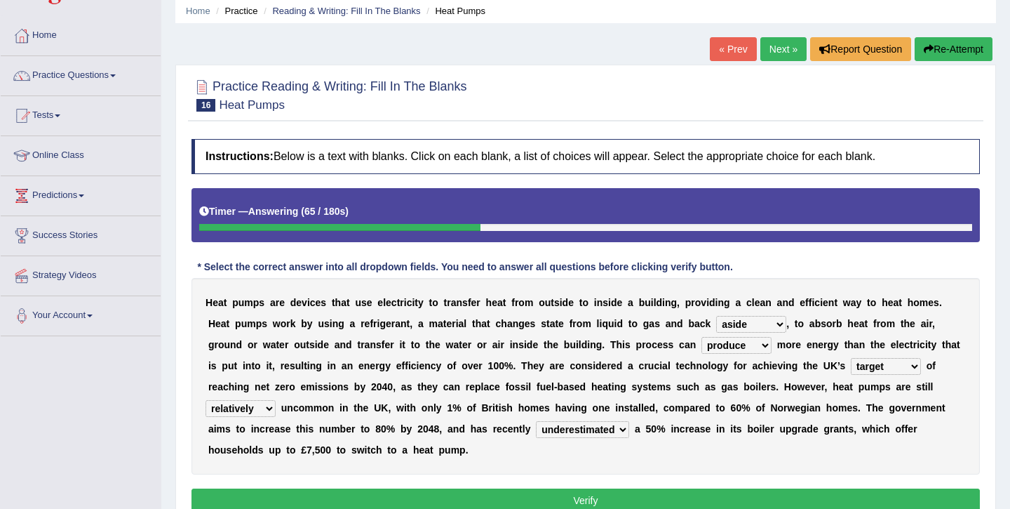
click at [582, 500] on button "Verify" at bounding box center [586, 500] width 789 height 24
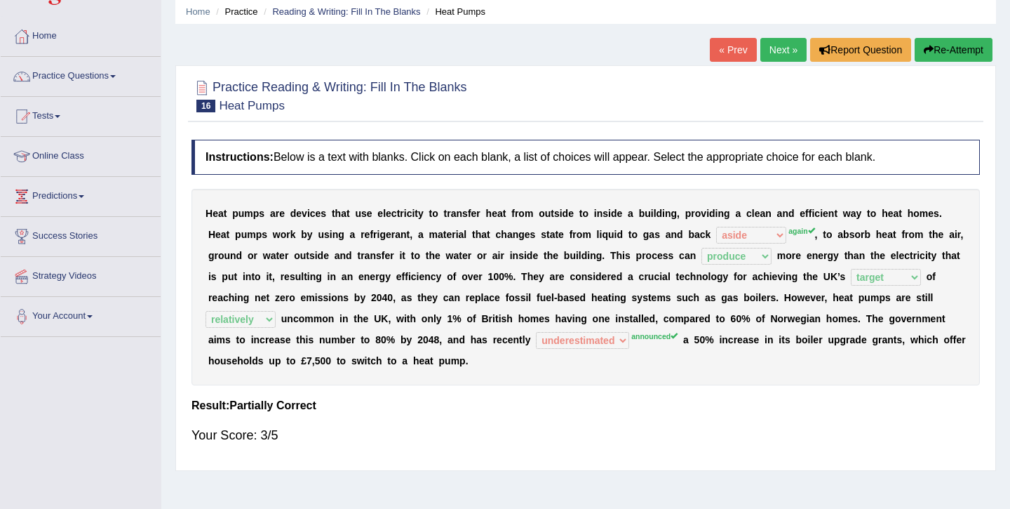
scroll to position [0, 0]
